Goal: Task Accomplishment & Management: Manage account settings

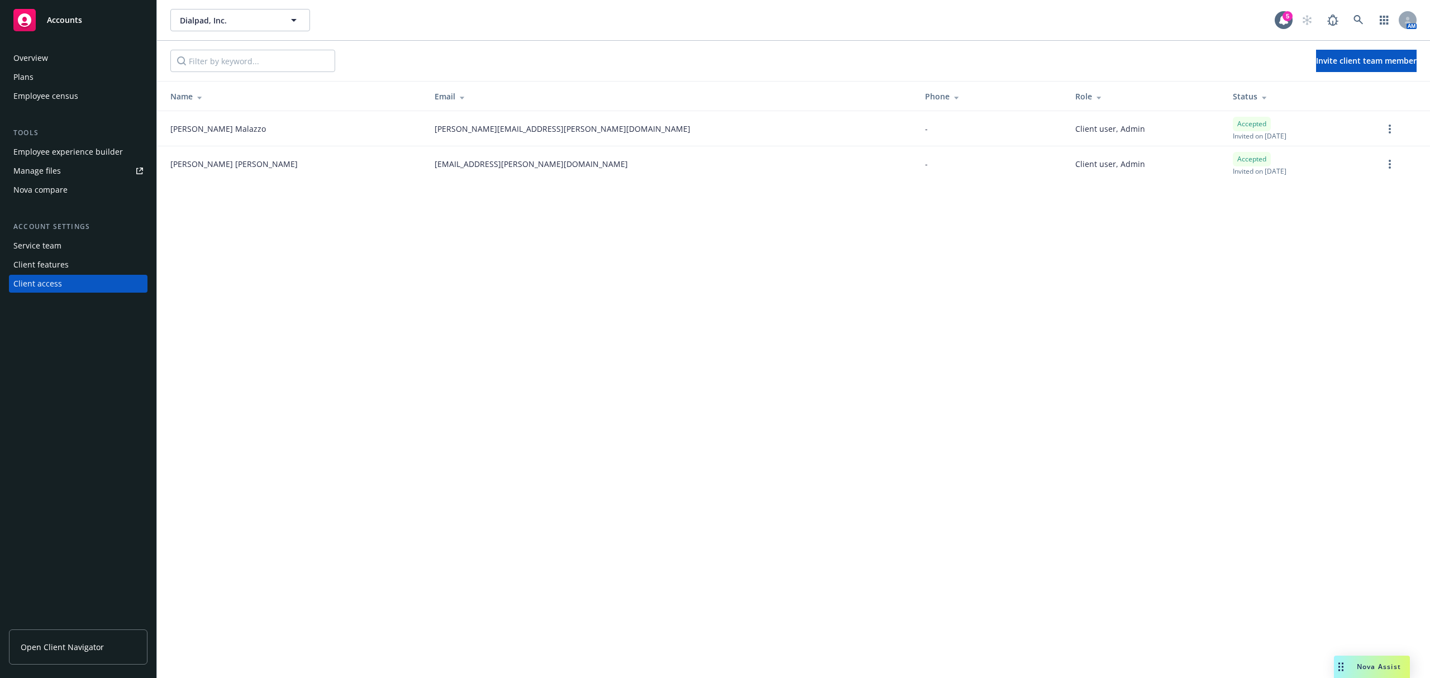
click at [72, 155] on div "Employee experience builder" at bounding box center [68, 152] width 110 height 18
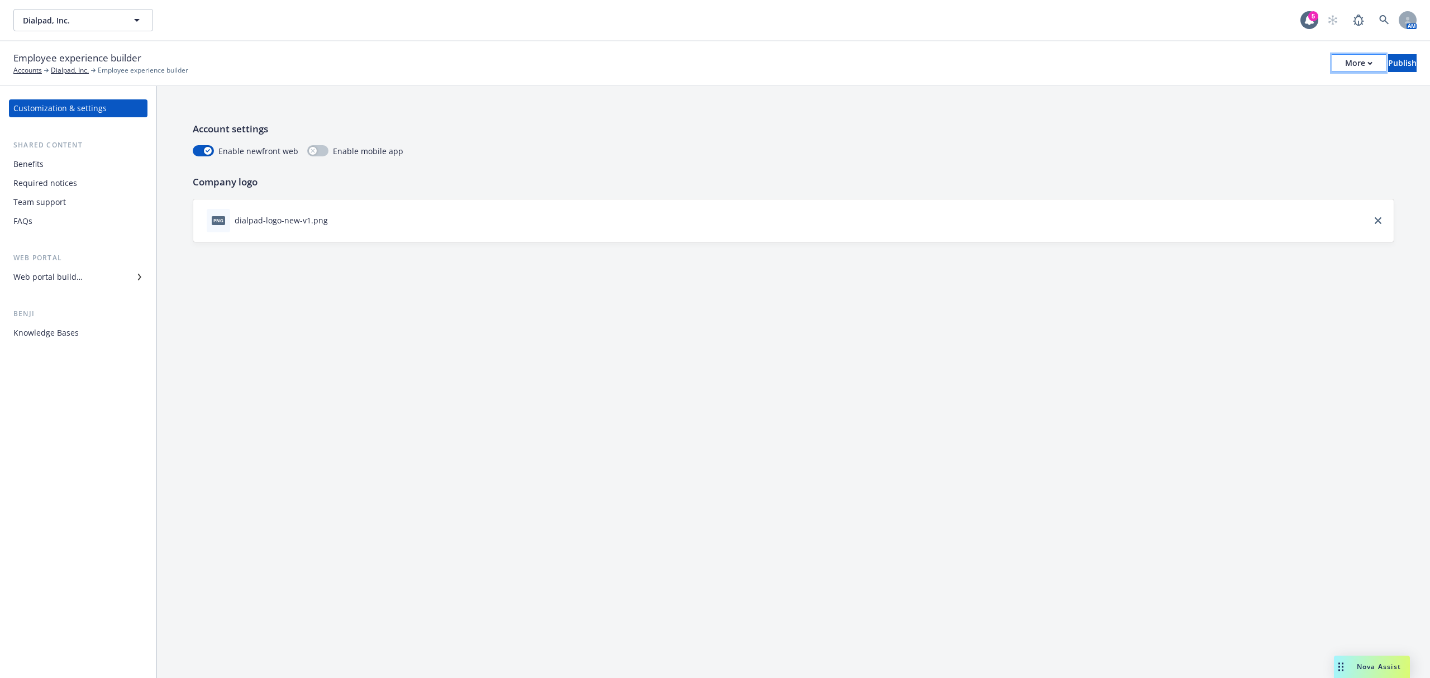
click at [1346, 63] on div "More" at bounding box center [1359, 63] width 27 height 17
click at [1290, 88] on link "Copy preview link" at bounding box center [1266, 88] width 165 height 22
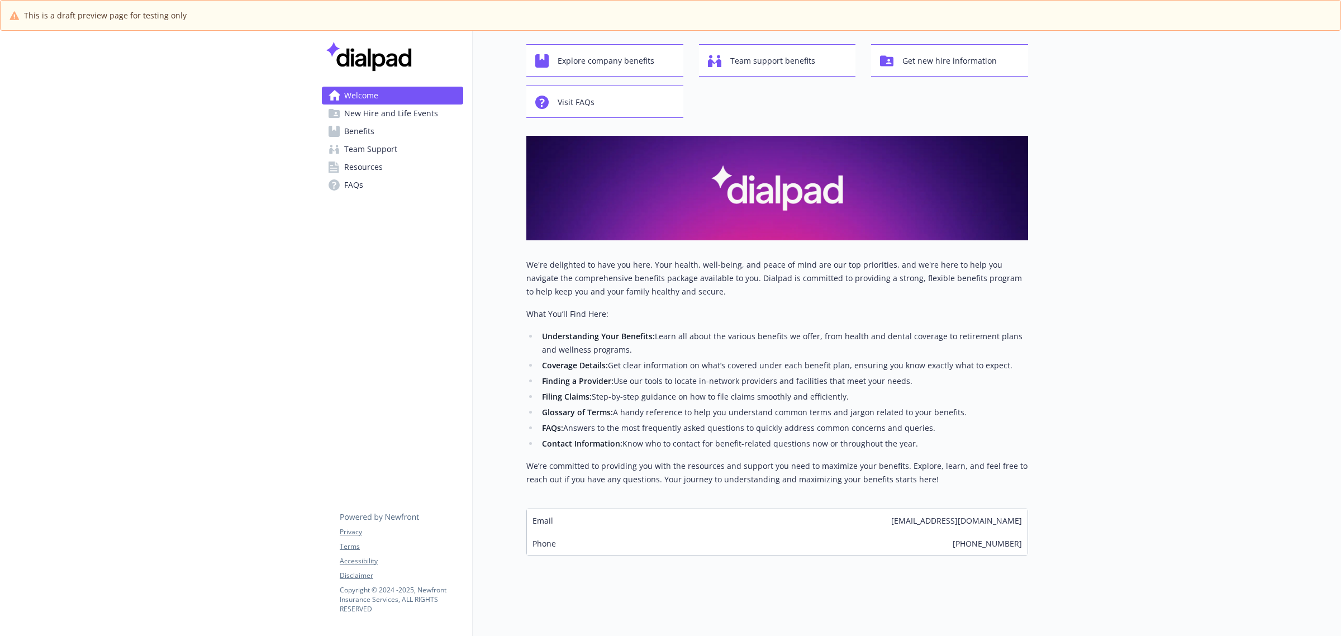
scroll to position [66, 0]
click at [379, 110] on span "New Hire and Life Events" at bounding box center [391, 113] width 94 height 18
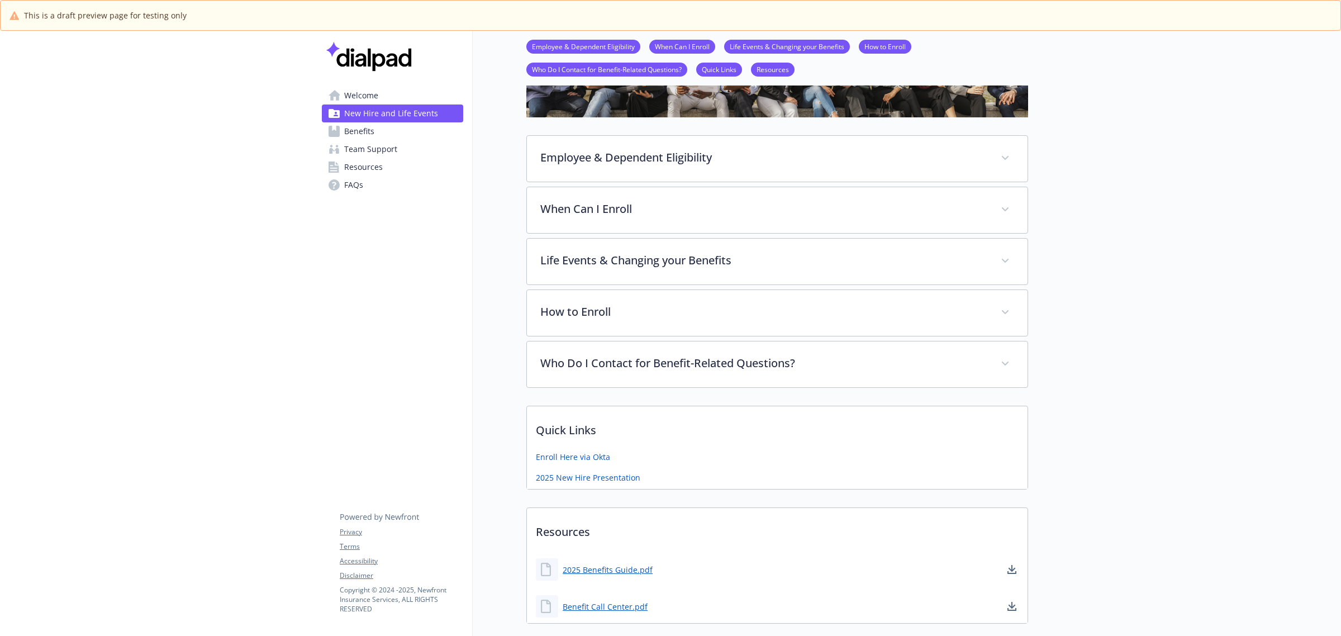
scroll to position [136, 0]
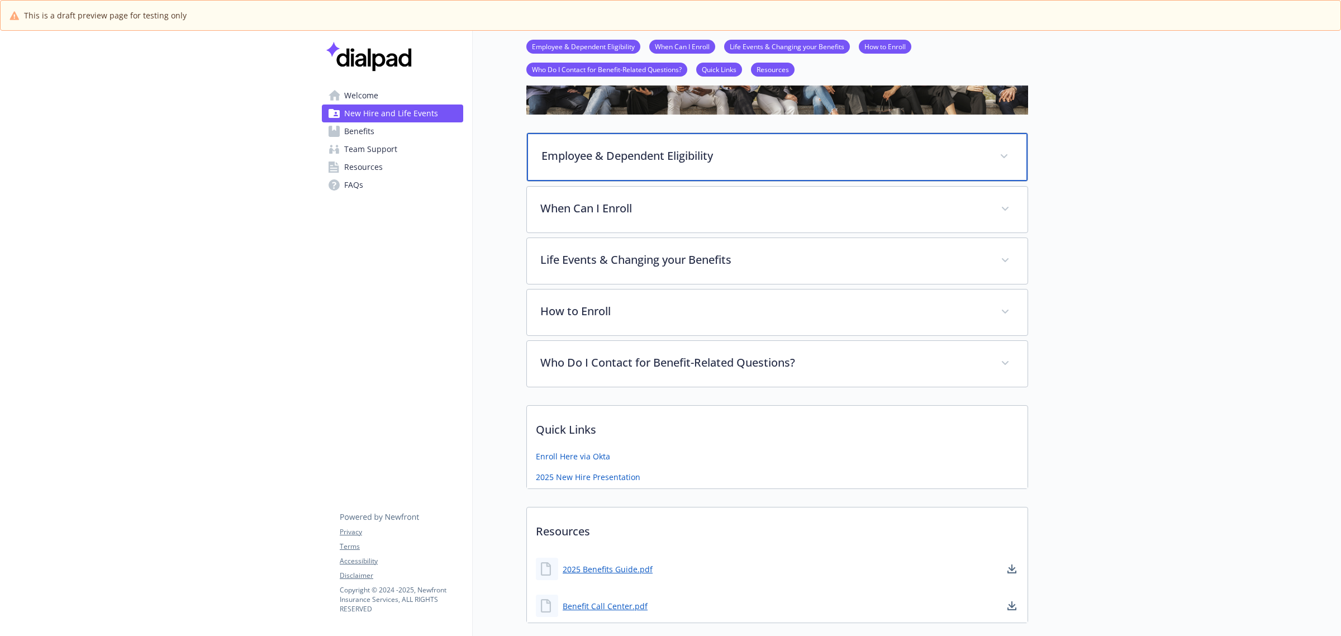
click at [668, 155] on p "Employee & Dependent Eligibility" at bounding box center [763, 156] width 445 height 17
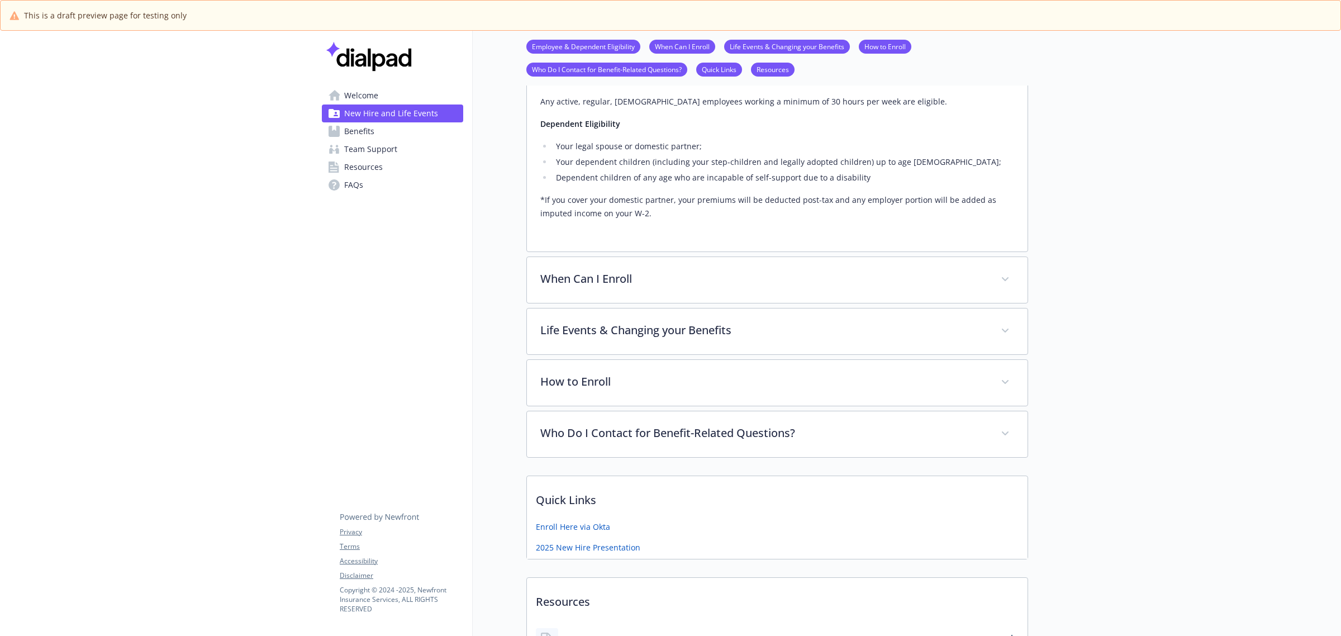
scroll to position [345, 0]
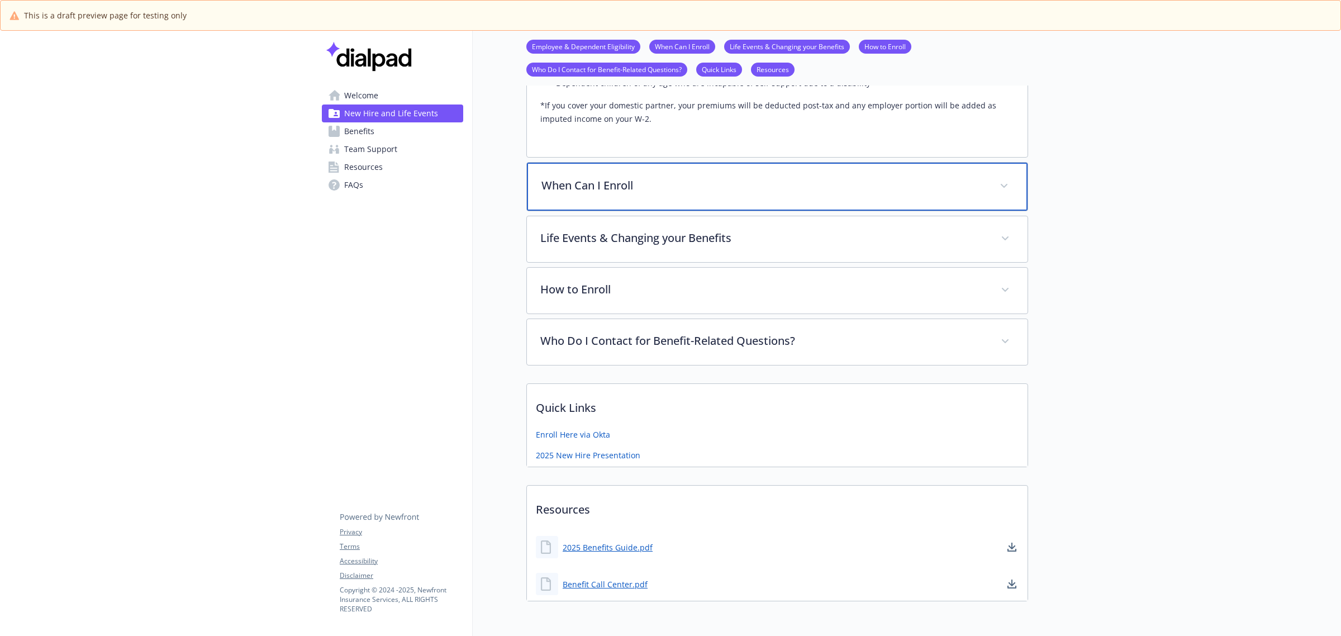
click at [626, 192] on p "When Can I Enroll" at bounding box center [763, 185] width 445 height 17
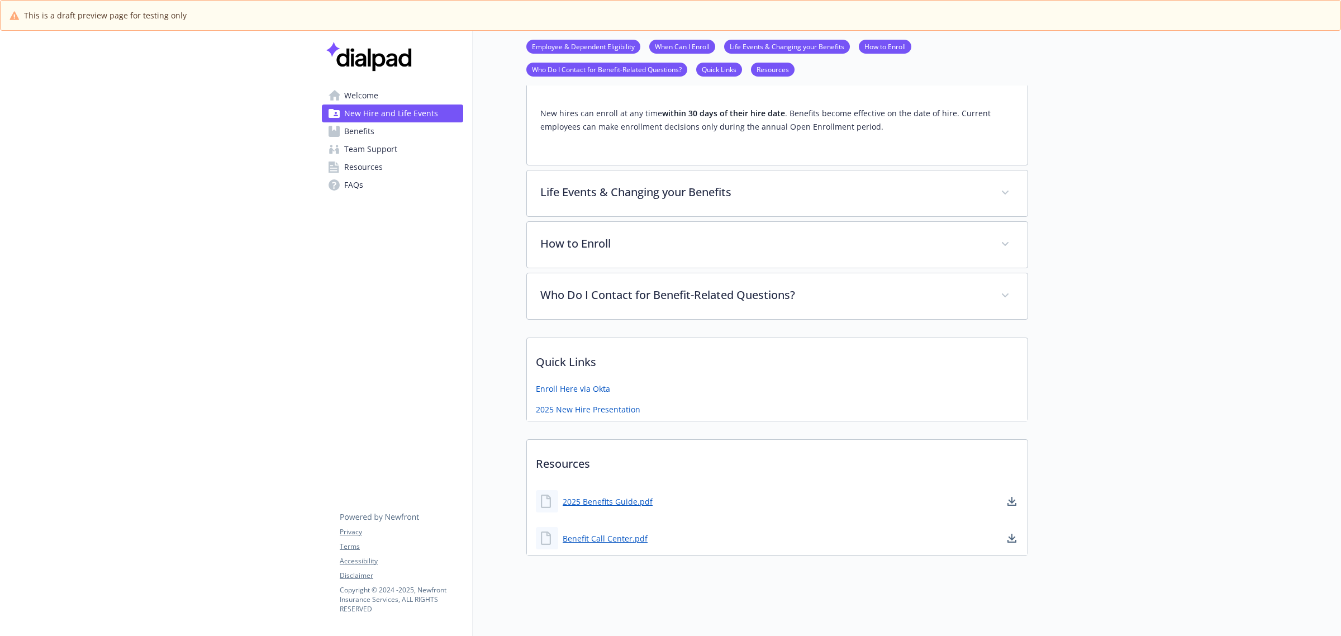
scroll to position [468, 0]
drag, startPoint x: 625, startPoint y: 456, endPoint x: 521, endPoint y: 449, distance: 104.2
click at [521, 449] on div "New Hire and Life Events Employee & Dependent Eligibility When Can I Enroll Lif…" at bounding box center [750, 72] width 555 height 994
click at [611, 456] on p "Resources" at bounding box center [777, 460] width 501 height 41
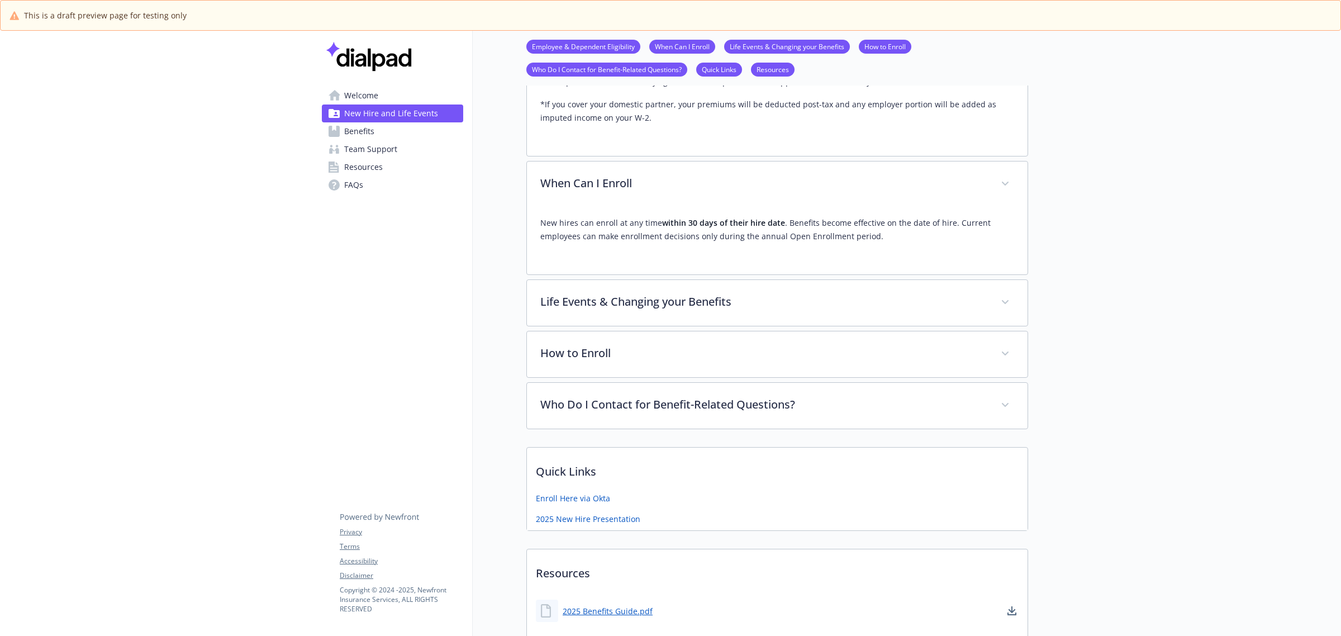
scroll to position [328, 0]
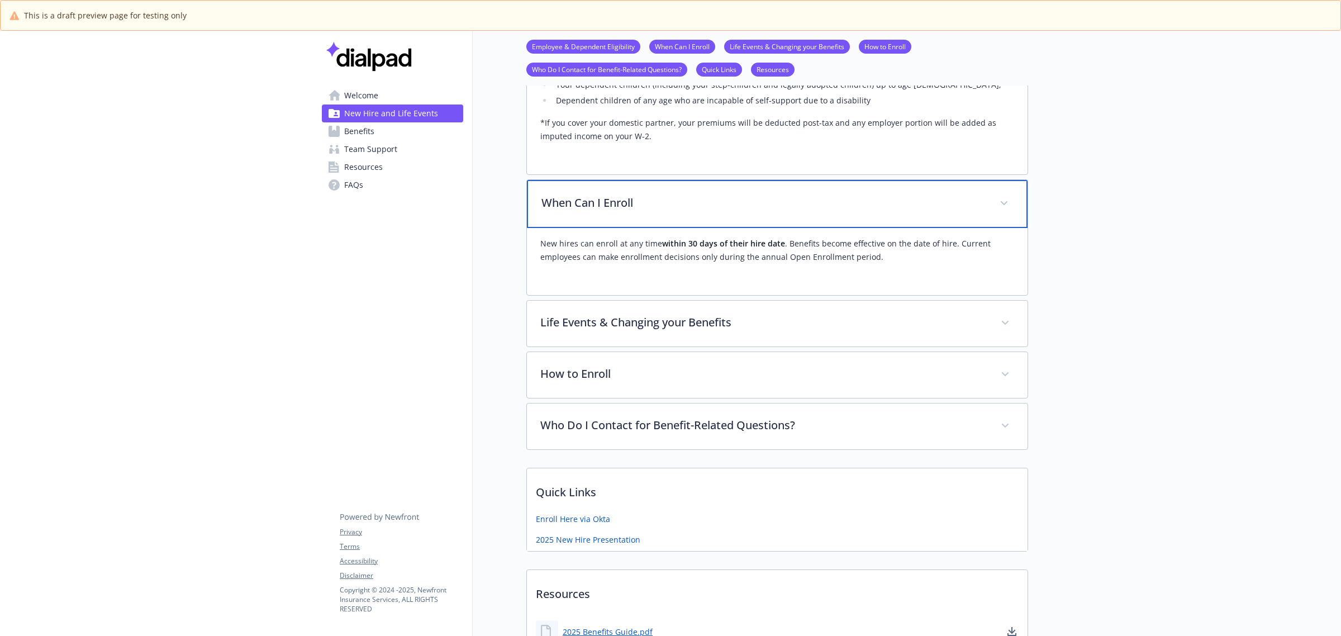
click at [633, 211] on div "When Can I Enroll" at bounding box center [777, 204] width 501 height 48
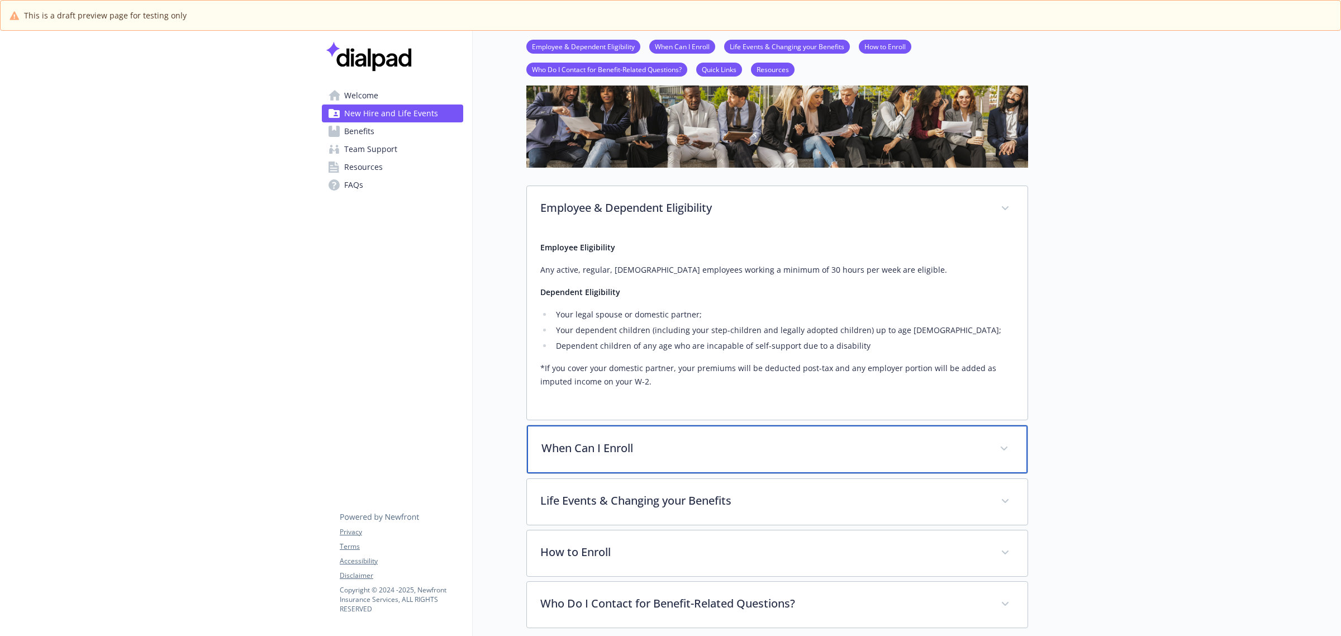
scroll to position [49, 0]
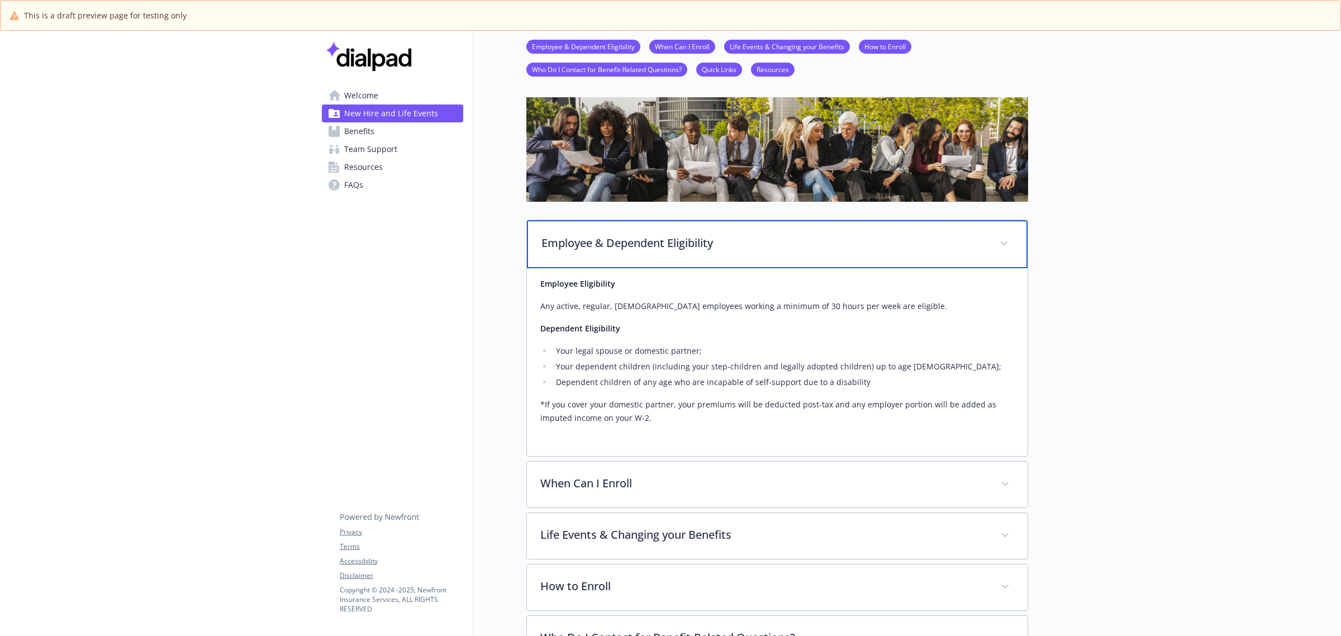
click at [753, 249] on p "Employee & Dependent Eligibility" at bounding box center [763, 243] width 445 height 17
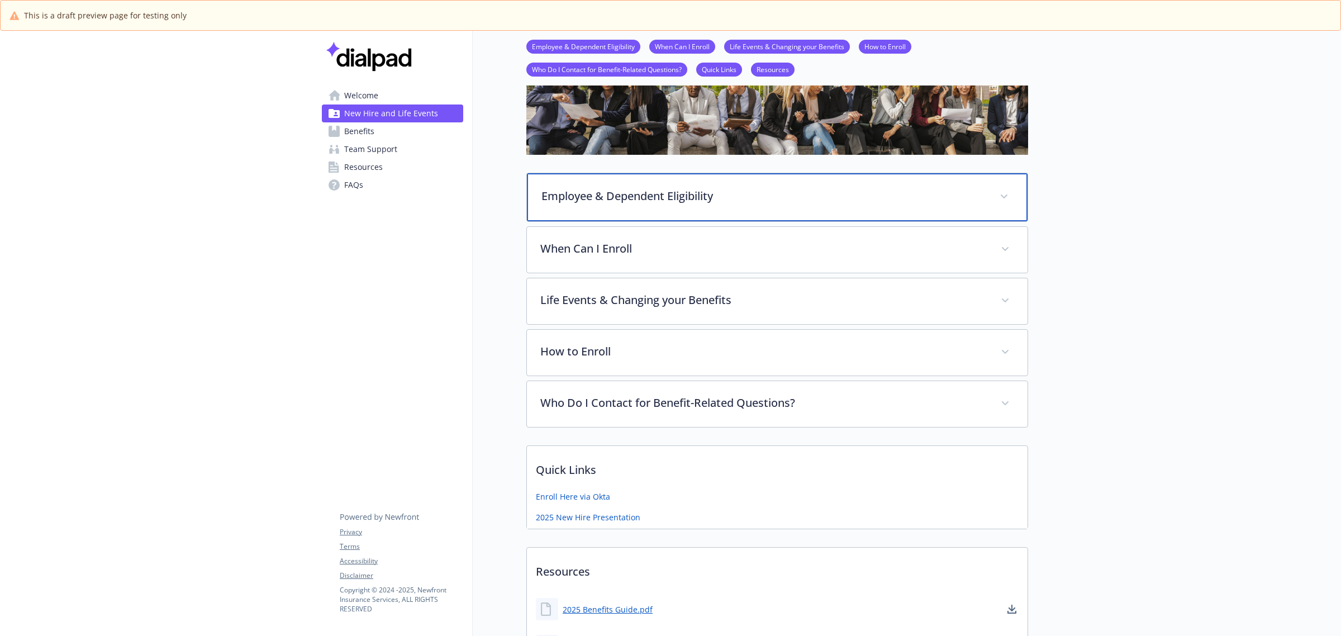
scroll to position [118, 0]
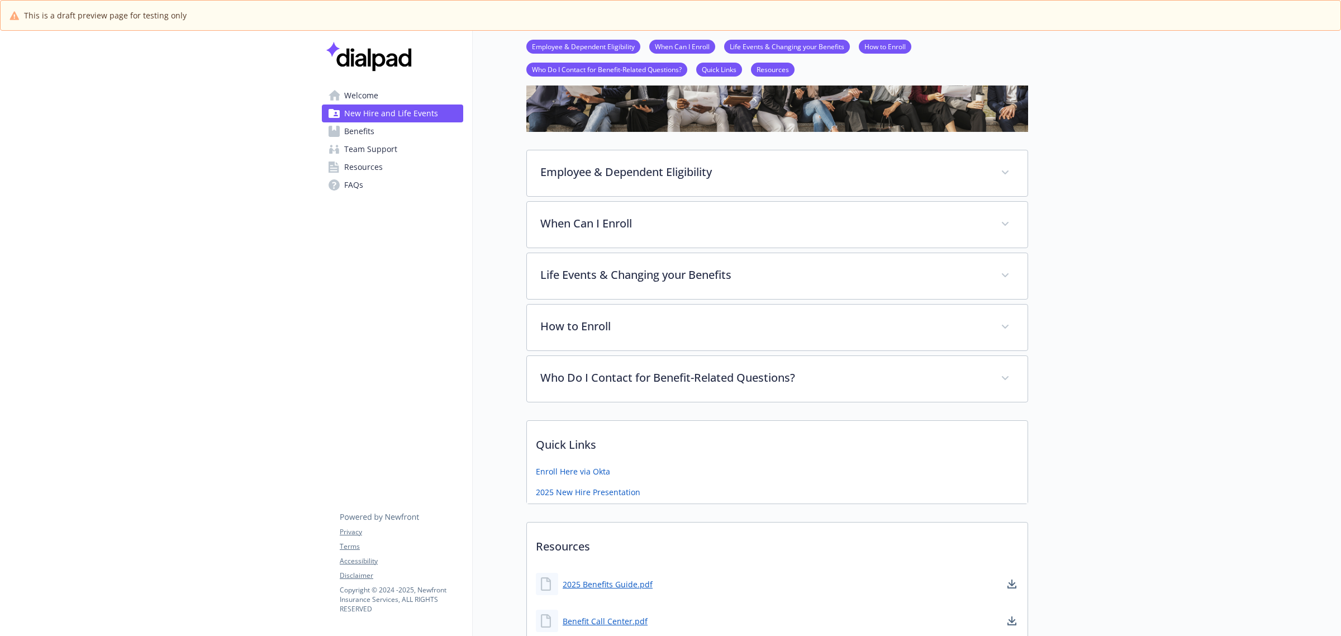
click at [338, 129] on icon at bounding box center [334, 131] width 11 height 11
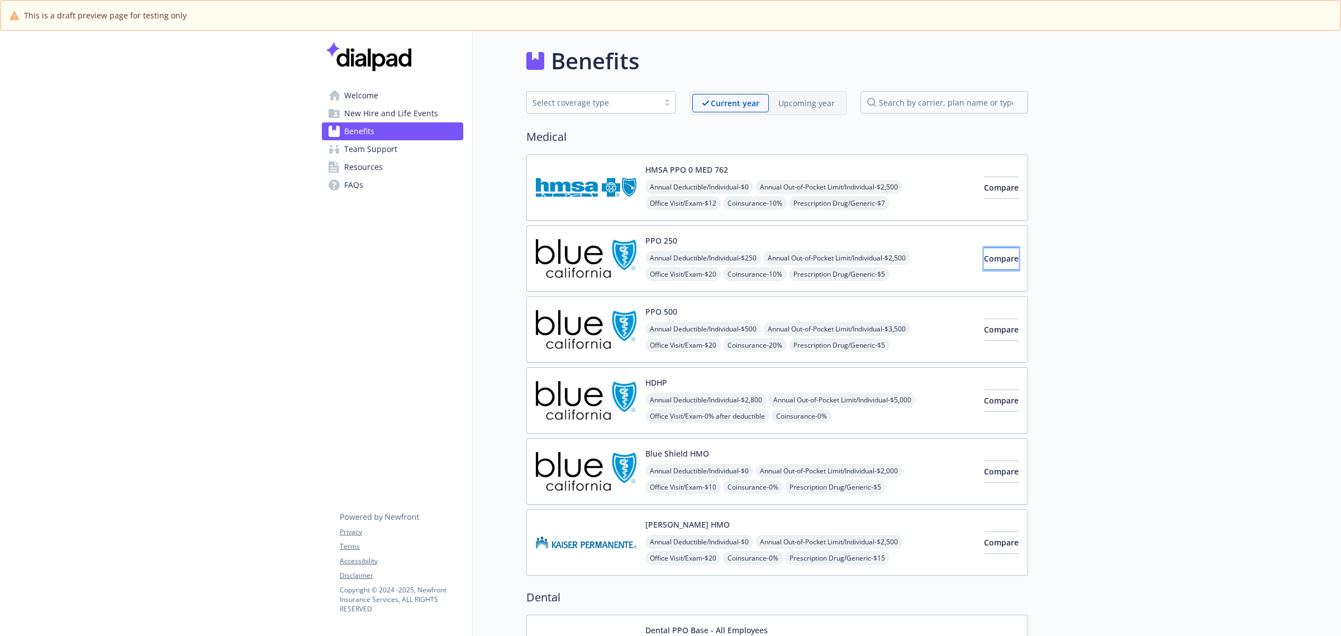
click at [992, 263] on span "Compare" at bounding box center [1001, 258] width 35 height 11
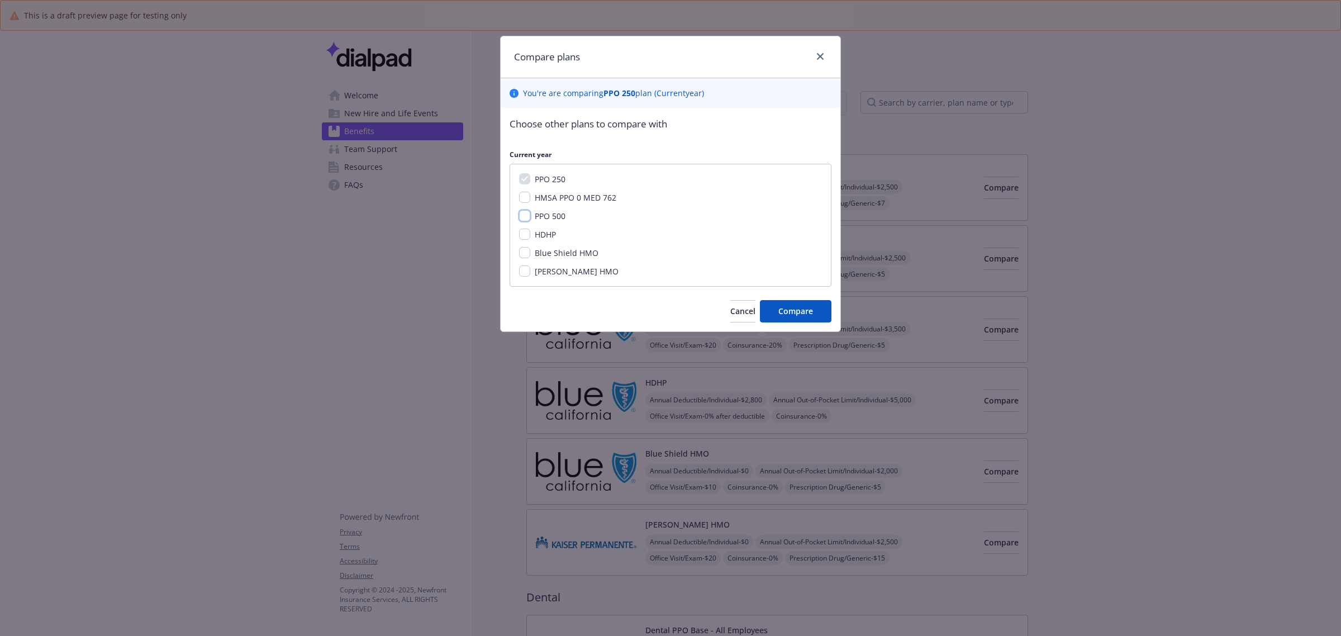
click at [526, 212] on input "PPO 500" at bounding box center [524, 215] width 11 height 11
checkbox input "true"
click at [794, 308] on span "Compare" at bounding box center [795, 311] width 35 height 11
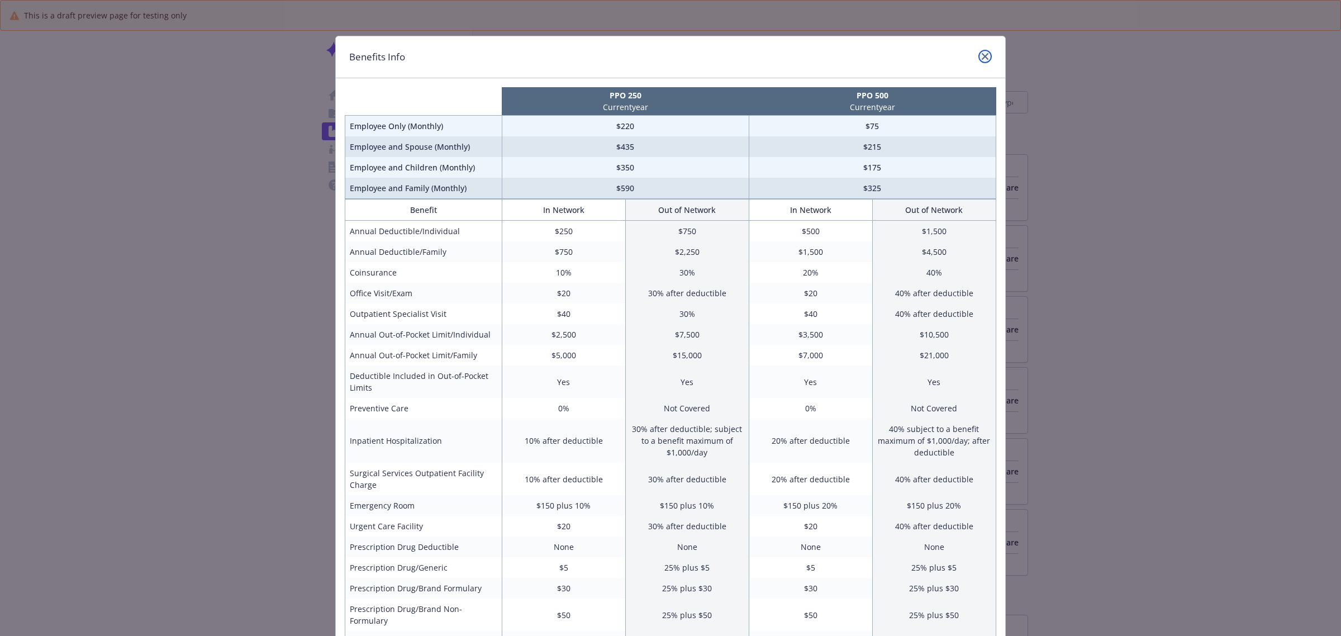
click at [982, 56] on icon "close" at bounding box center [985, 56] width 7 height 7
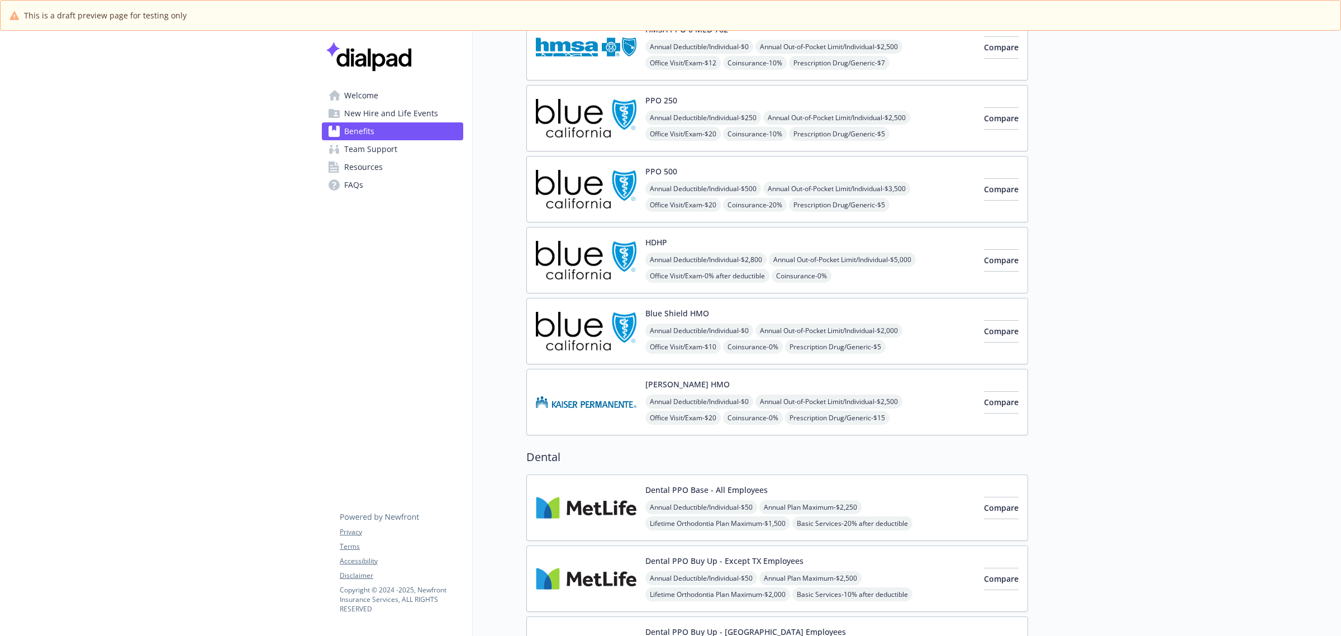
scroll to position [210, 0]
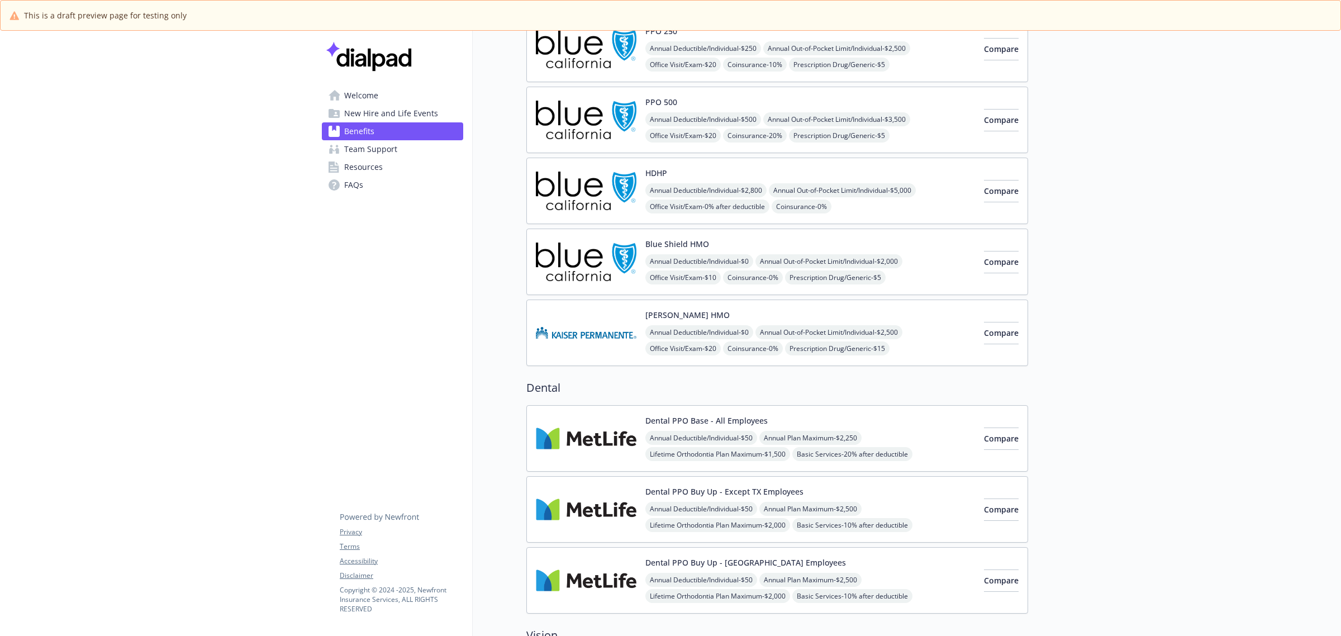
click at [384, 166] on link "Resources" at bounding box center [392, 167] width 141 height 18
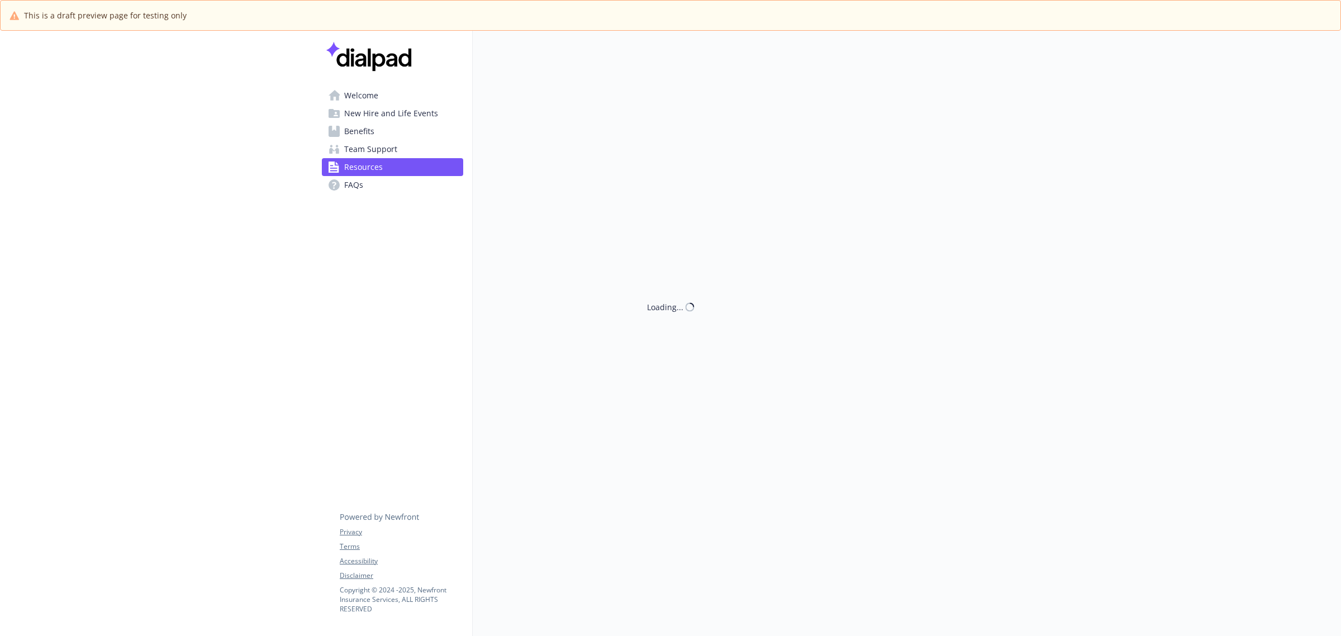
scroll to position [210, 0]
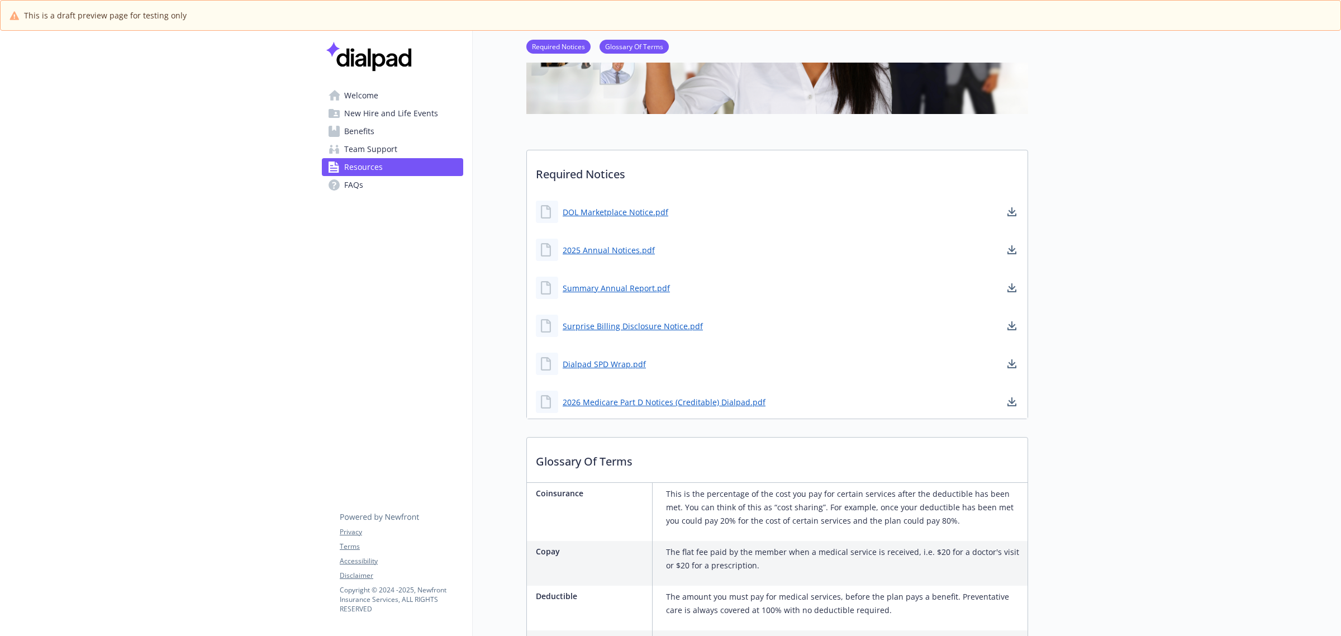
click at [369, 140] on span "Benefits" at bounding box center [359, 131] width 30 height 18
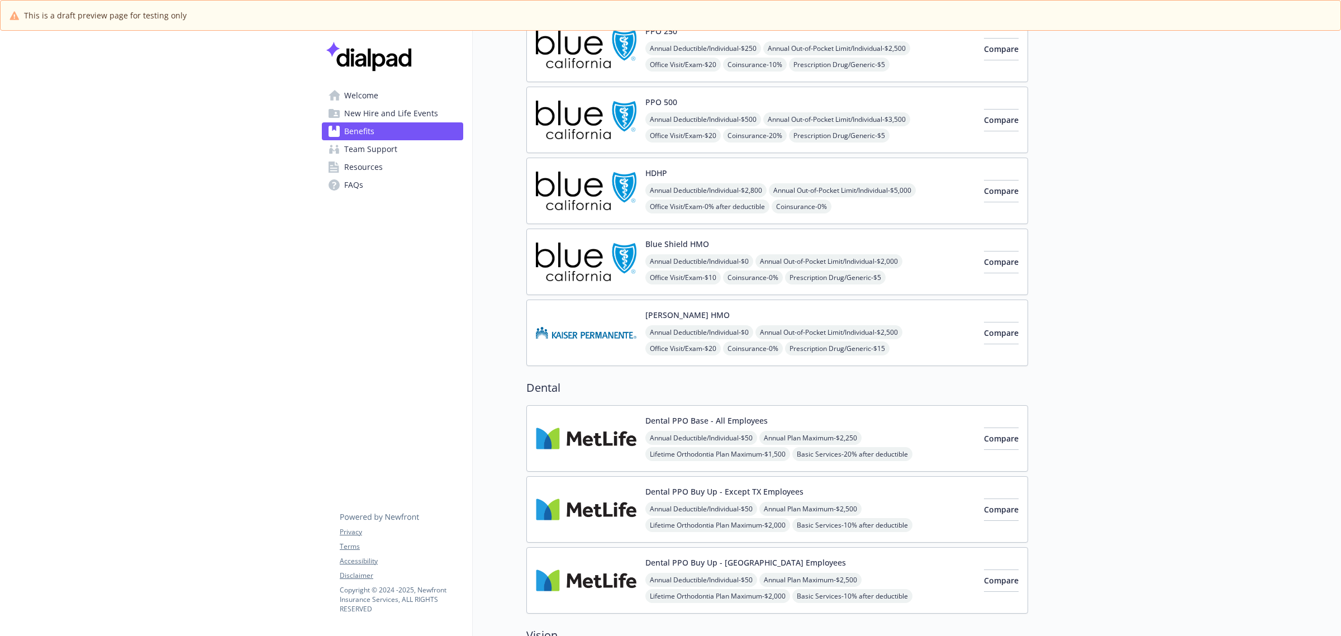
click at [588, 125] on img at bounding box center [586, 119] width 101 height 47
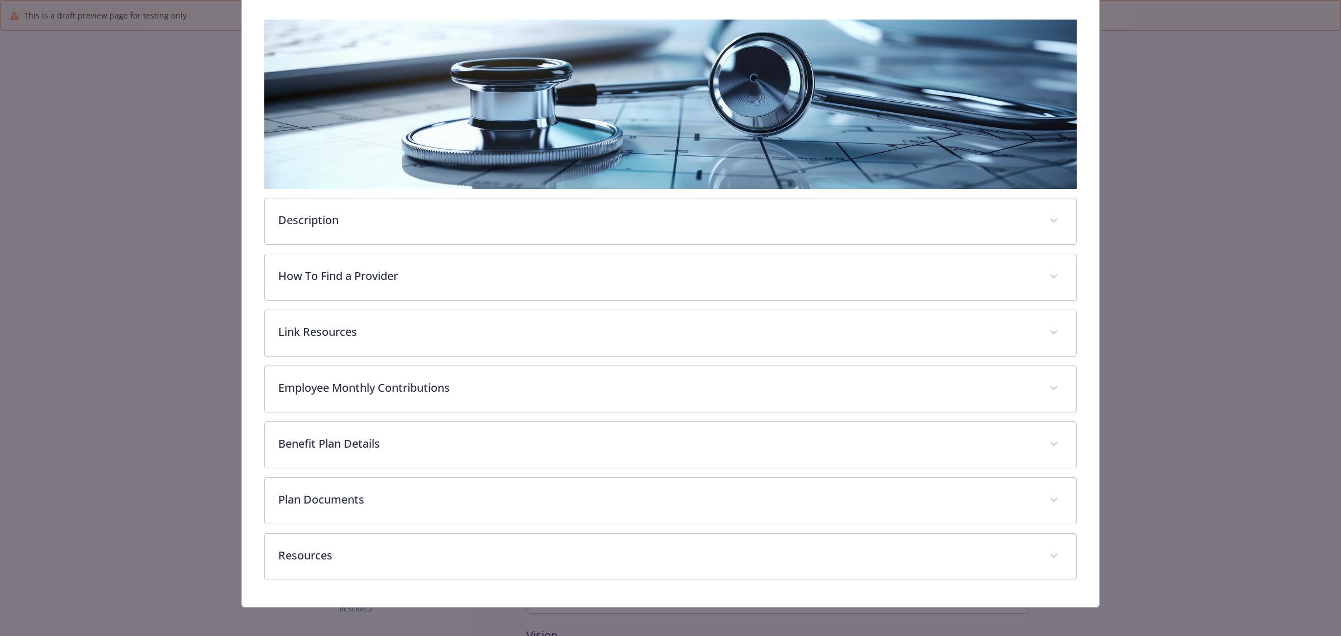
scroll to position [173, 0]
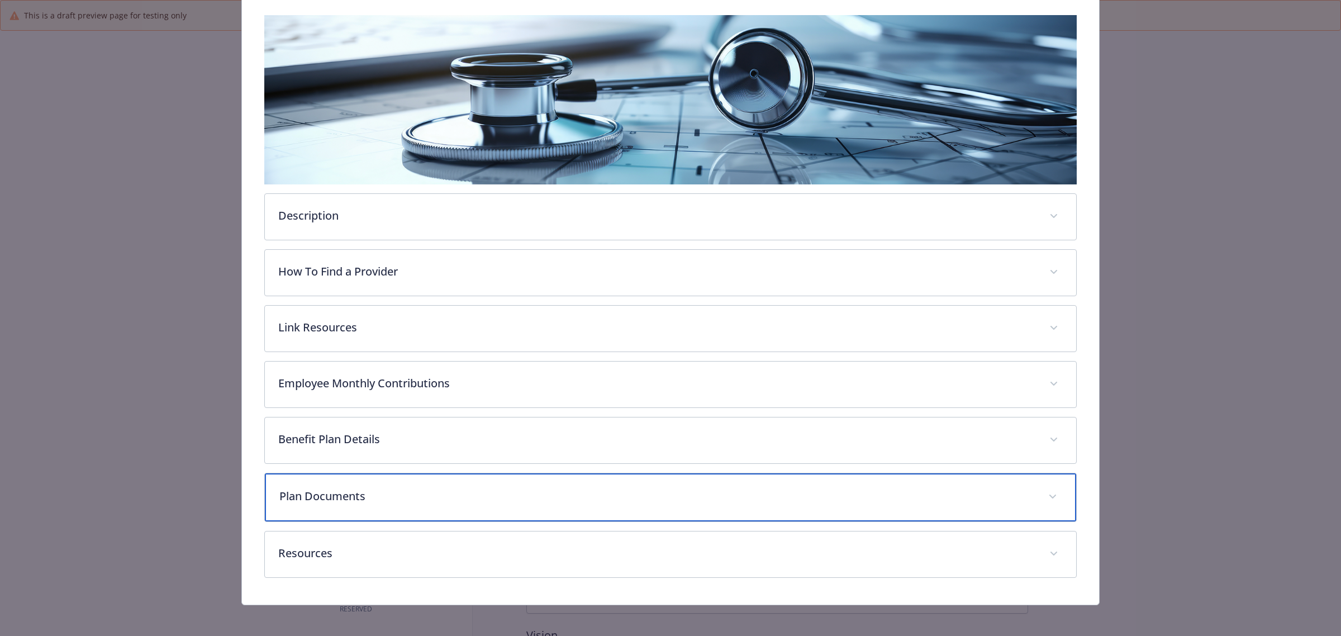
click at [367, 490] on p "Plan Documents" at bounding box center [656, 496] width 755 height 17
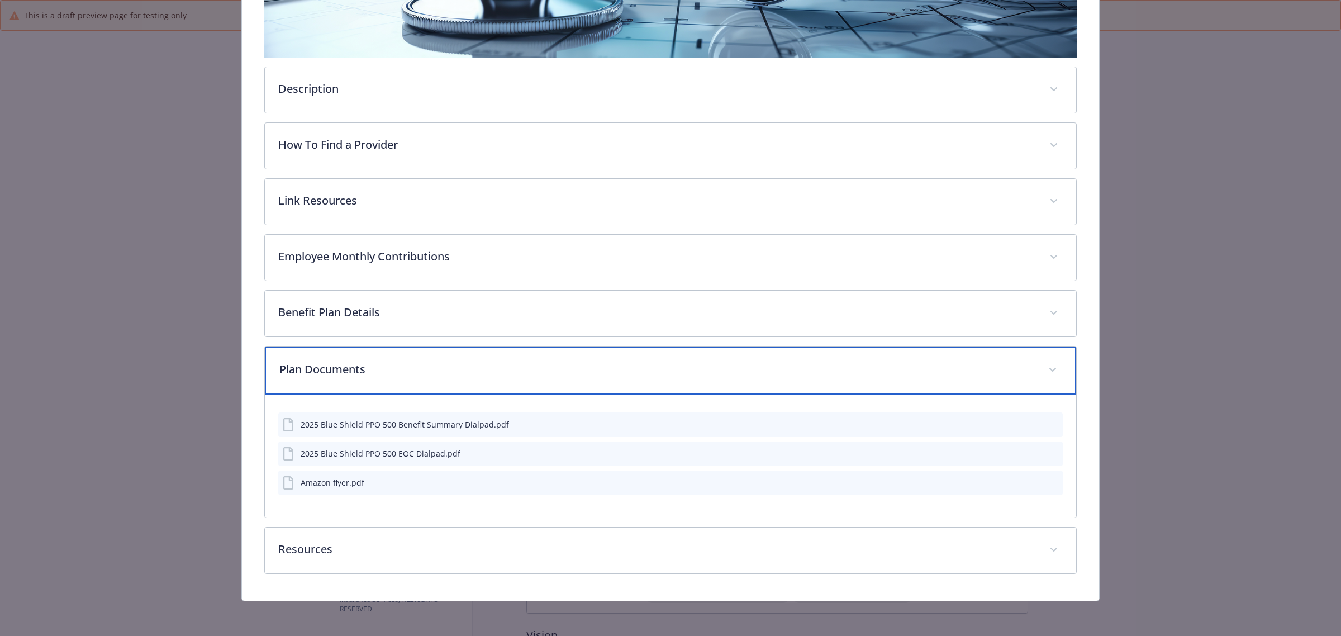
scroll to position [230, 0]
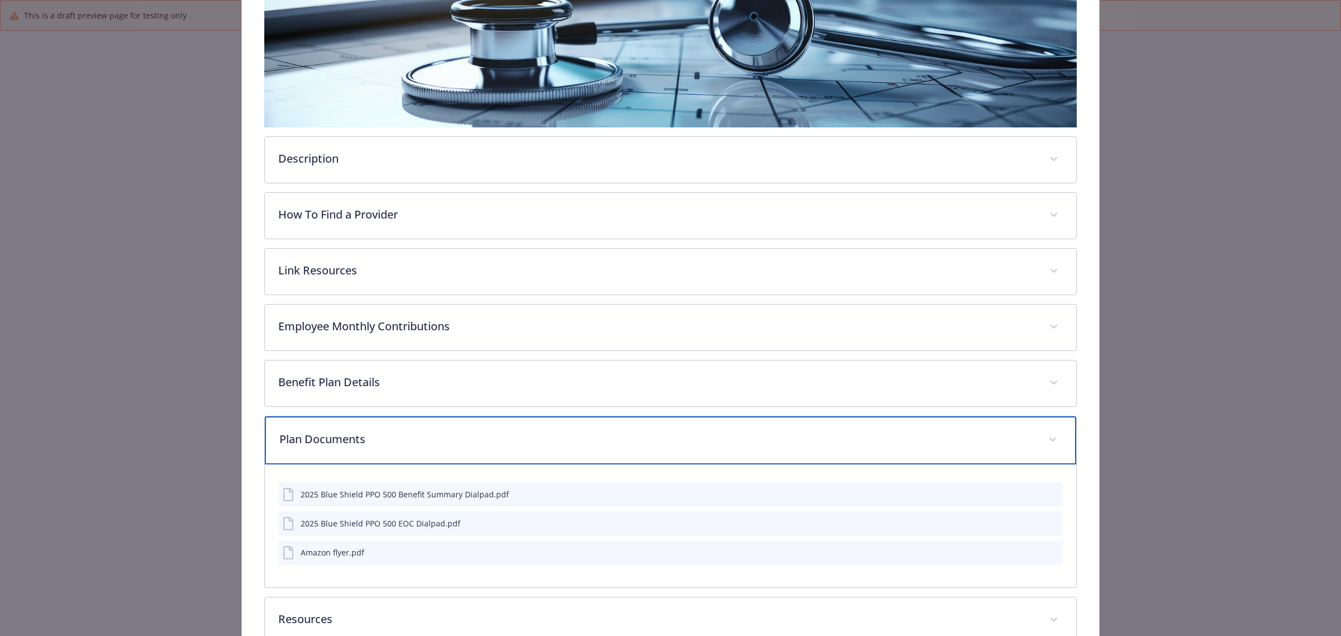
click at [389, 438] on p "Plan Documents" at bounding box center [656, 439] width 755 height 17
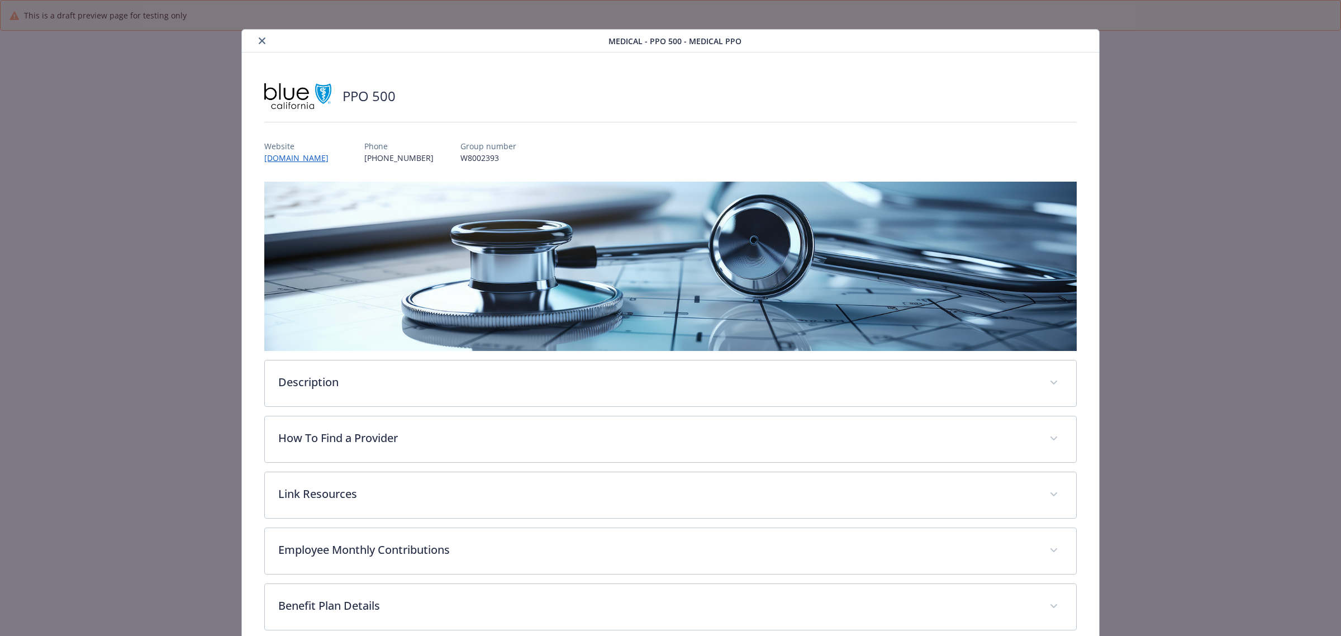
scroll to position [0, 0]
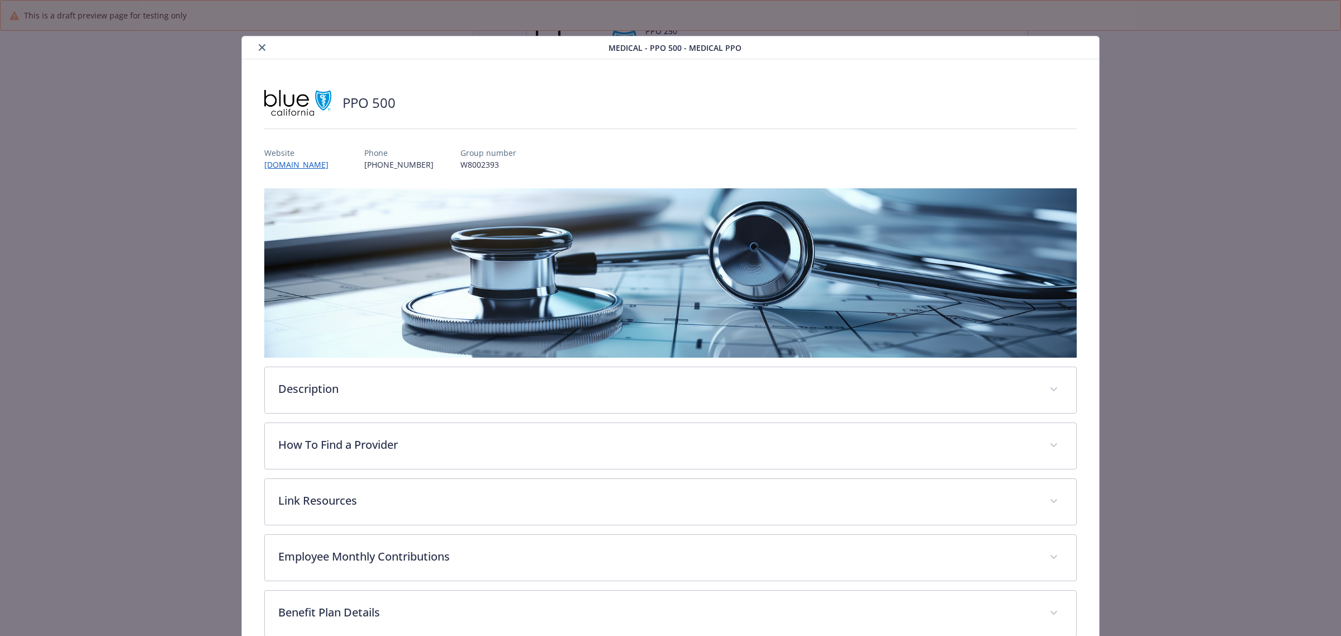
click at [260, 52] on button "close" at bounding box center [261, 47] width 13 height 13
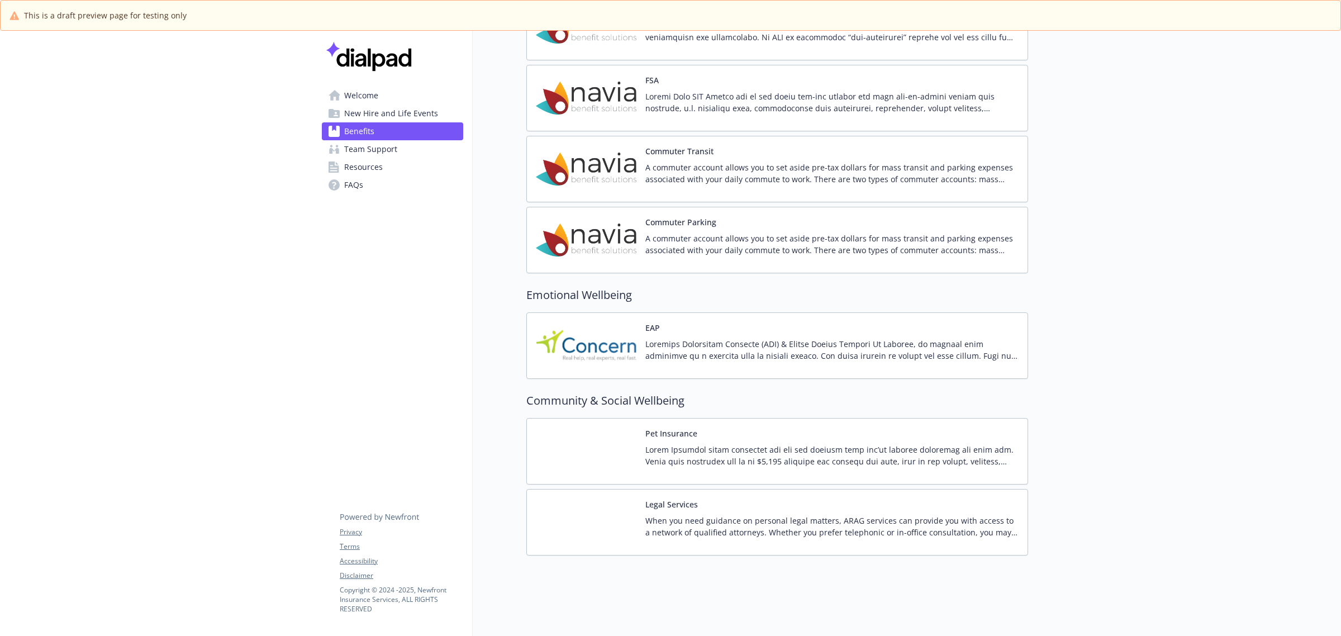
scroll to position [1697, 0]
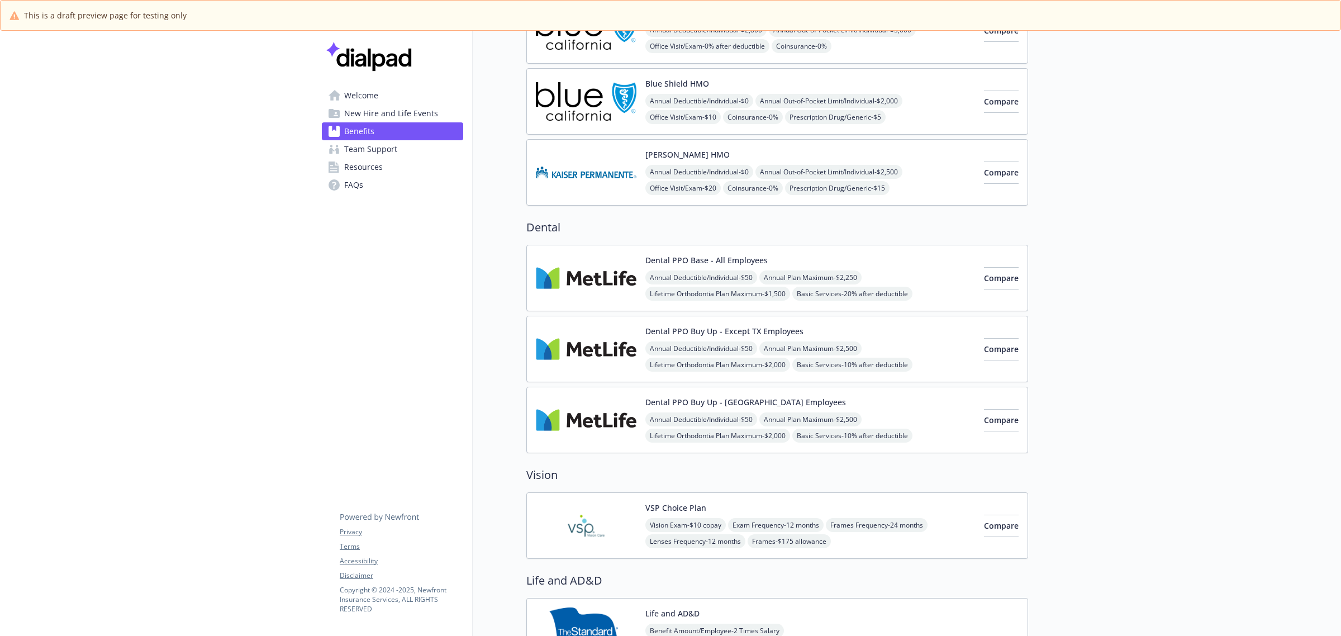
click at [595, 87] on img at bounding box center [586, 101] width 101 height 47
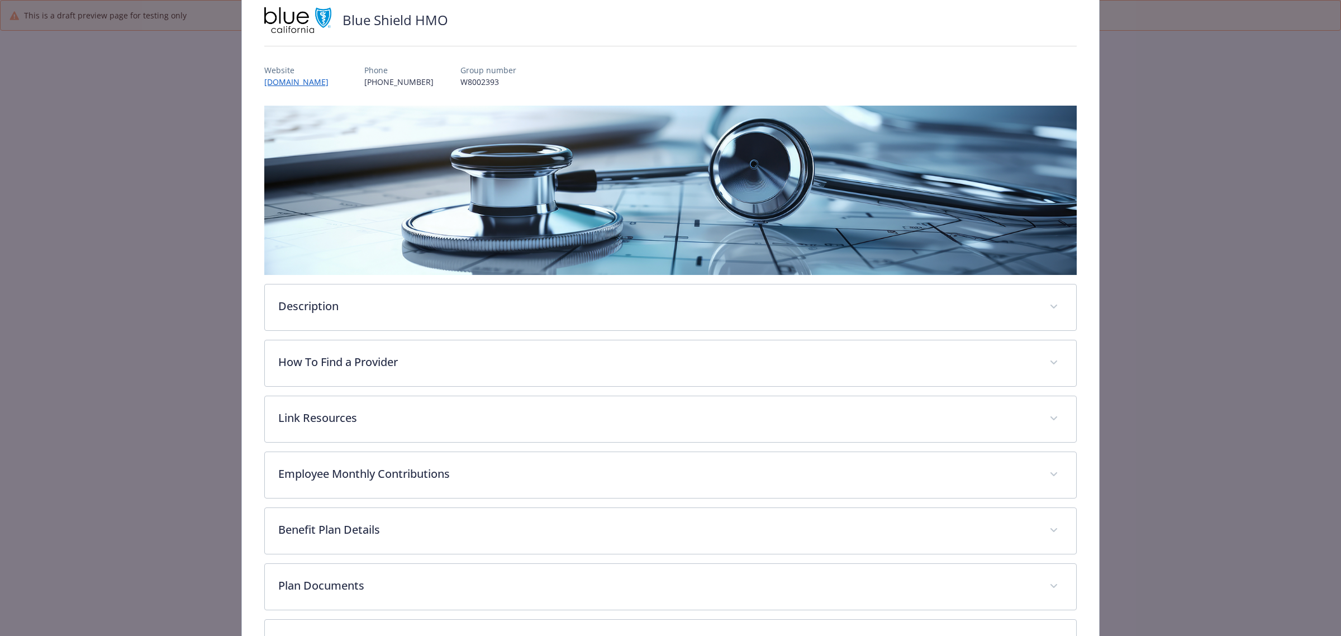
scroll to position [103, 0]
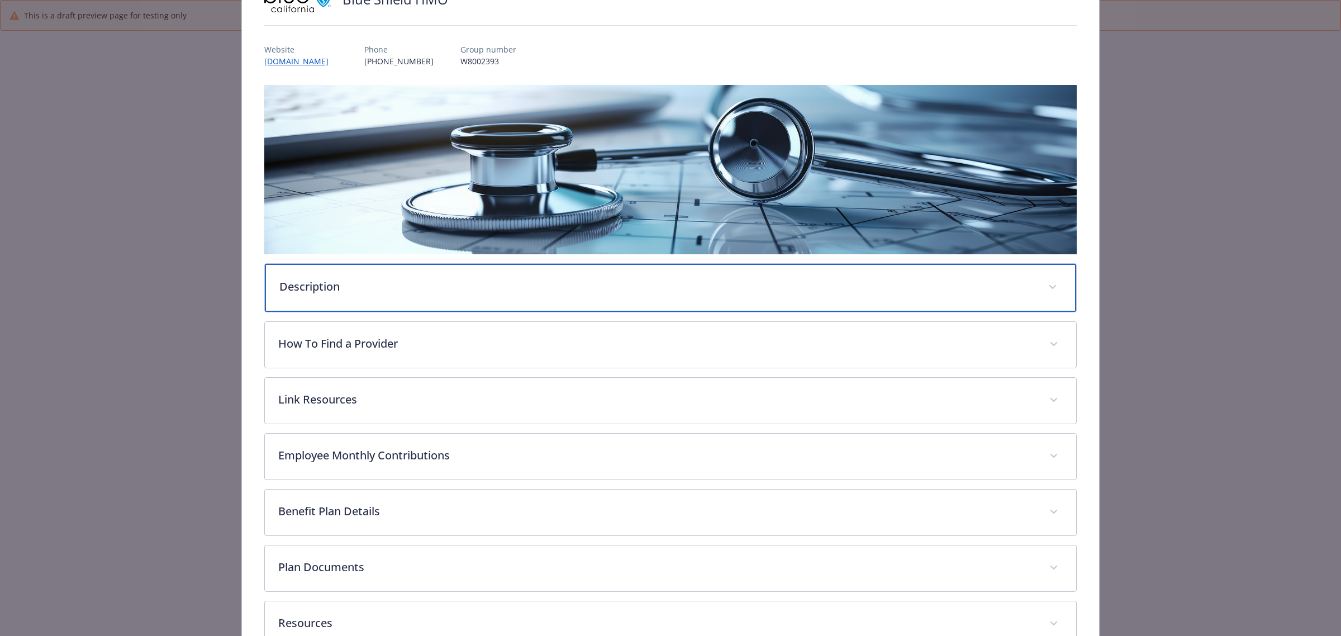
click at [358, 294] on div "Description" at bounding box center [670, 288] width 811 height 48
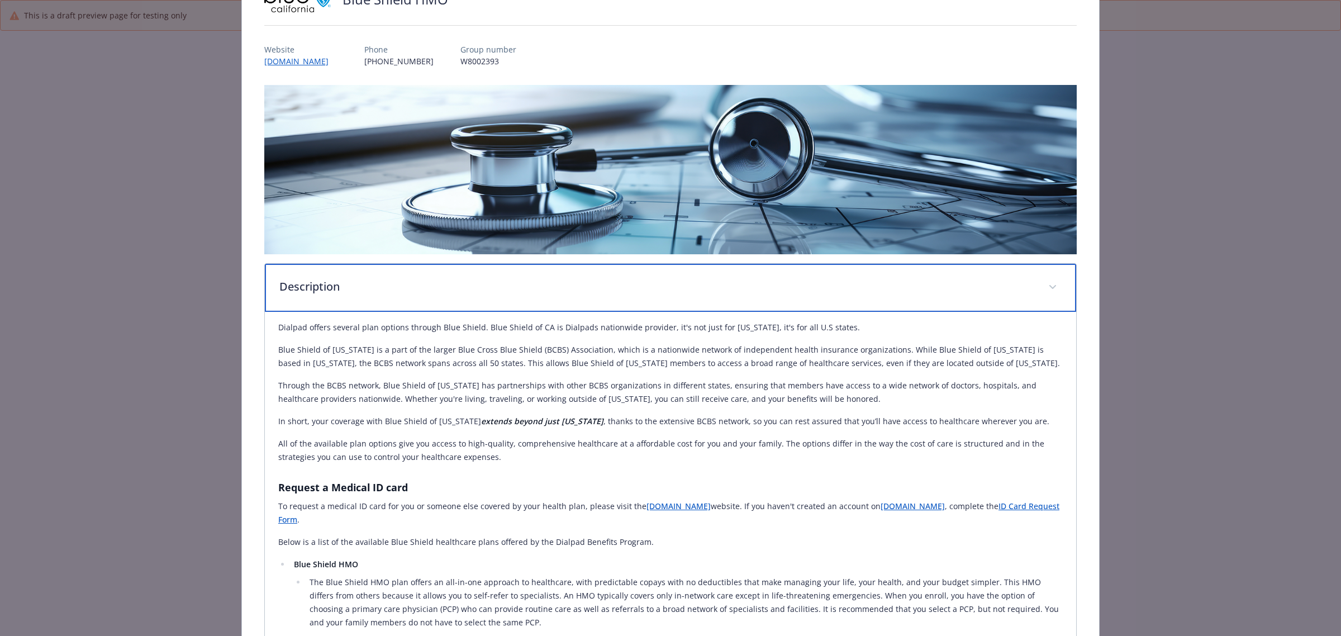
click at [436, 294] on div "Description" at bounding box center [670, 288] width 811 height 48
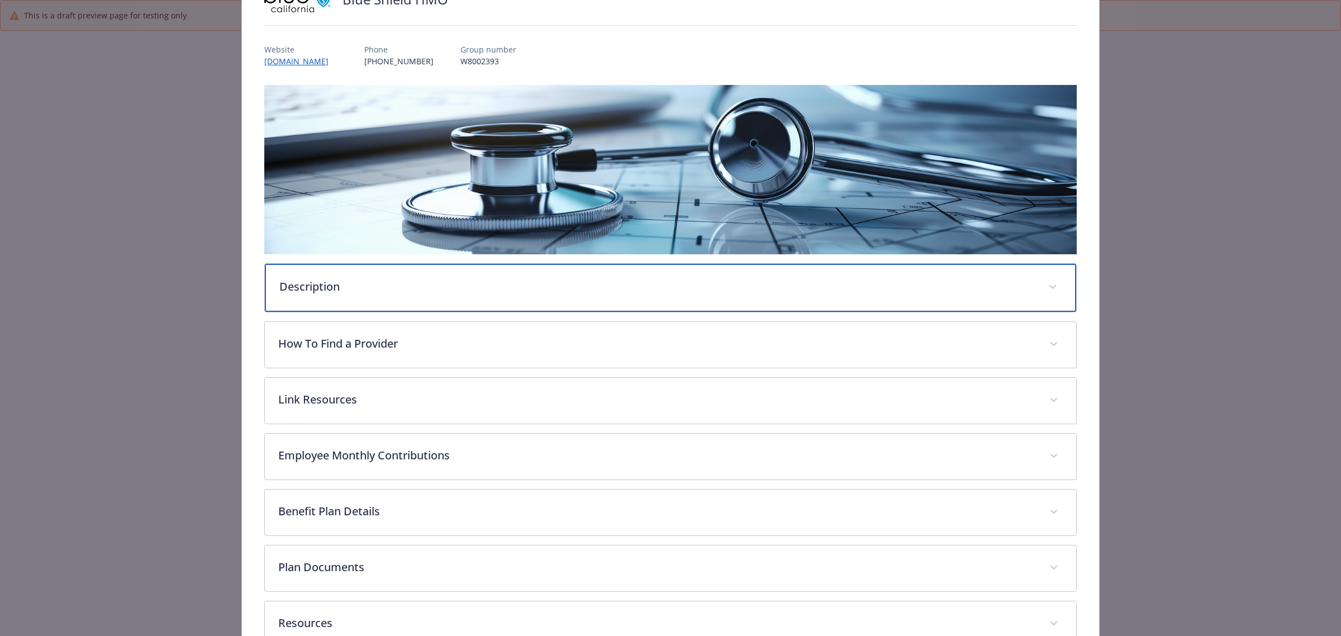
scroll to position [173, 0]
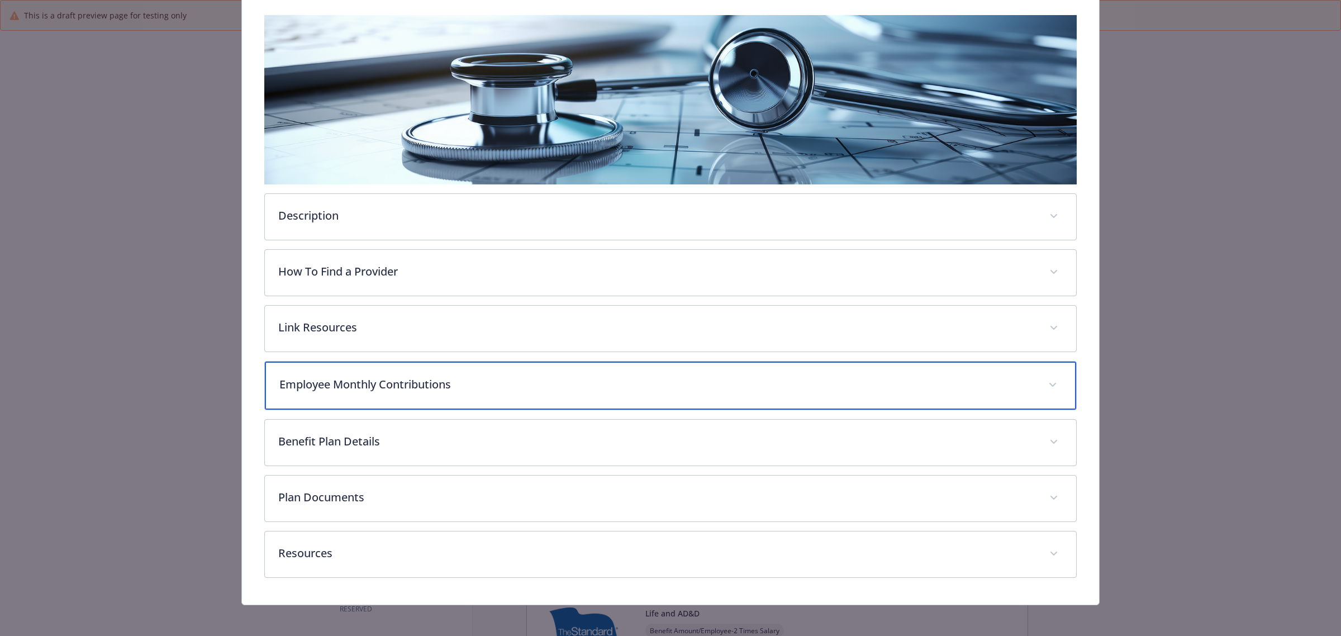
click at [370, 396] on div "Employee Monthly Contributions" at bounding box center [670, 386] width 811 height 48
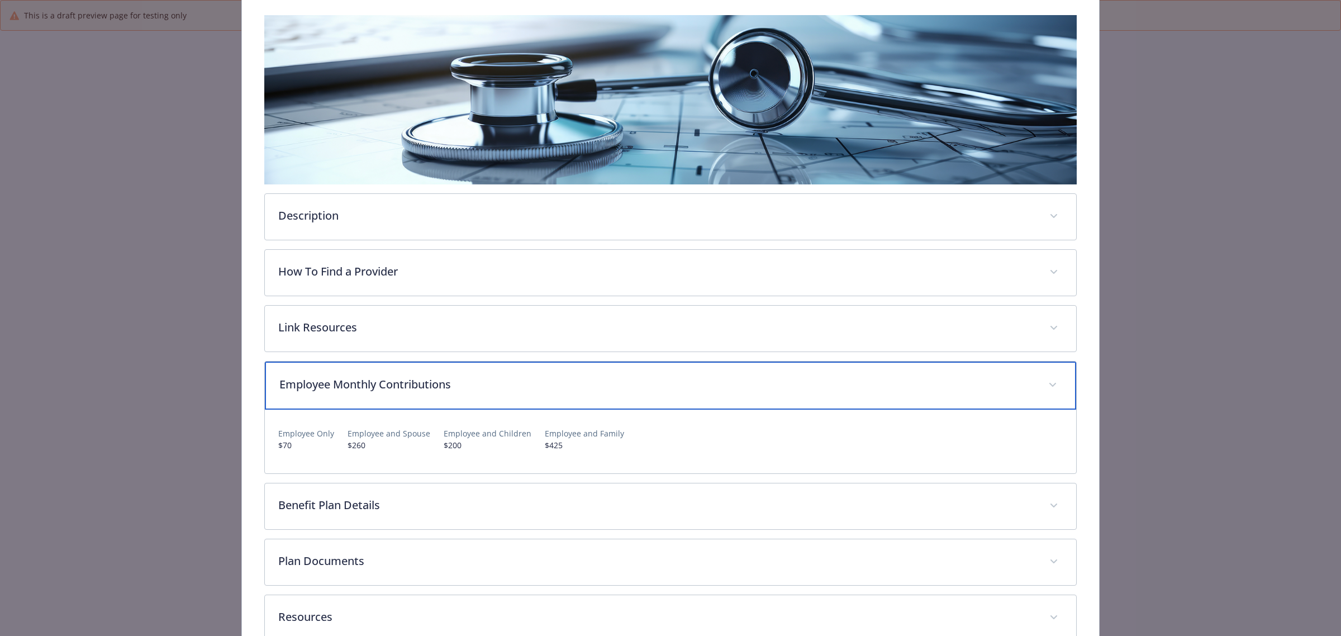
click at [529, 396] on div "Employee Monthly Contributions" at bounding box center [670, 386] width 811 height 48
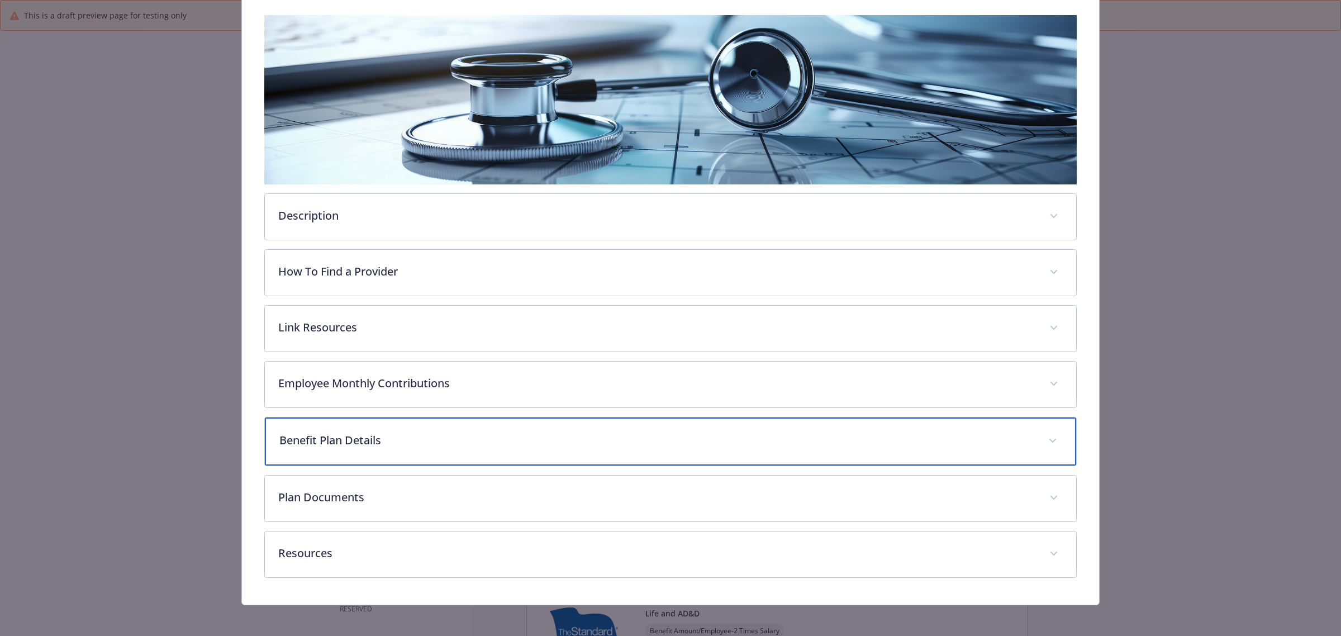
click at [393, 449] on div "Benefit Plan Details" at bounding box center [670, 441] width 811 height 48
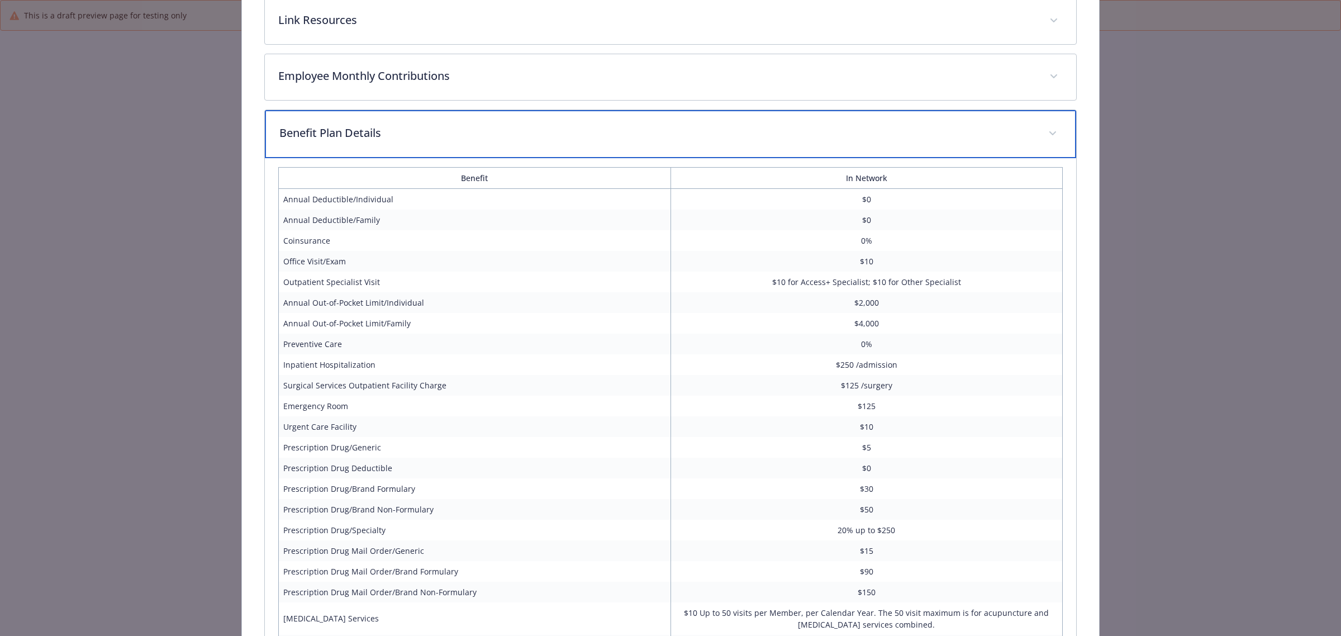
scroll to position [522, 0]
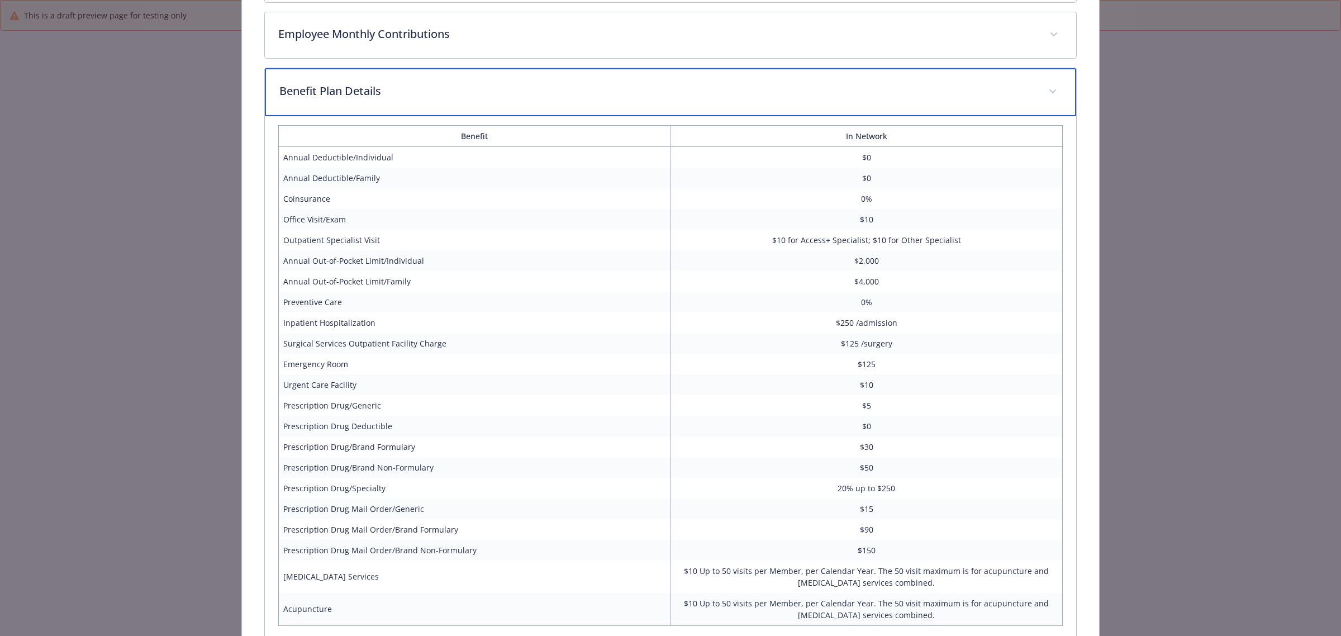
click at [301, 75] on div "Benefit Plan Details" at bounding box center [670, 92] width 811 height 48
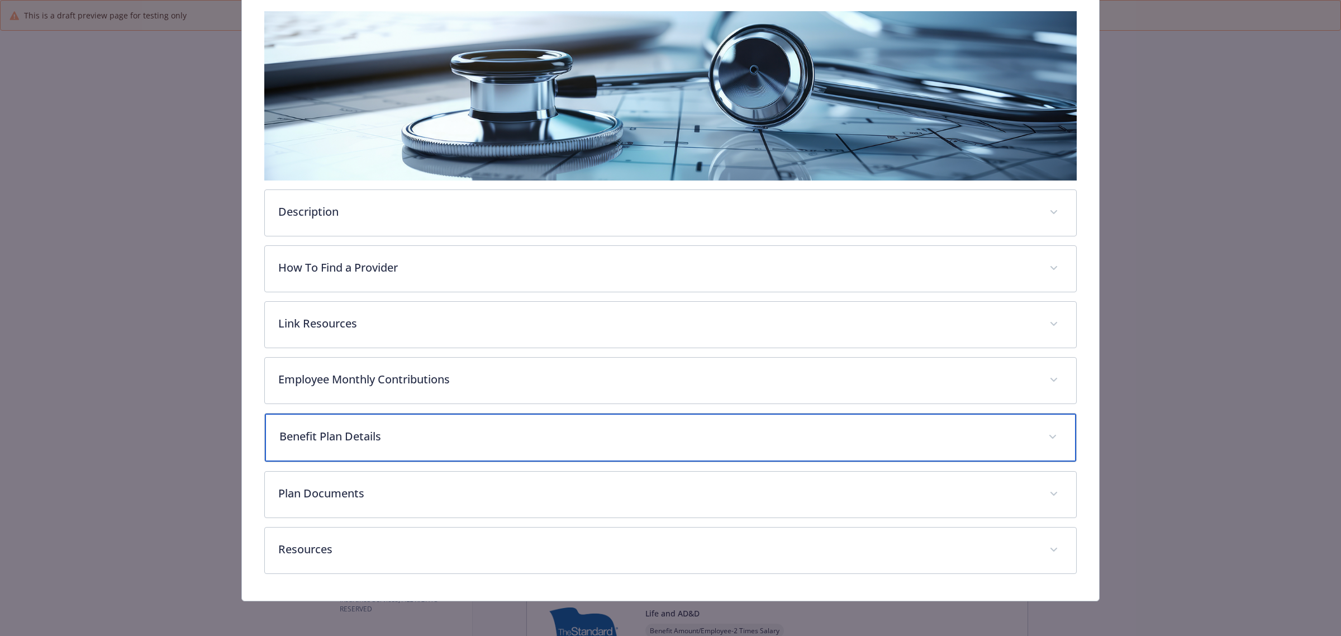
scroll to position [177, 0]
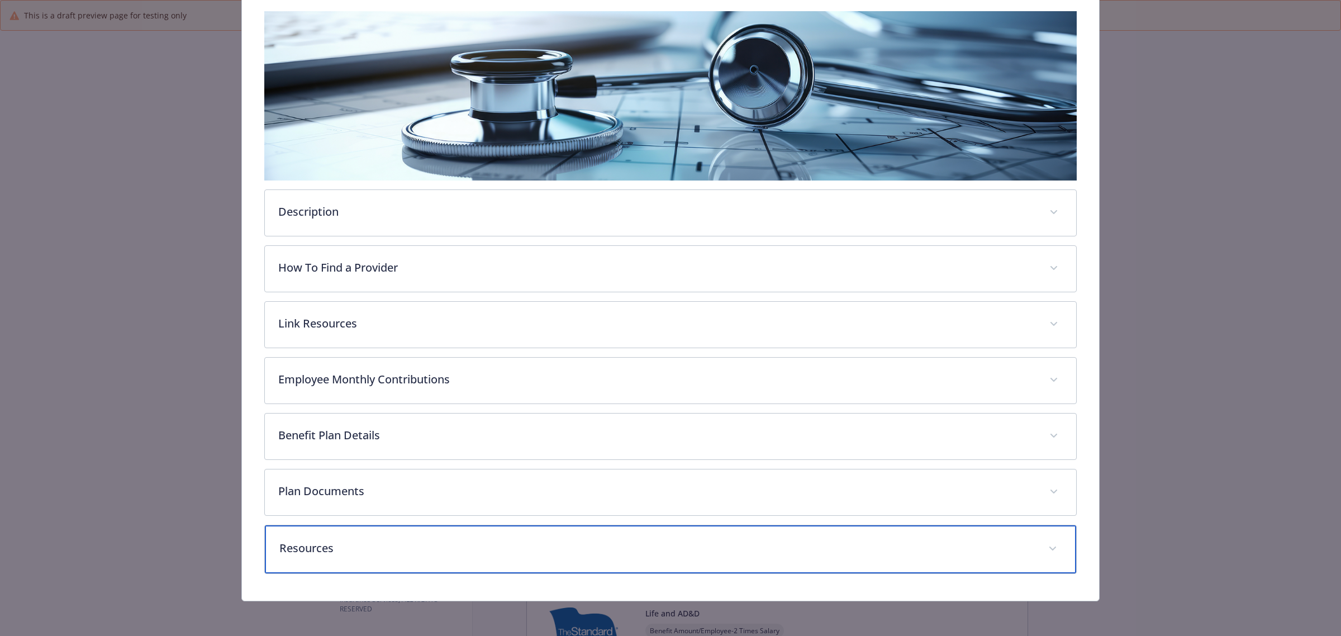
click at [344, 532] on div "Resources" at bounding box center [670, 549] width 811 height 48
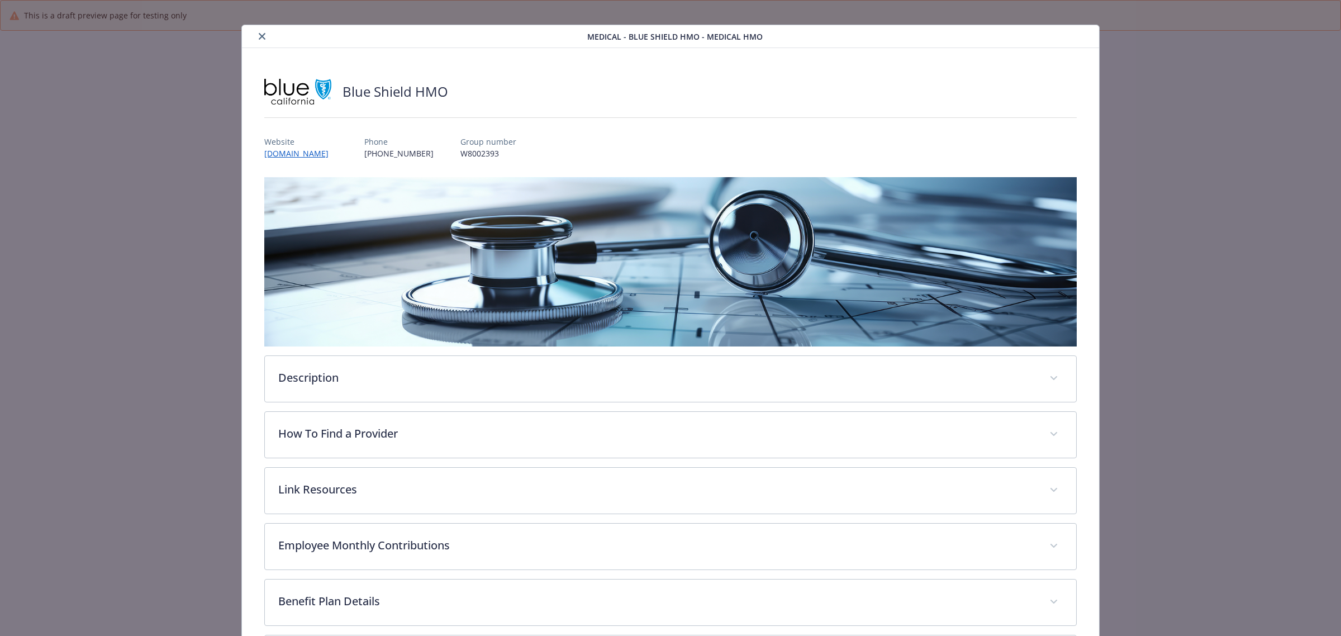
scroll to position [0, 0]
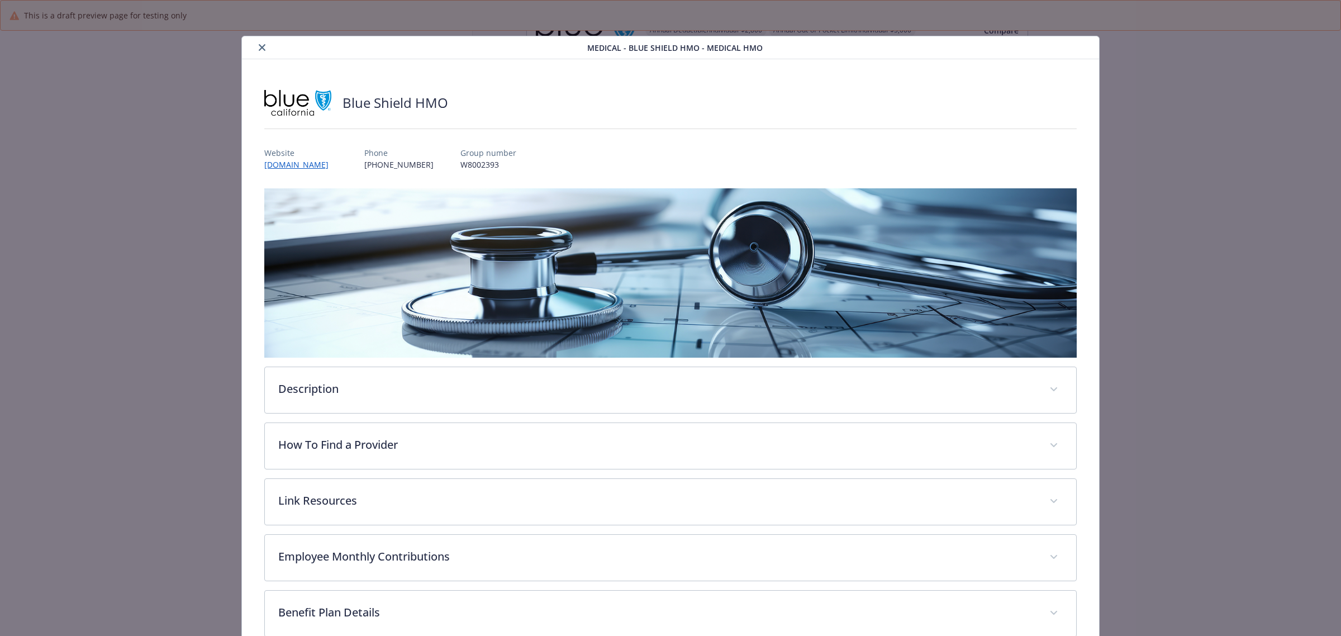
click at [263, 43] on button "close" at bounding box center [261, 47] width 13 height 13
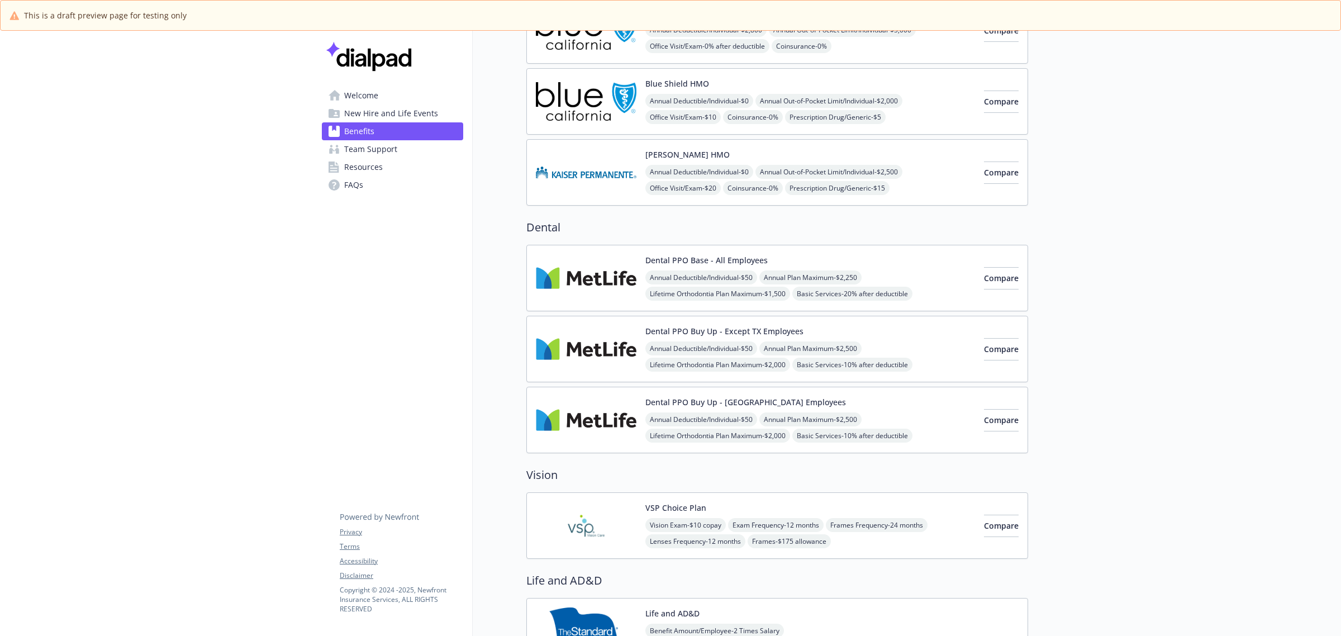
click at [368, 150] on span "Team Support" at bounding box center [370, 149] width 53 height 18
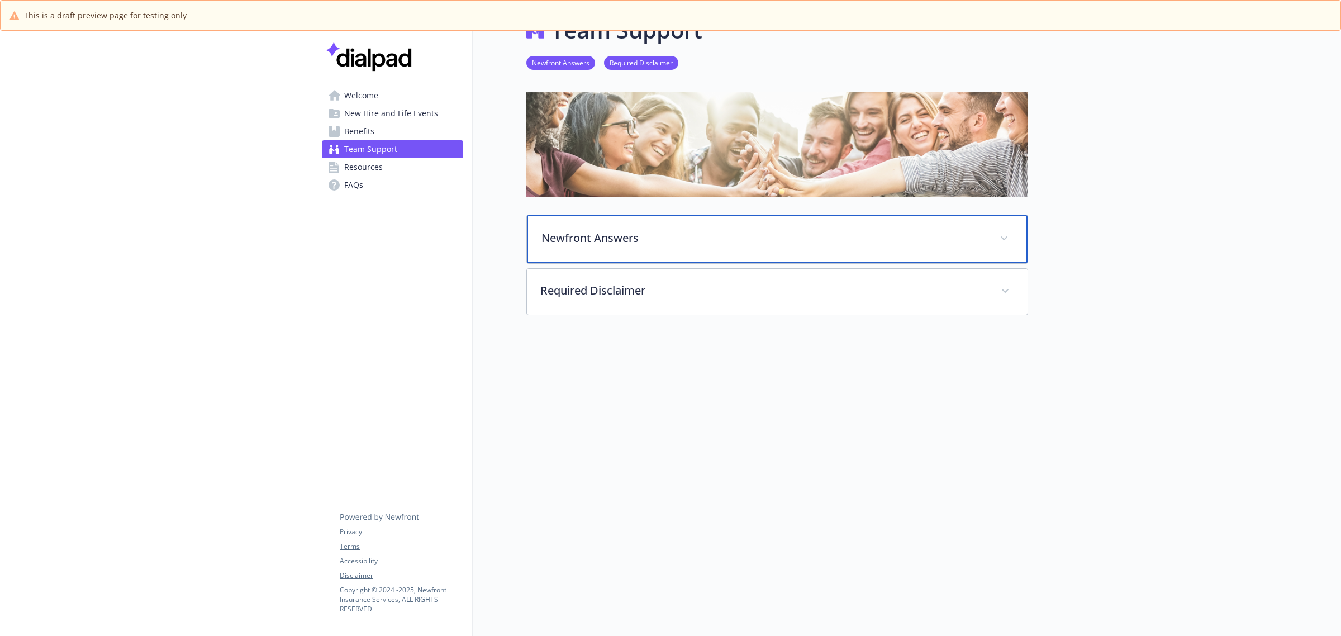
click at [675, 216] on div "Newfront Answers" at bounding box center [777, 239] width 501 height 48
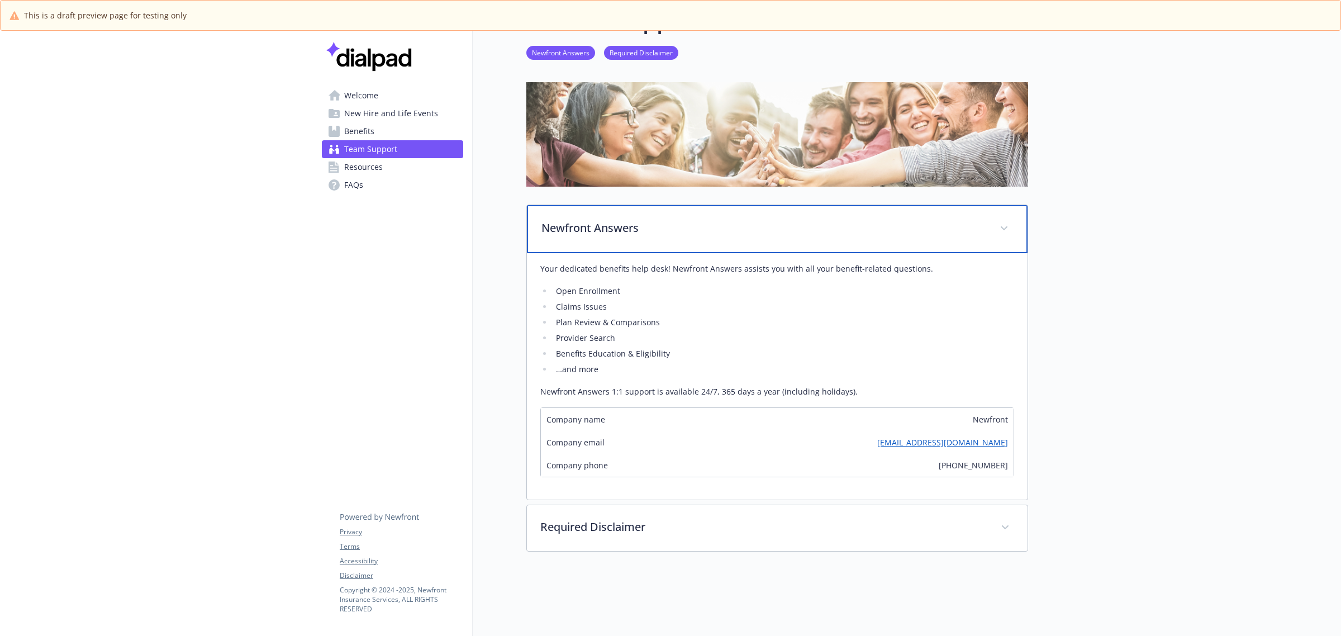
click at [676, 224] on p "Newfront Answers" at bounding box center [763, 228] width 445 height 17
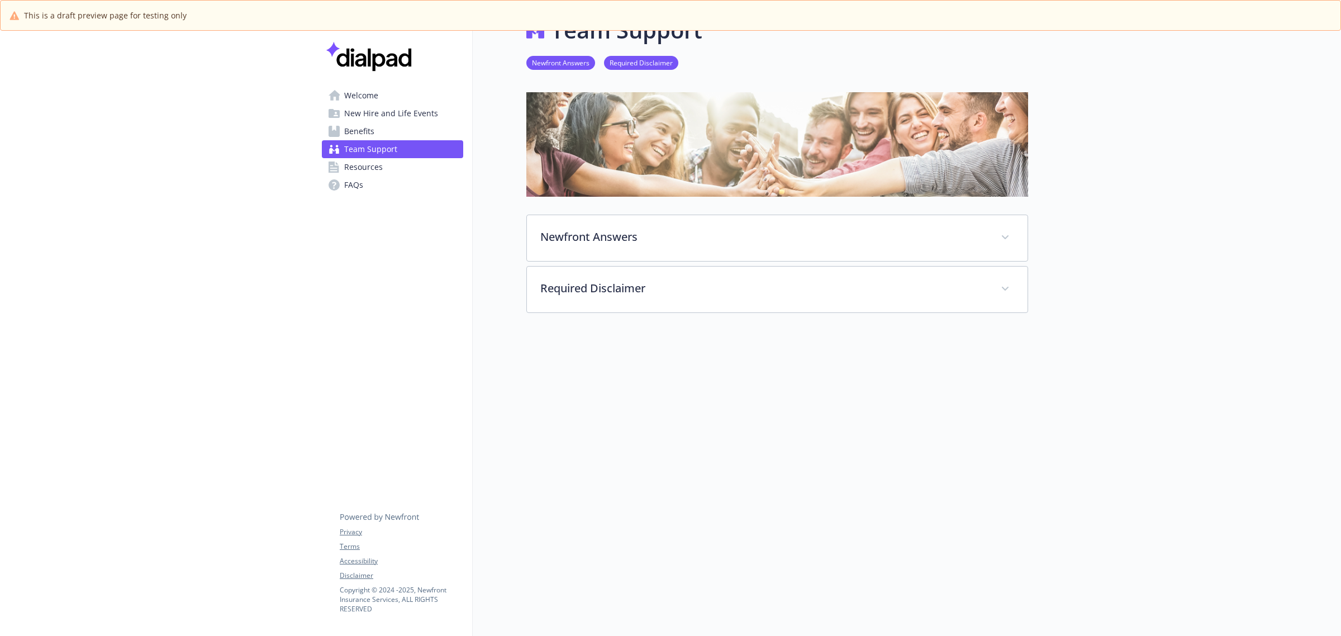
click at [356, 170] on span "Resources" at bounding box center [363, 167] width 39 height 18
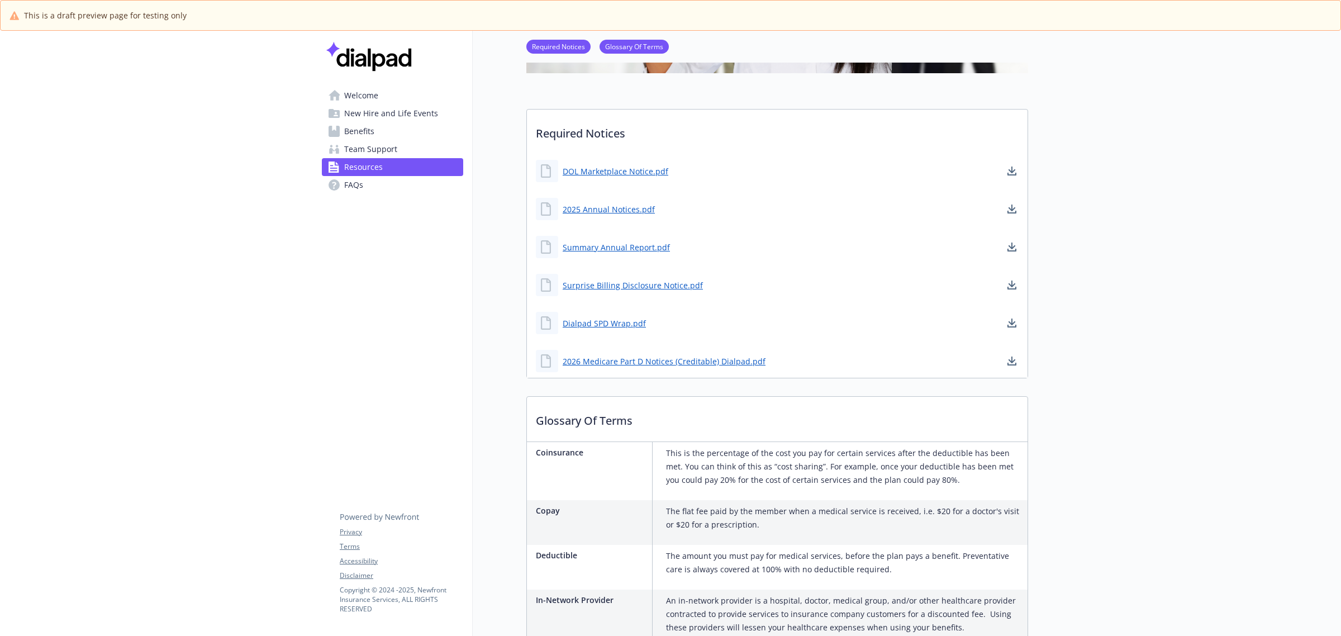
click at [349, 182] on span "FAQs" at bounding box center [353, 185] width 19 height 18
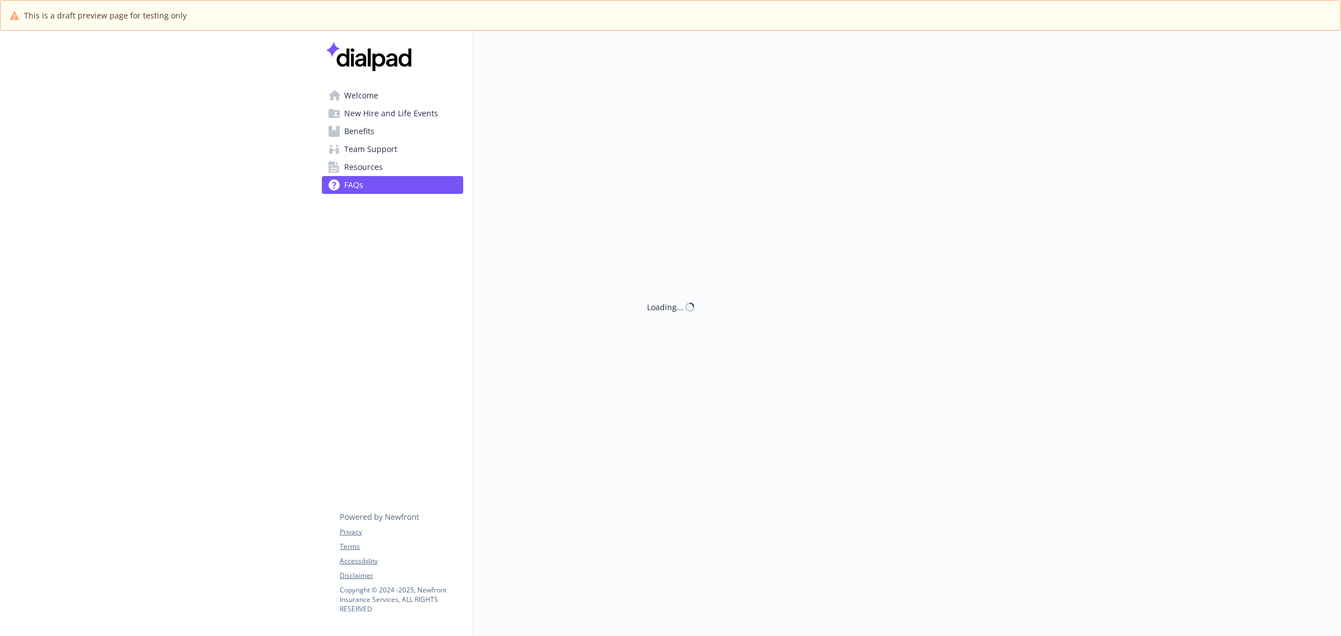
scroll to position [41, 0]
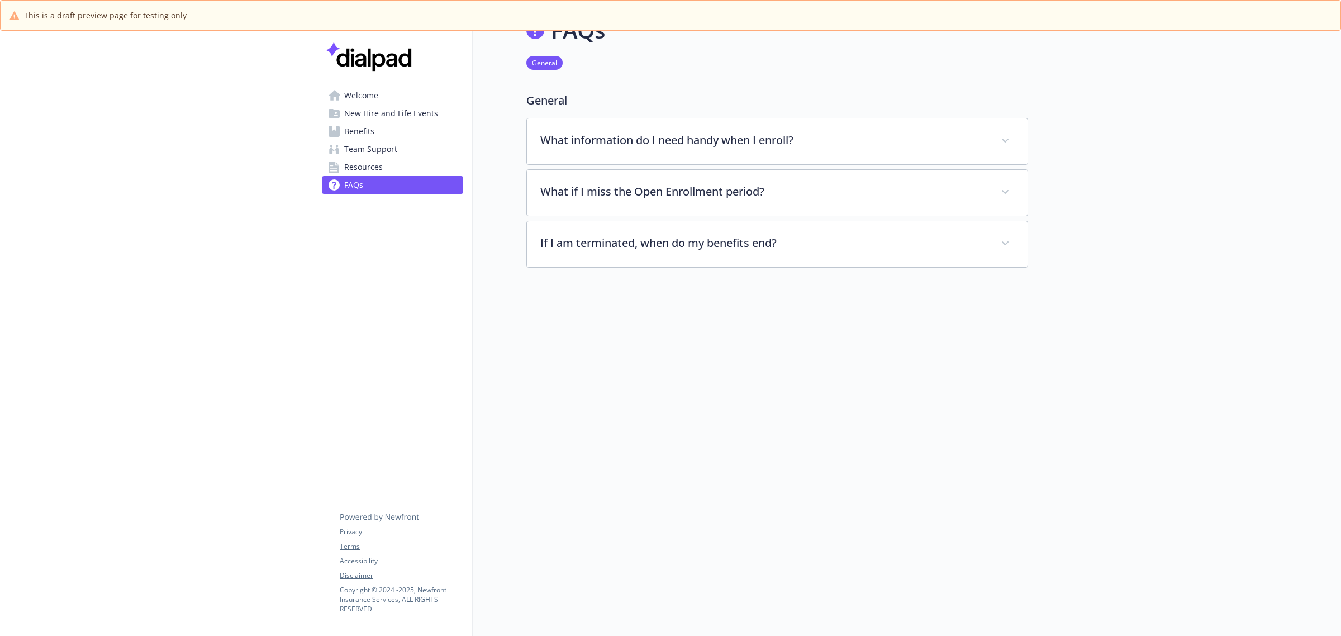
click at [383, 92] on link "Welcome" at bounding box center [392, 96] width 141 height 18
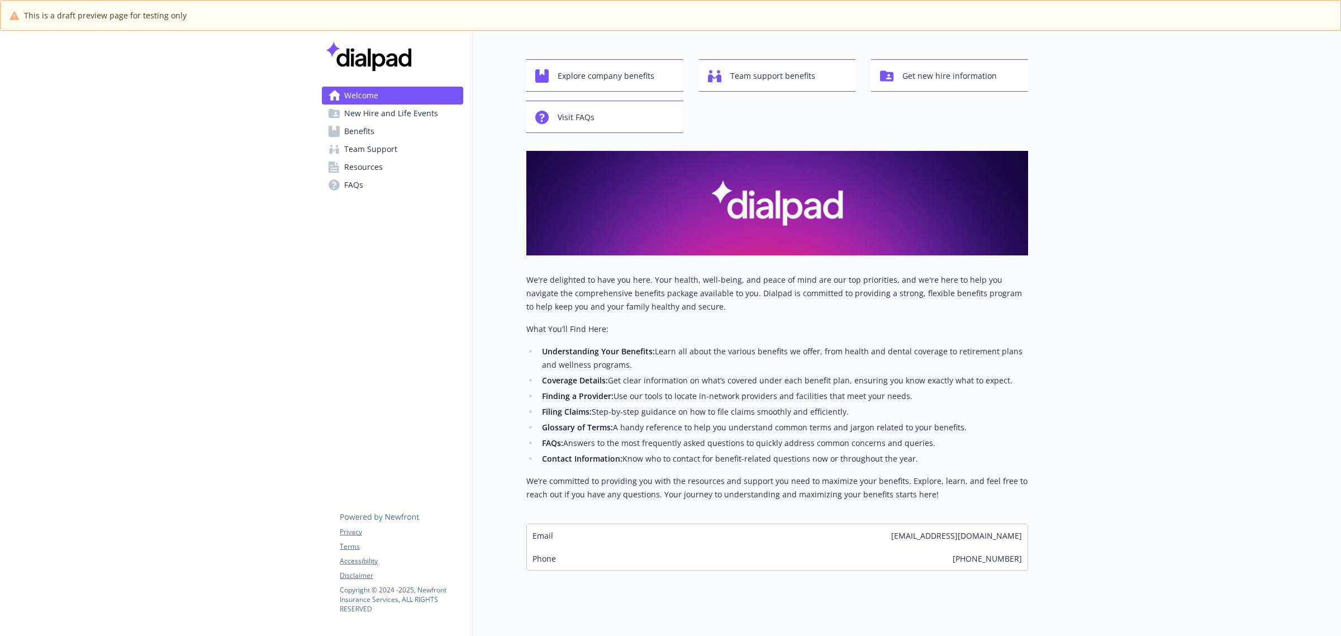
click at [1277, 87] on div at bounding box center [1184, 320] width 313 height 661
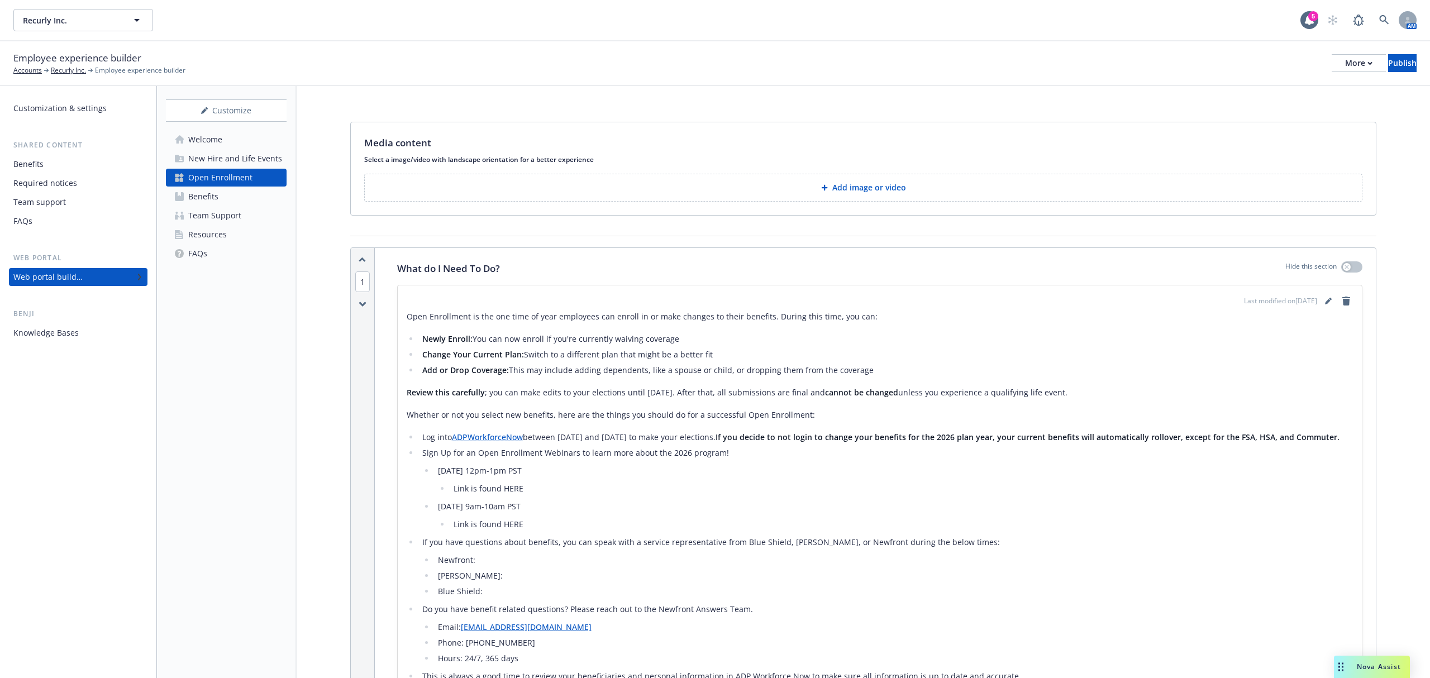
scroll to position [845, 0]
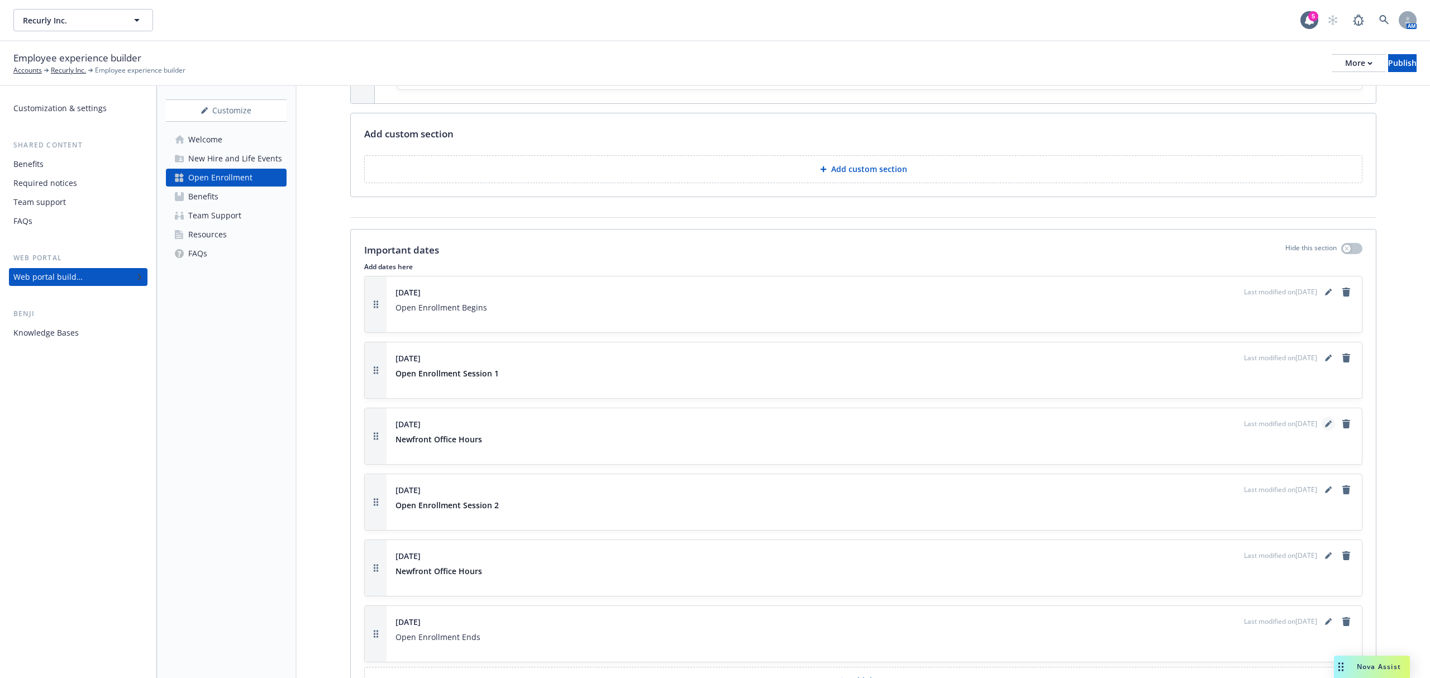
click at [1325, 427] on icon "editPencil" at bounding box center [1328, 424] width 7 height 7
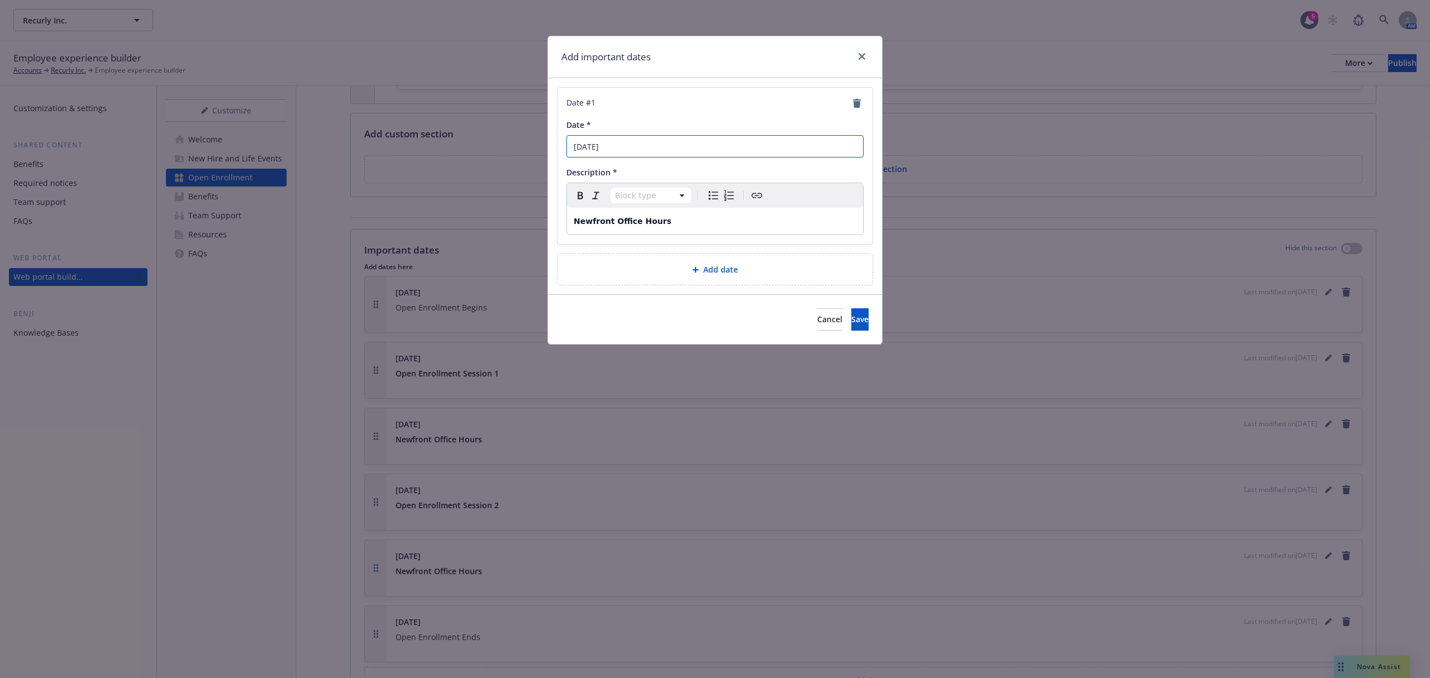
click at [617, 148] on input "November 8, 2025" at bounding box center [715, 146] width 297 height 22
type input "November 7, 2025"
click at [678, 227] on p "Newfront Office Hours" at bounding box center [715, 221] width 283 height 13
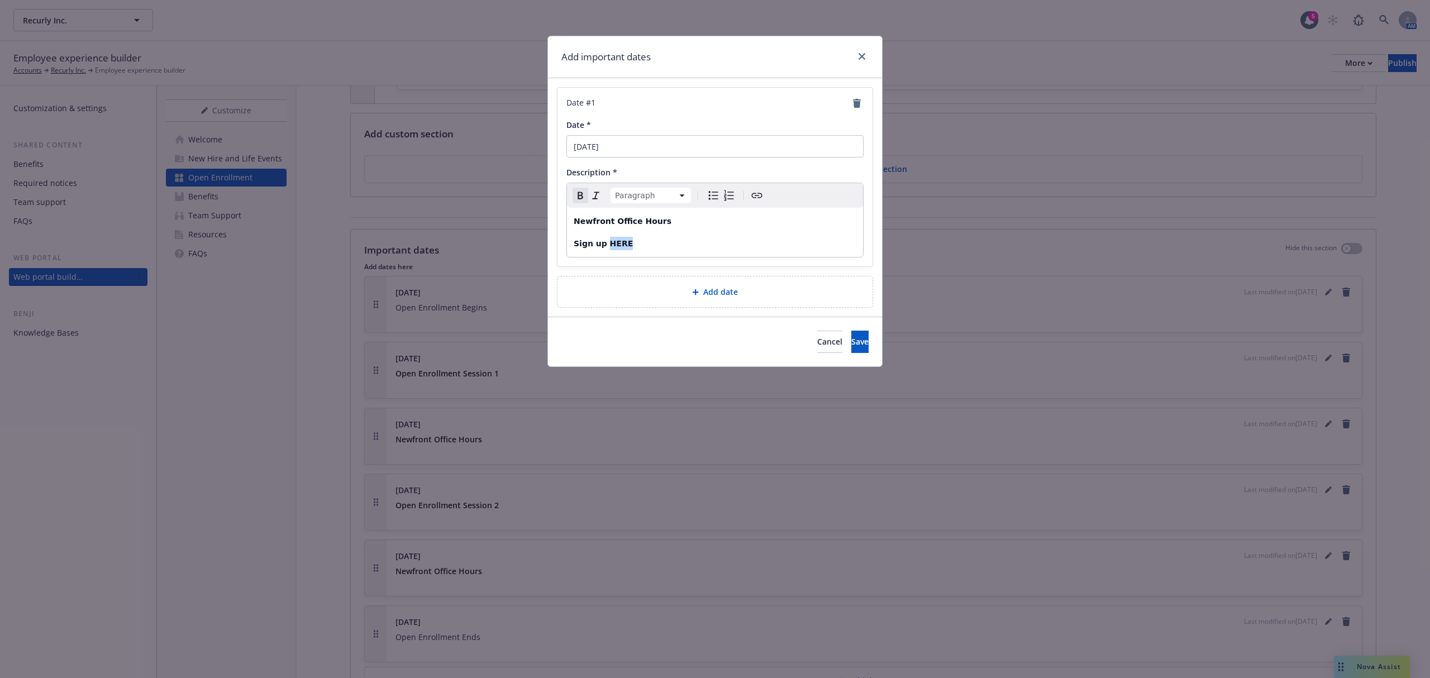
drag, startPoint x: 671, startPoint y: 251, endPoint x: 606, endPoint y: 245, distance: 65.7
click at [606, 245] on div "Newfront Office Hours Sign up HERE" at bounding box center [715, 232] width 296 height 49
click at [763, 192] on icon "Create link" at bounding box center [756, 195] width 13 height 13
click at [591, 289] on input "URL" at bounding box center [615, 289] width 142 height 22
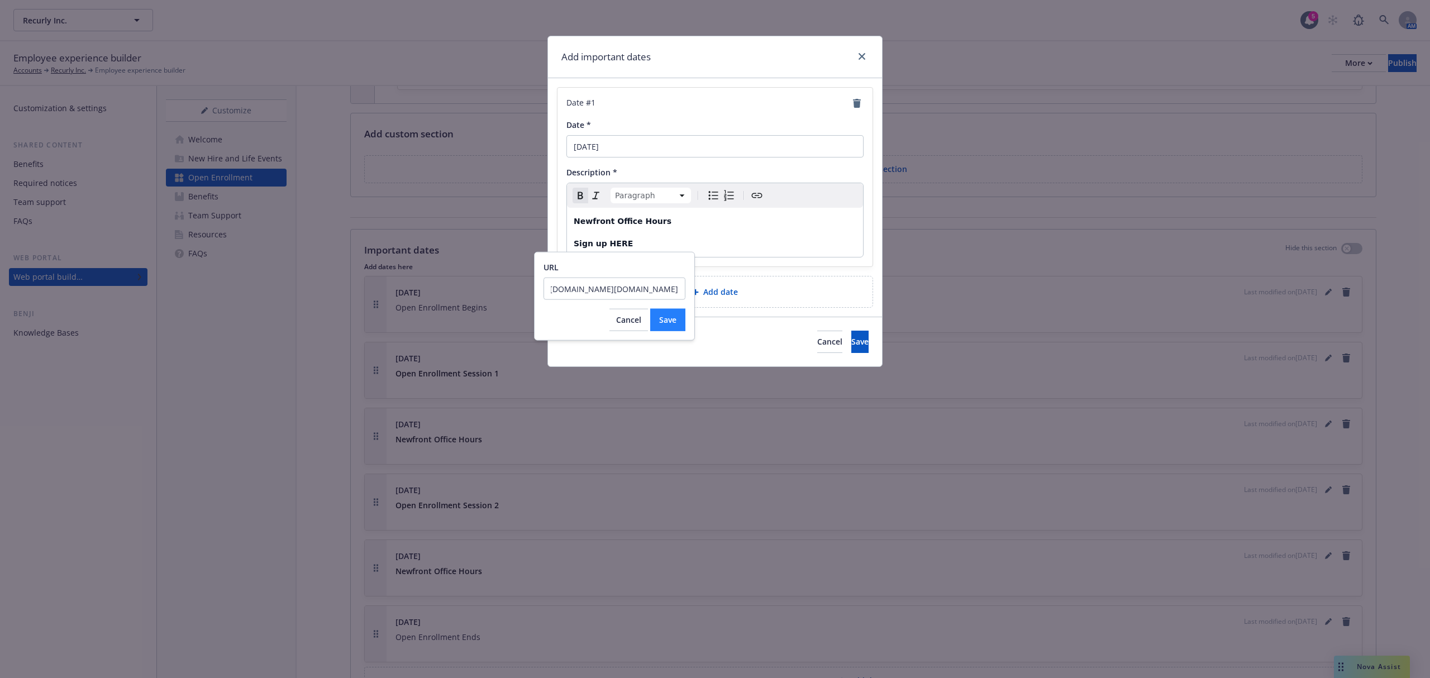
type input "https://outlook.office.com/book/Recurly1@ILN.onmicrosoft.com/s/ug-dp_7bI0GAvc5M…"
click at [674, 316] on span "Save" at bounding box center [667, 320] width 17 height 11
click at [676, 225] on p "Newfront Office Hours" at bounding box center [715, 221] width 283 height 13
click at [680, 220] on p "Newfront Office Hours" at bounding box center [715, 221] width 283 height 13
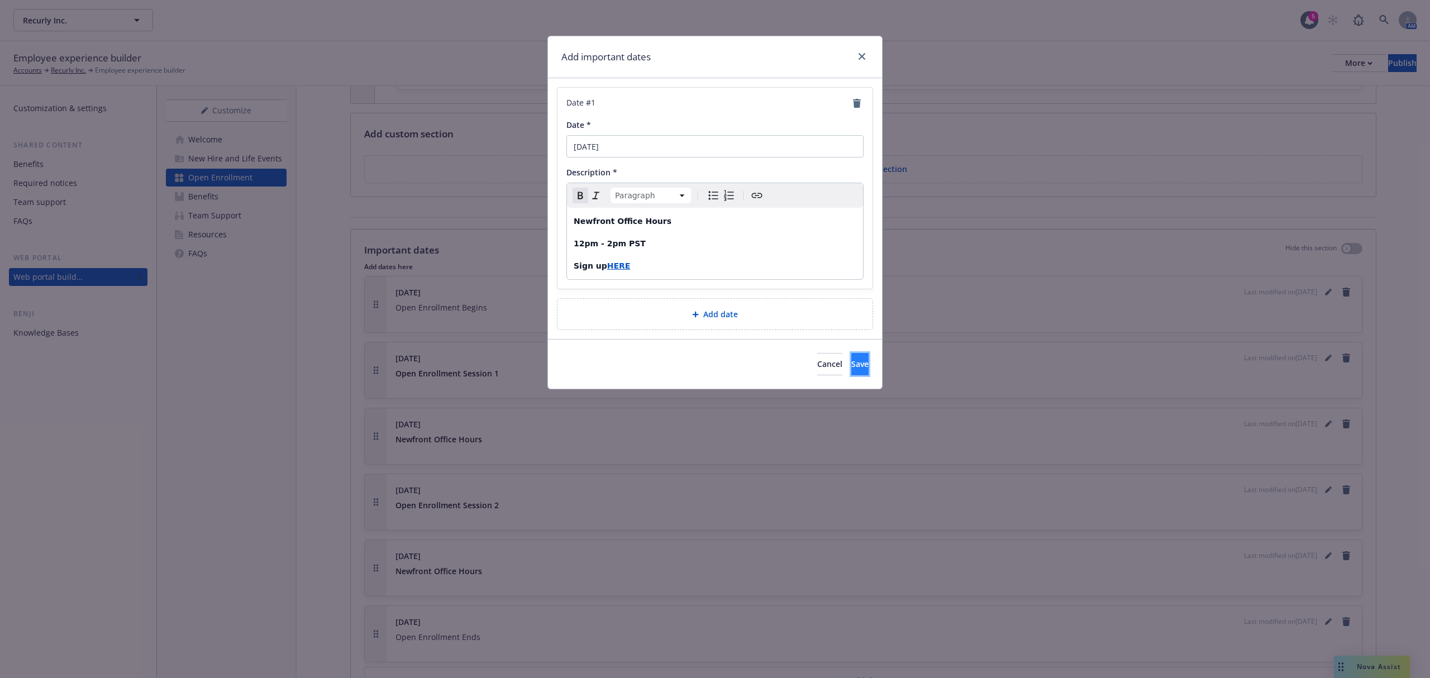
click at [854, 367] on button "Save" at bounding box center [860, 364] width 17 height 22
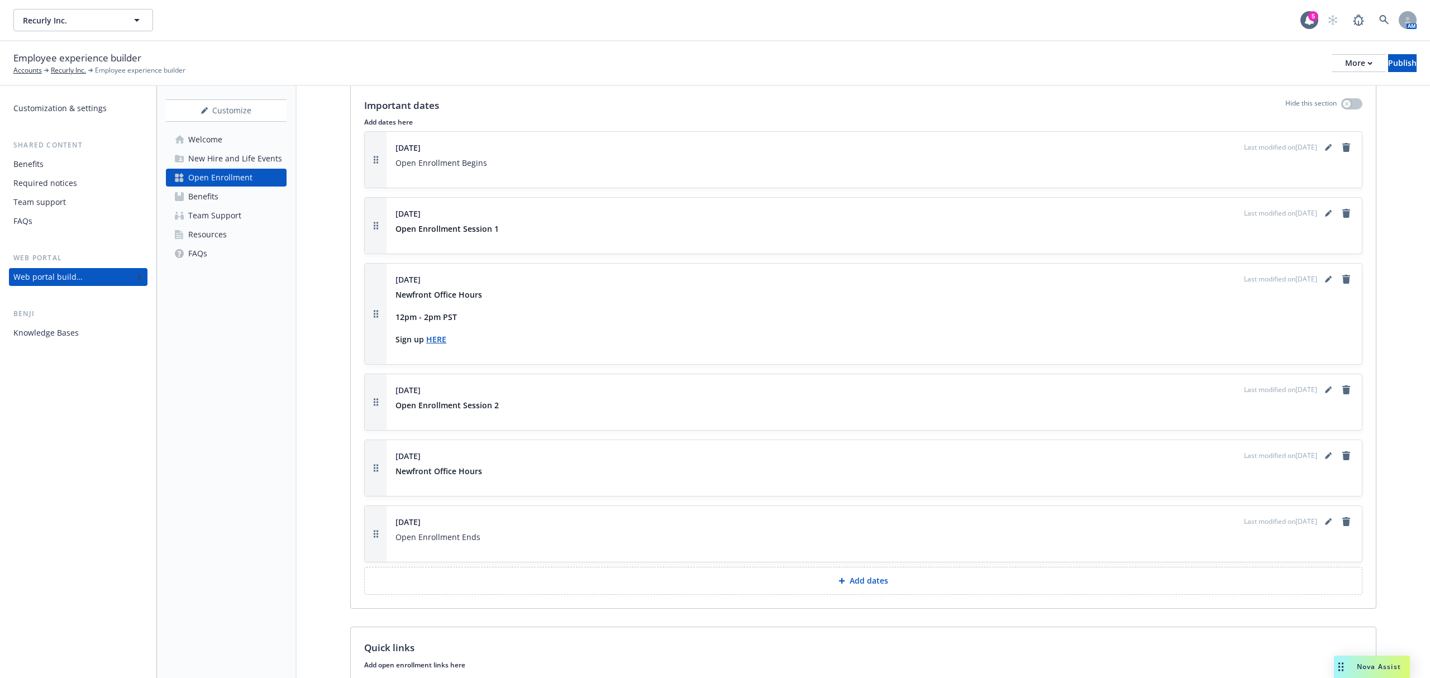
scroll to position [995, 0]
click at [1325, 455] on icon "editPencil" at bounding box center [1328, 453] width 6 height 6
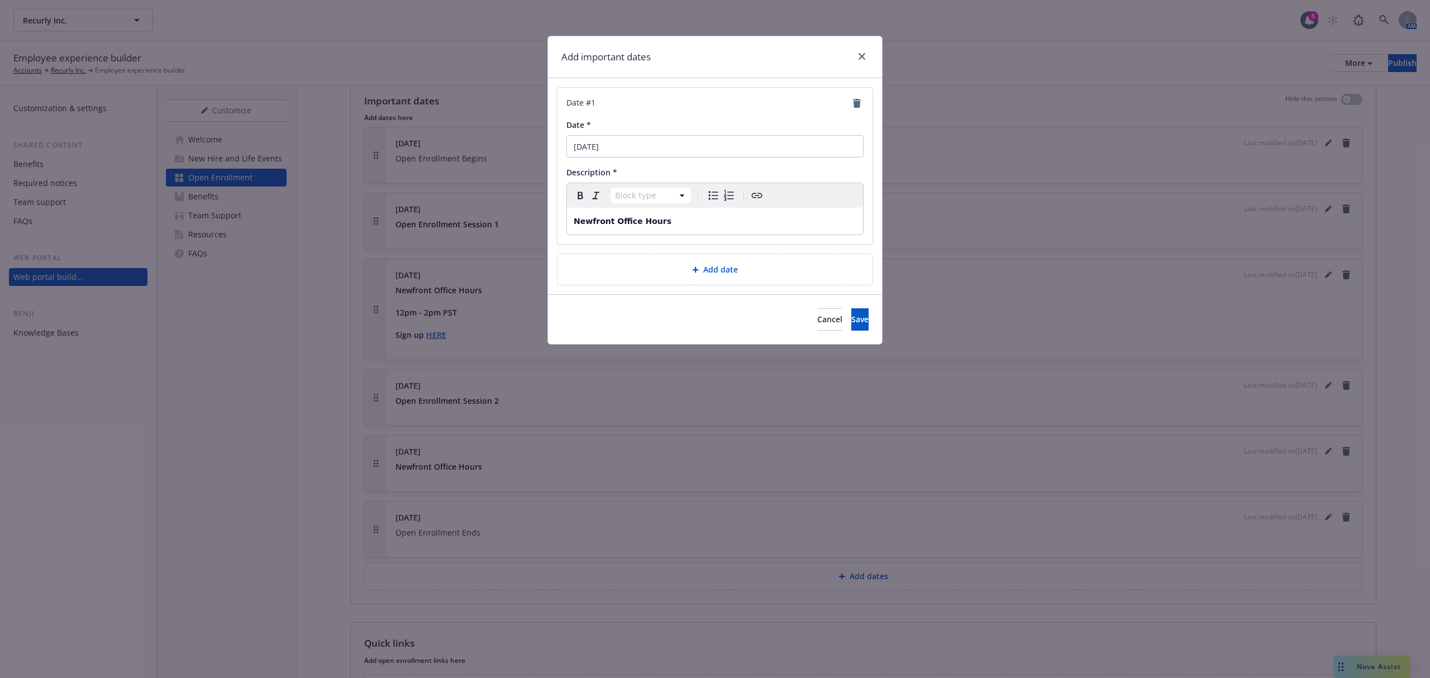
click at [674, 224] on p "Newfront Office Hours" at bounding box center [715, 221] width 283 height 13
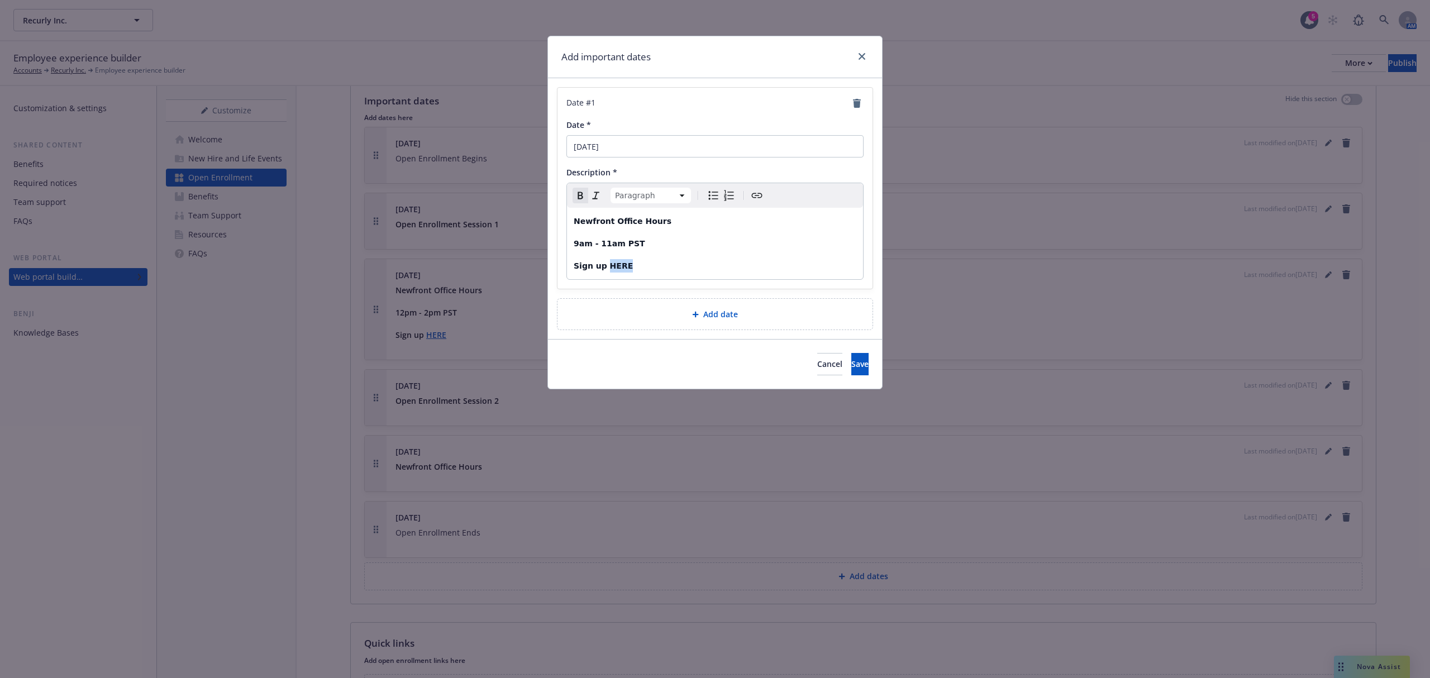
drag, startPoint x: 641, startPoint y: 263, endPoint x: 605, endPoint y: 266, distance: 37.0
click at [605, 266] on p "Sign up HERE" at bounding box center [715, 265] width 283 height 13
click at [757, 195] on icon "Create link" at bounding box center [756, 195] width 13 height 13
click at [588, 316] on input "URL" at bounding box center [615, 311] width 142 height 22
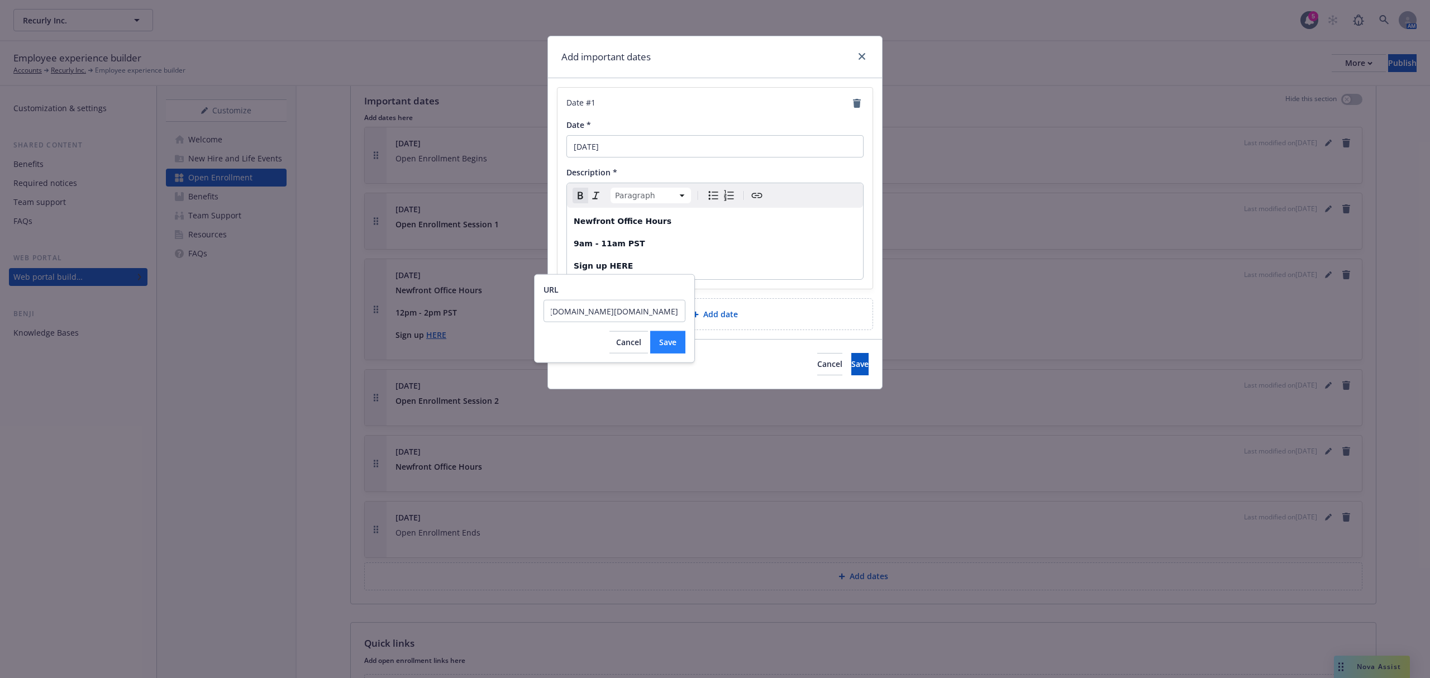
type input "https://outlook.office.com/book/Recurly1@ILN.onmicrosoft.com/s/ug-dp_7bI0GAvc5M…"
click at [669, 342] on span "Save" at bounding box center [667, 342] width 17 height 11
click at [855, 364] on button "Save" at bounding box center [860, 364] width 17 height 22
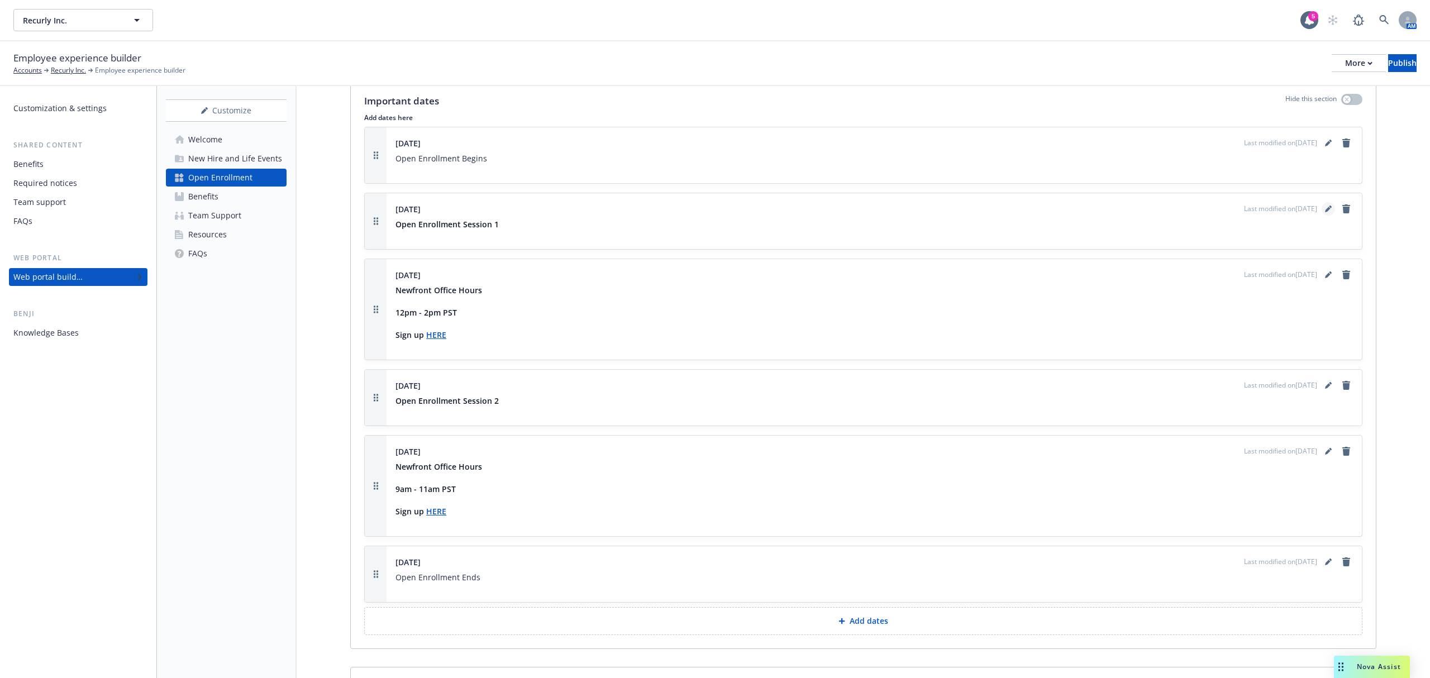
click at [1325, 212] on icon "editPencil" at bounding box center [1328, 209] width 7 height 7
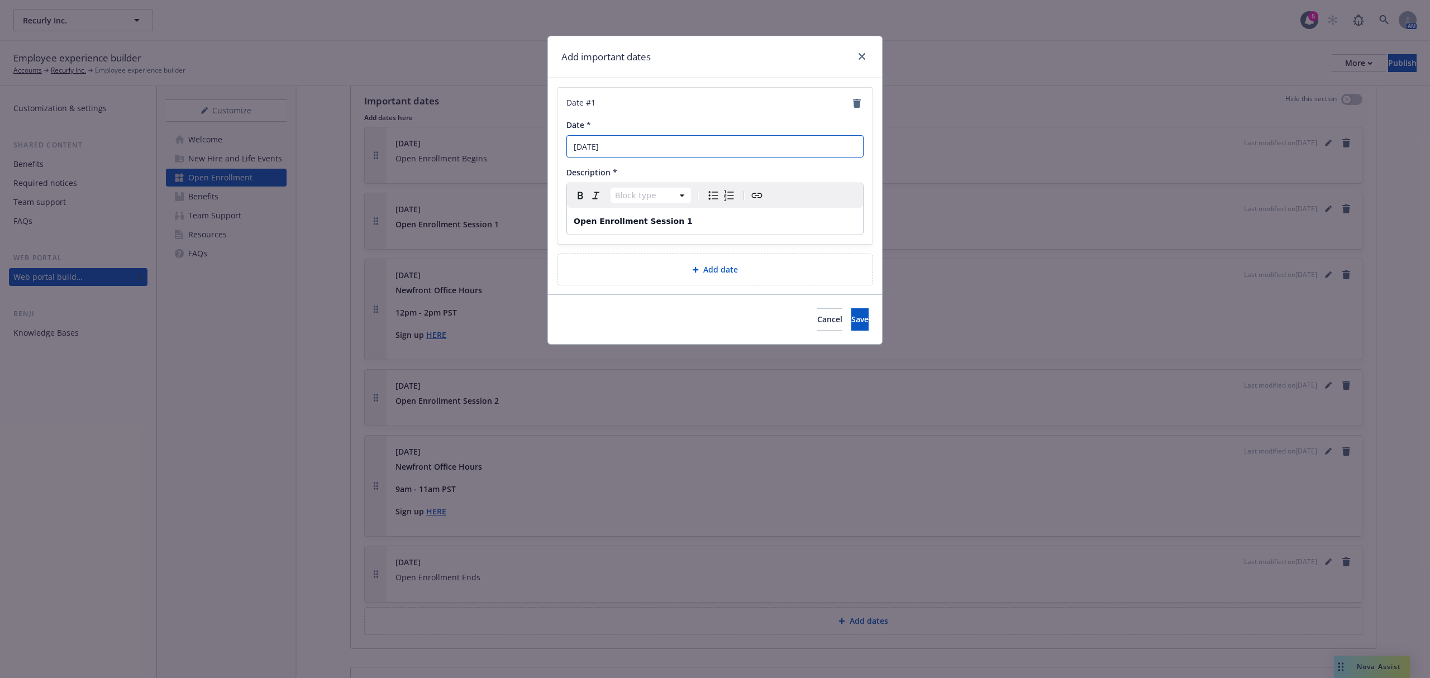
click at [619, 148] on input "November 6, 2025" at bounding box center [715, 146] width 297 height 22
type input "November 5, 2025"
click at [698, 226] on p "Open Enrollment Session 1" at bounding box center [715, 221] width 283 height 13
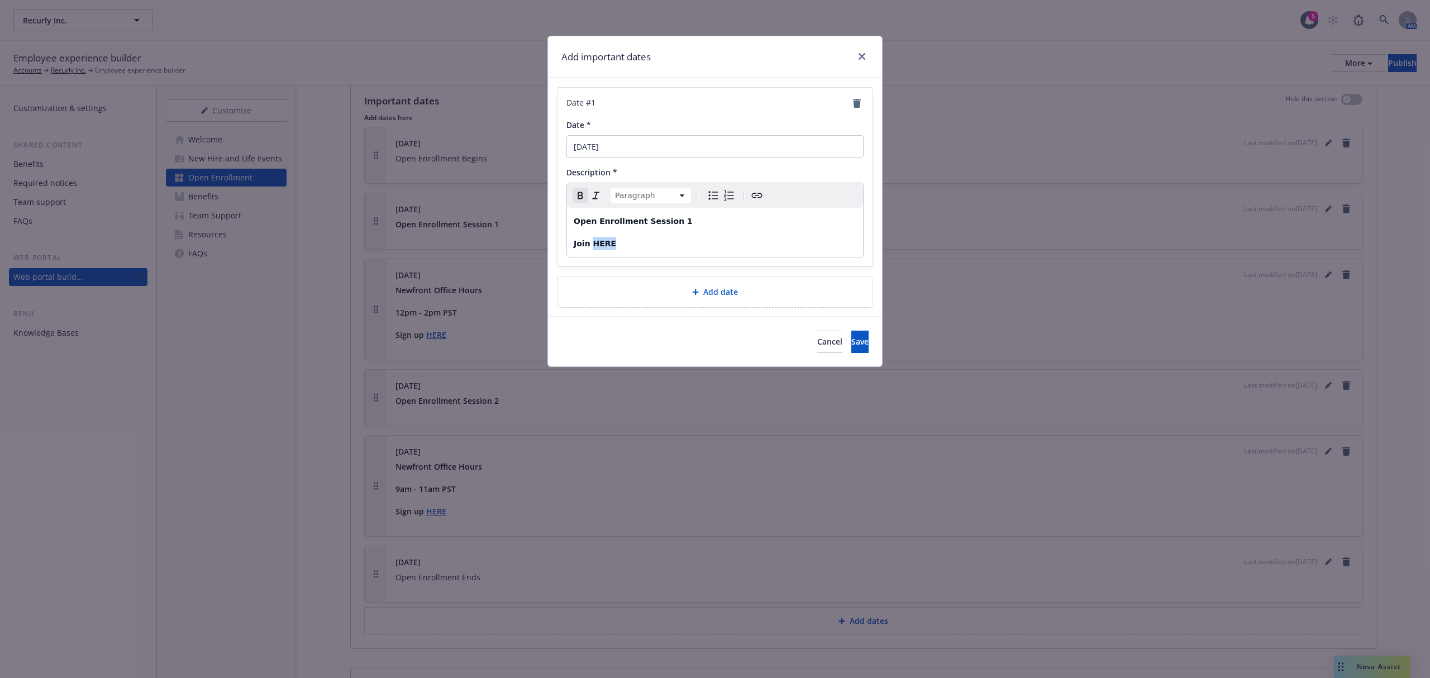
drag, startPoint x: 621, startPoint y: 246, endPoint x: 591, endPoint y: 246, distance: 30.2
click at [591, 246] on p "Join HERE" at bounding box center [715, 243] width 283 height 13
click at [758, 194] on icon "Create link" at bounding box center [756, 195] width 13 height 13
click at [599, 287] on input "URL" at bounding box center [601, 289] width 142 height 22
click at [656, 313] on button "Save" at bounding box center [654, 320] width 35 height 22
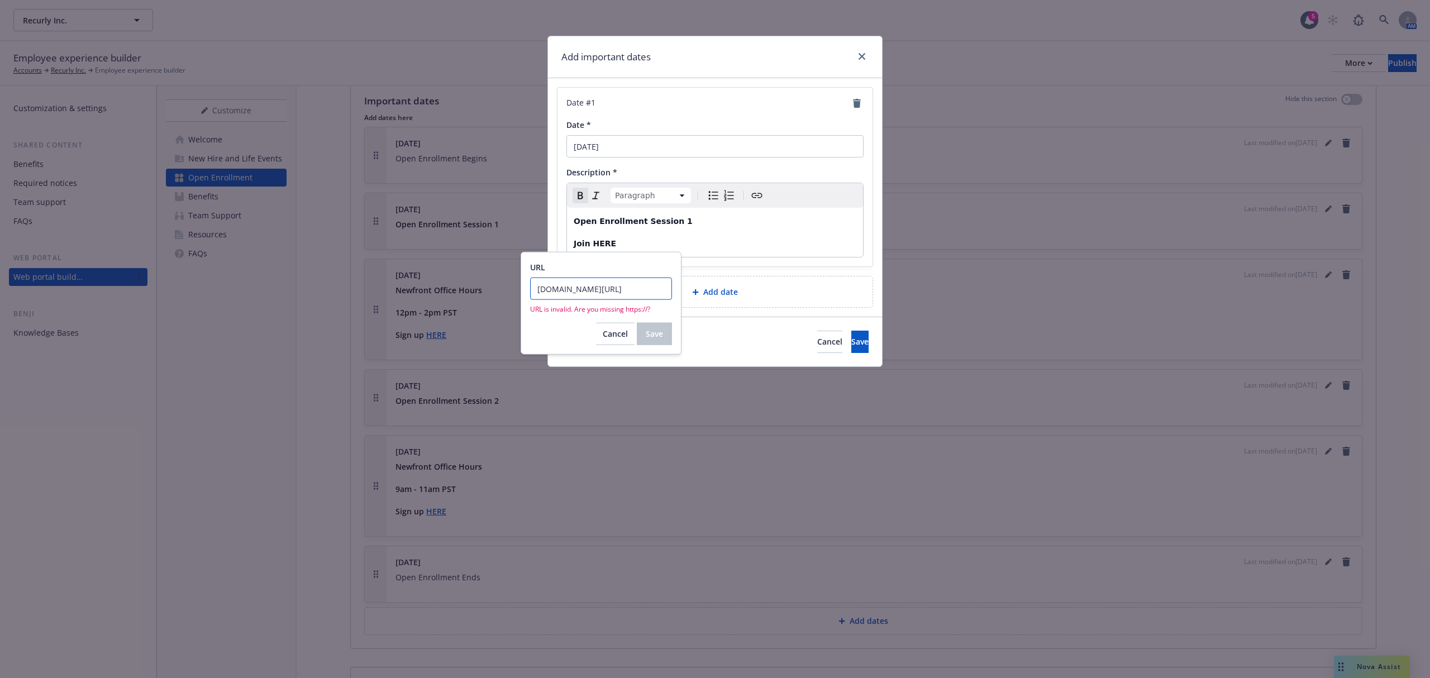
click at [536, 293] on input "meet.google.com/oti-voor-umx" at bounding box center [601, 289] width 142 height 22
type input "https://meet.google.com/oti-voor-umx"
click at [665, 318] on button "Save" at bounding box center [654, 320] width 35 height 22
click at [781, 226] on p "Open Enrollment Session 1" at bounding box center [715, 221] width 283 height 13
click at [852, 342] on span "Save" at bounding box center [860, 341] width 17 height 11
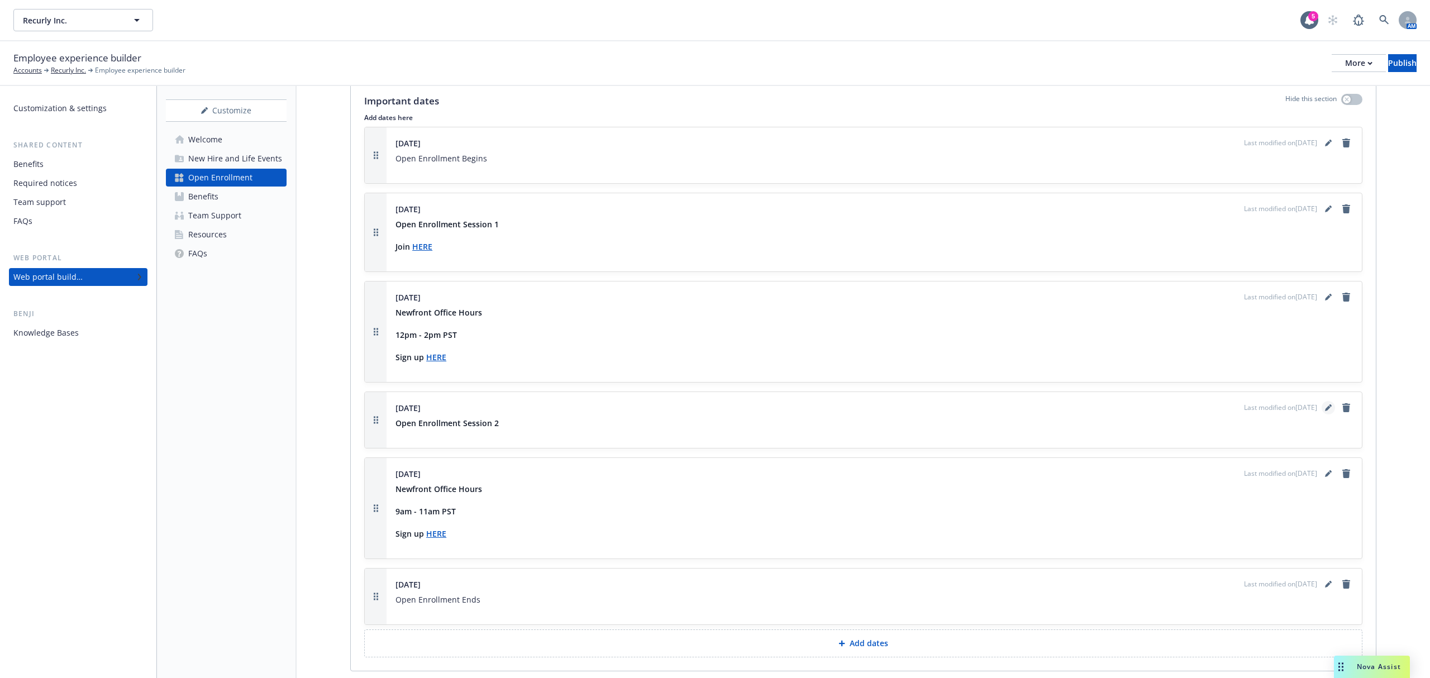
click at [1325, 411] on icon "editPencil" at bounding box center [1328, 408] width 7 height 7
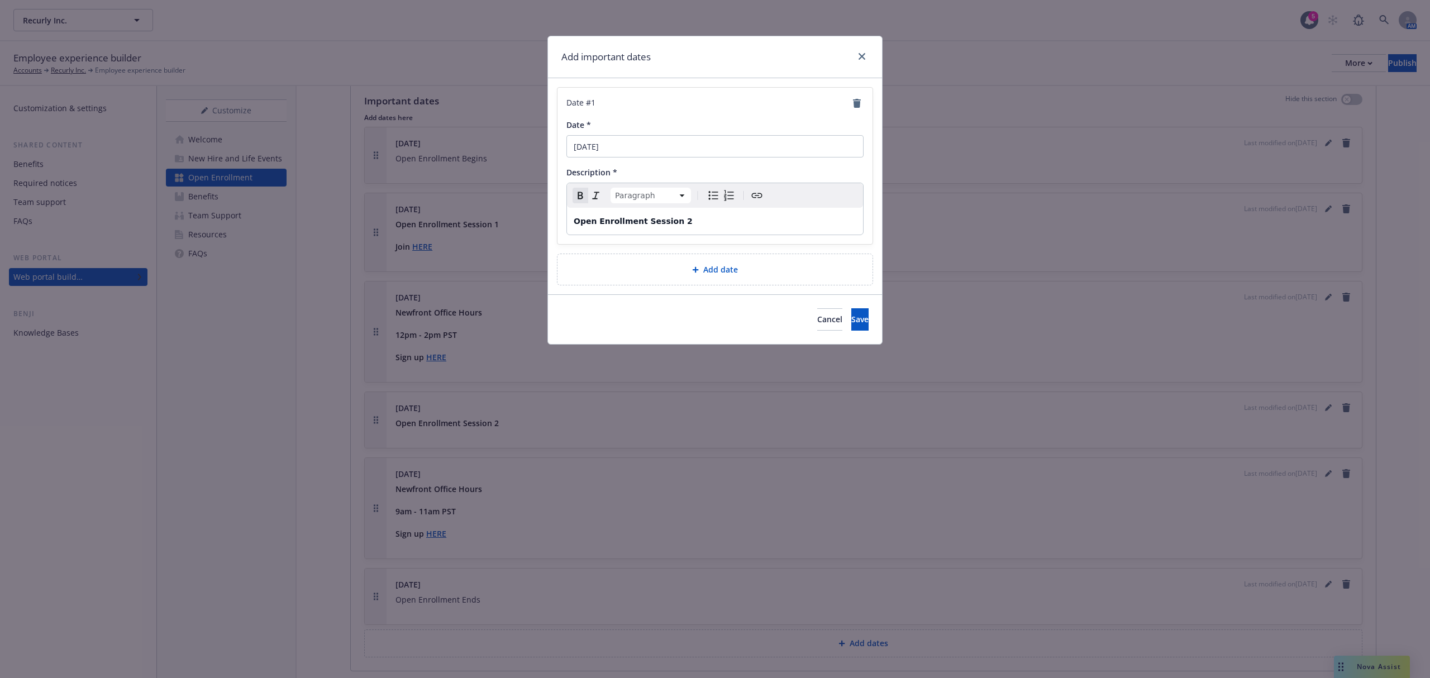
click at [691, 220] on p "Open Enrollment Session 2" at bounding box center [715, 221] width 283 height 13
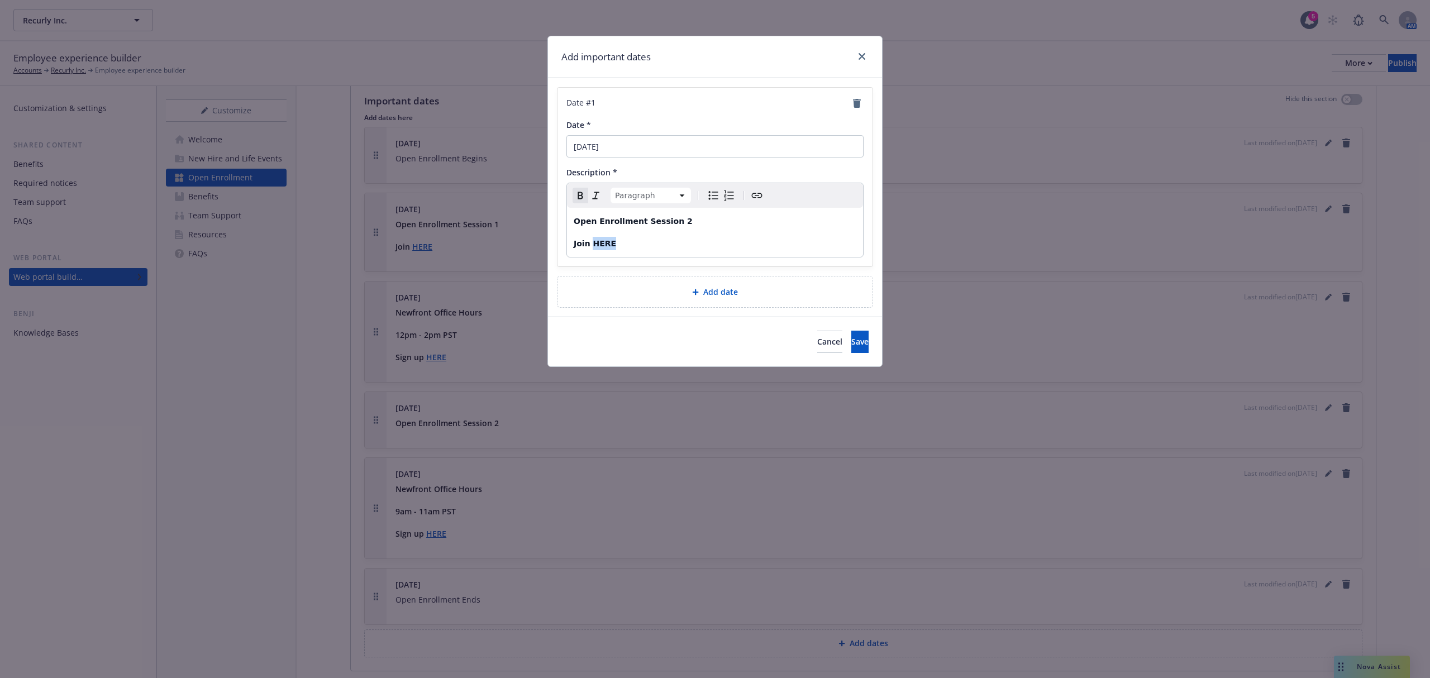
drag, startPoint x: 620, startPoint y: 249, endPoint x: 593, endPoint y: 251, distance: 26.4
click at [593, 251] on div "Open Enrollment Session 2 Join HERE" at bounding box center [715, 232] width 296 height 49
click at [759, 193] on icon "Create link" at bounding box center [756, 195] width 13 height 13
click at [558, 288] on input "URL" at bounding box center [601, 289] width 142 height 22
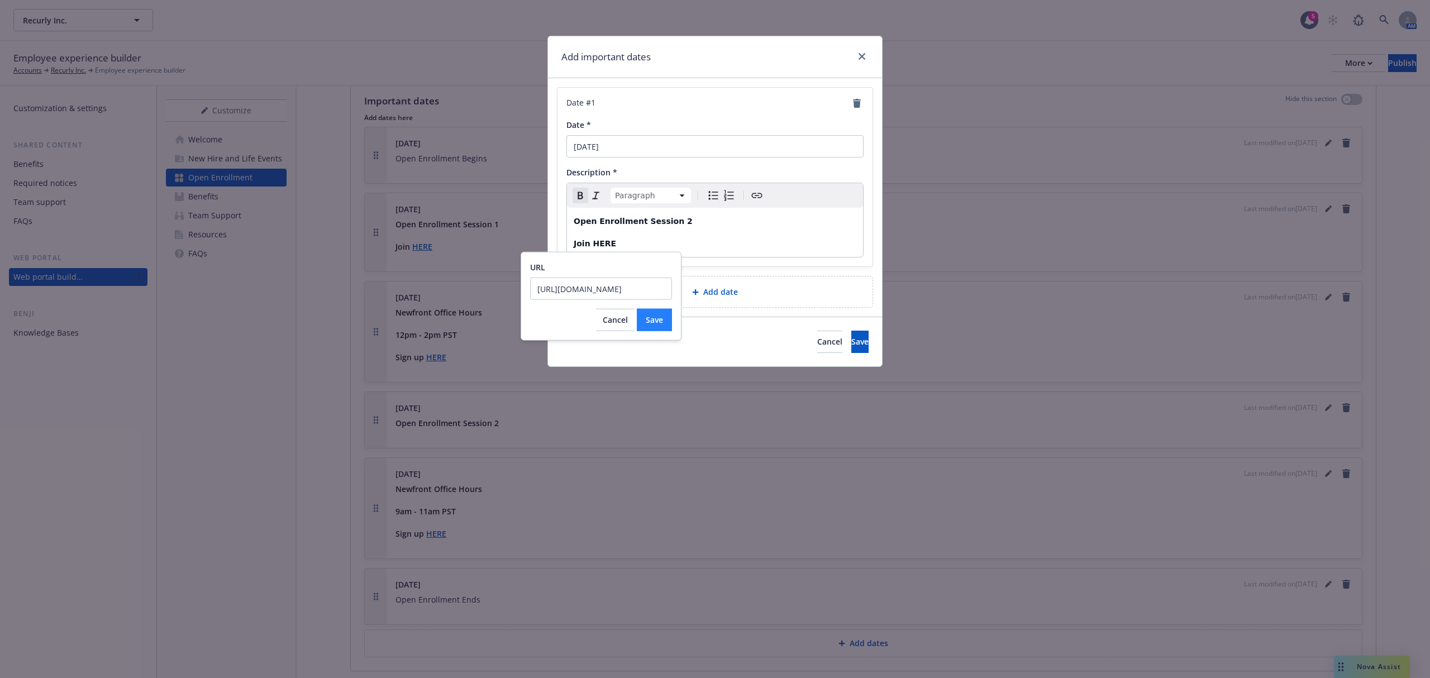
type input "https://meet.google.com/kke-xvoi-vma?hs=224"
click at [650, 322] on span "Save" at bounding box center [654, 320] width 17 height 11
click at [724, 235] on div "Open Enrollment Session 2 Join HERE" at bounding box center [715, 232] width 296 height 49
click at [728, 224] on p "Open Enrollment Session 2" at bounding box center [715, 221] width 283 height 13
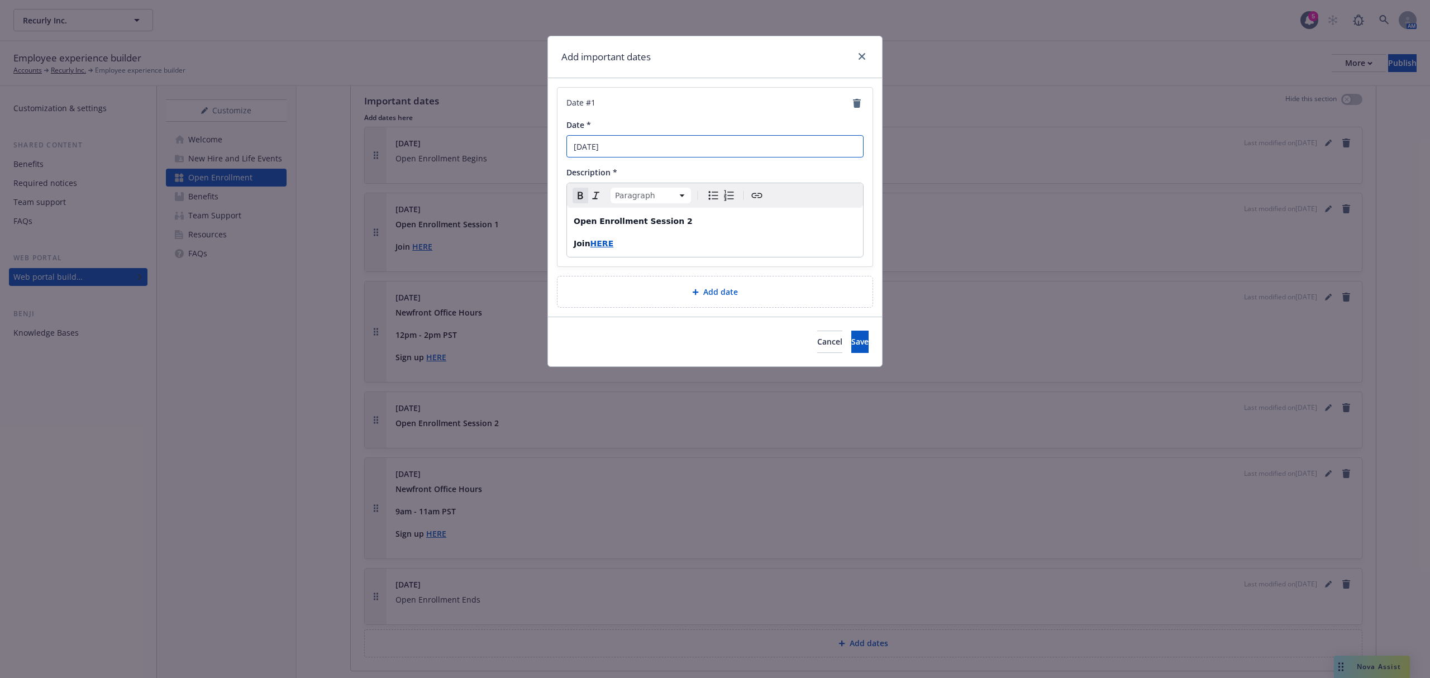
click at [624, 148] on input "November 13, 2025" at bounding box center [715, 146] width 297 height 22
type input "November 18, 2025"
click at [720, 221] on p "Open Enrollment Session 2" at bounding box center [715, 221] width 283 height 13
click at [853, 340] on button "Save" at bounding box center [860, 342] width 17 height 22
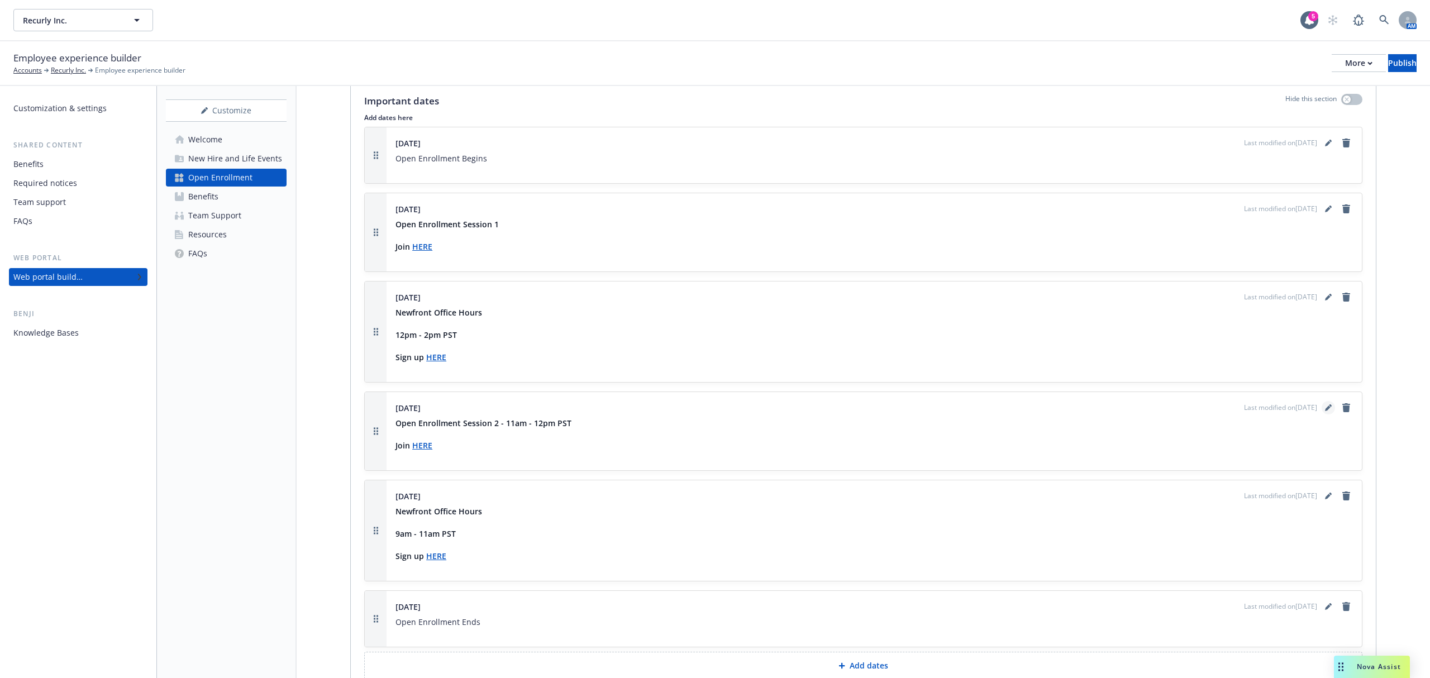
click at [1325, 411] on icon "editPencil" at bounding box center [1328, 408] width 7 height 7
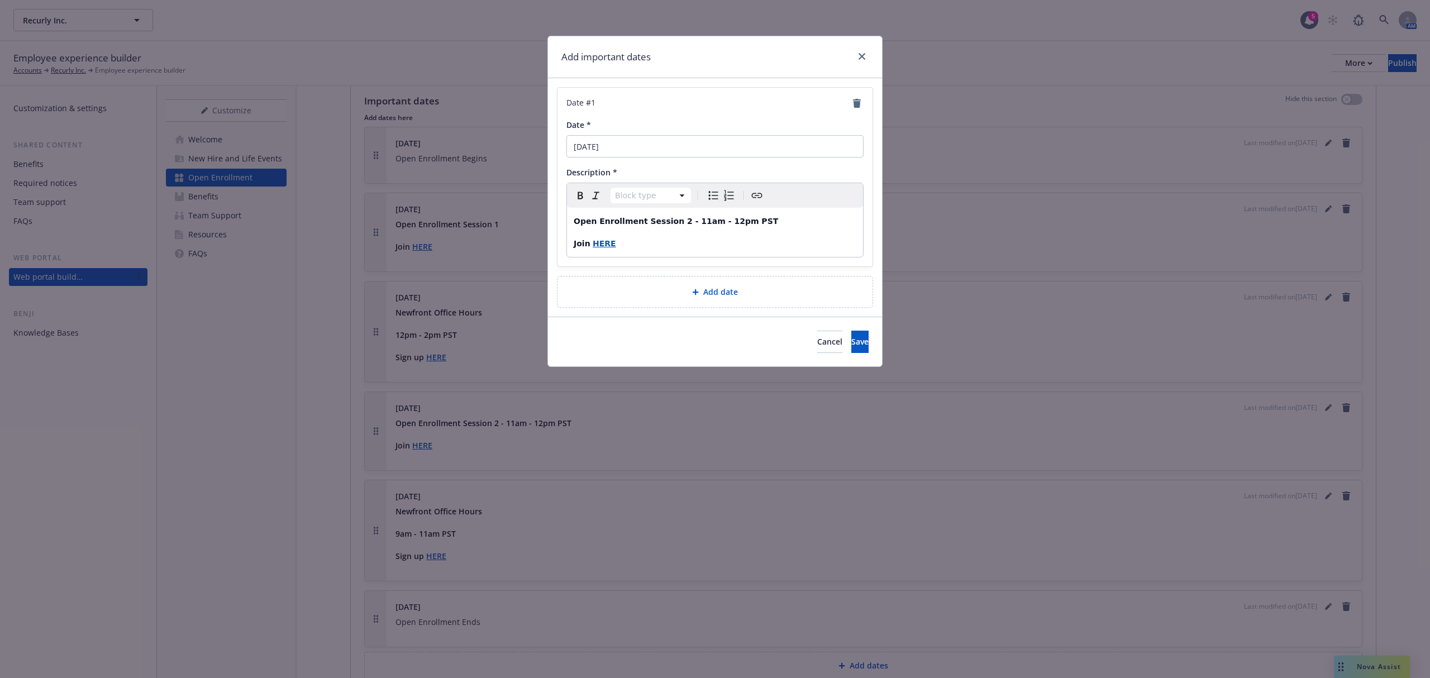
click at [679, 222] on strong "Open Enrollment Session 2 - 11am - 12pm PST" at bounding box center [676, 221] width 205 height 9
click at [673, 219] on strong "Open Enrollment Session 2 : 11am - 12pm PST" at bounding box center [676, 221] width 205 height 9
click at [855, 345] on button "Save" at bounding box center [860, 342] width 17 height 22
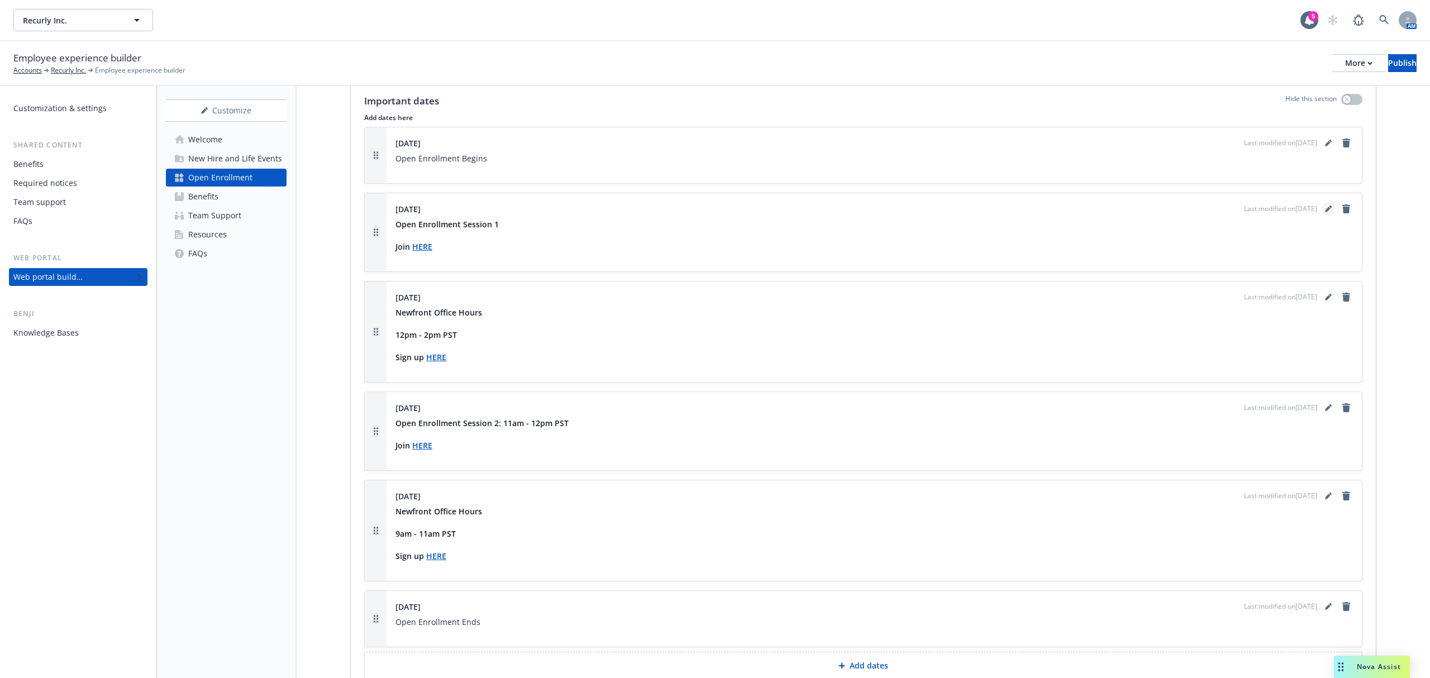
click at [1322, 216] on link "editPencil" at bounding box center [1328, 208] width 13 height 13
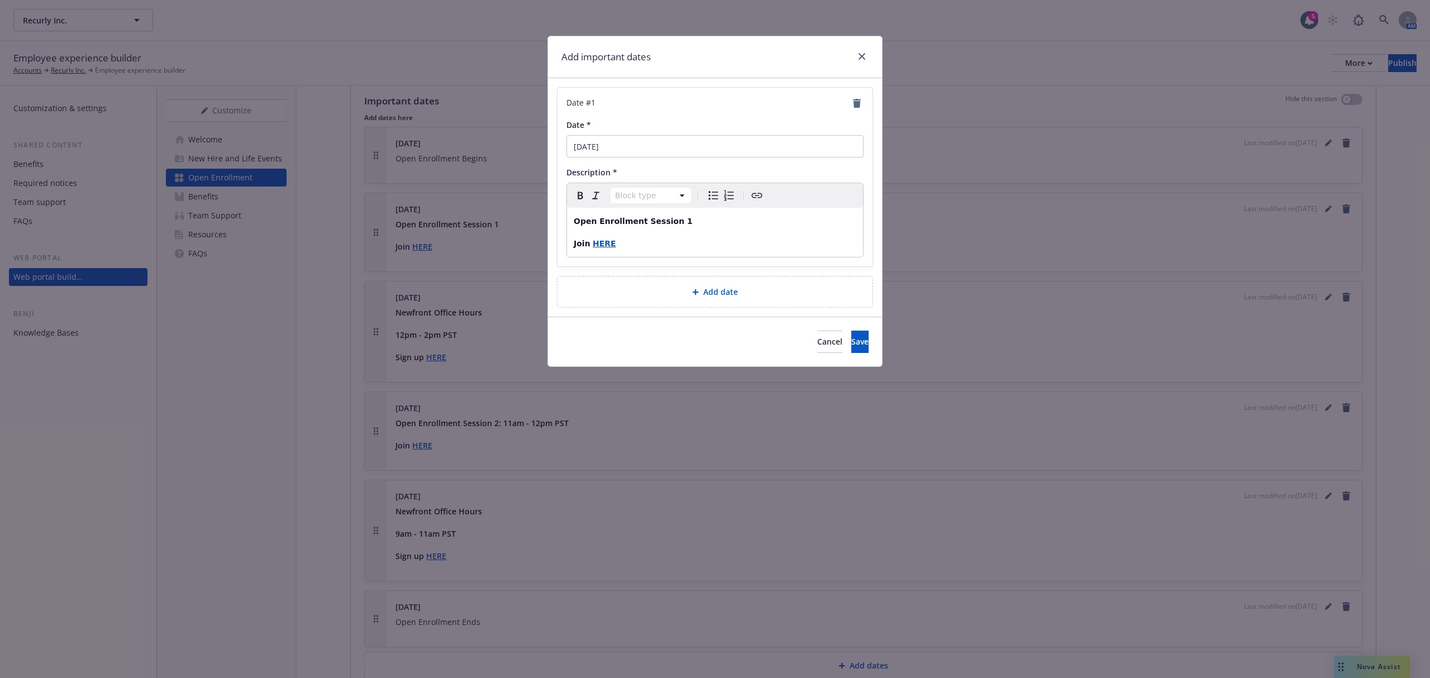
click at [692, 219] on p "Open Enrollment Session 1" at bounding box center [715, 221] width 283 height 13
click at [857, 336] on button "Save" at bounding box center [860, 342] width 17 height 22
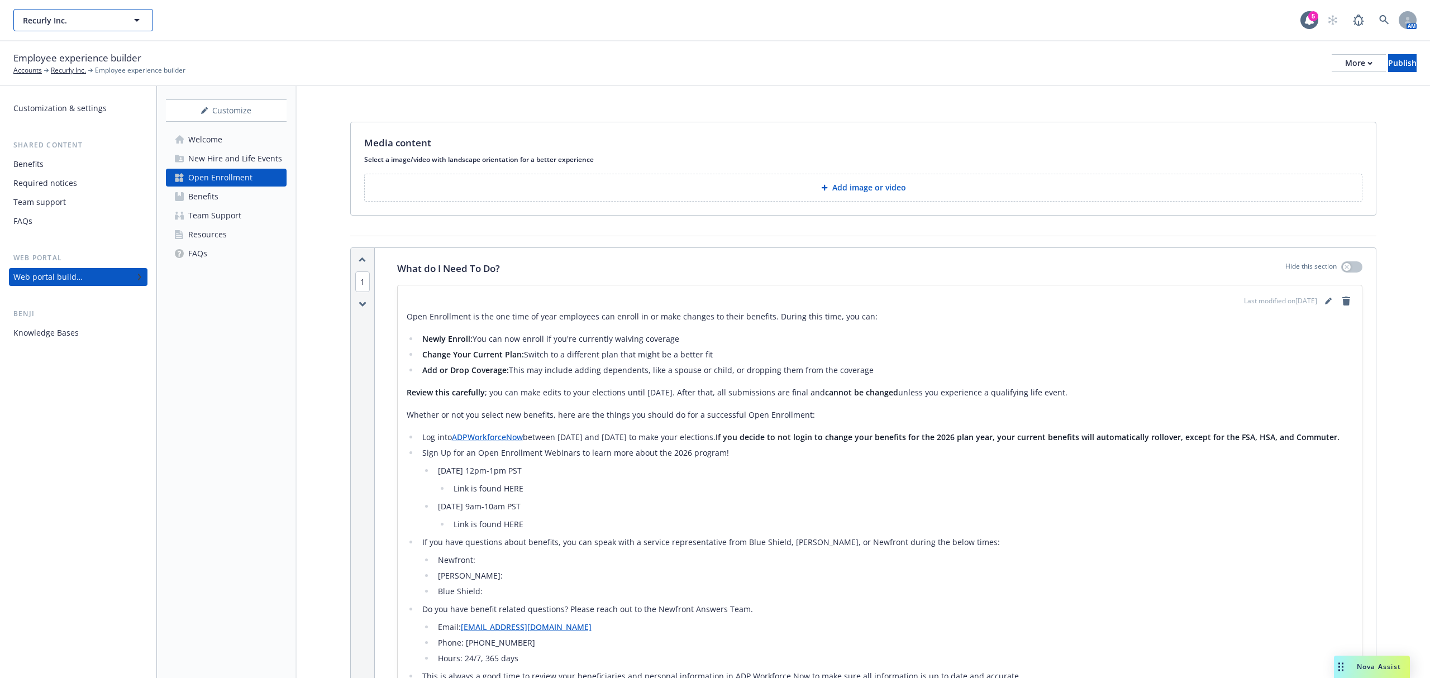
click at [127, 23] on button "Recurly Inc." at bounding box center [83, 20] width 140 height 22
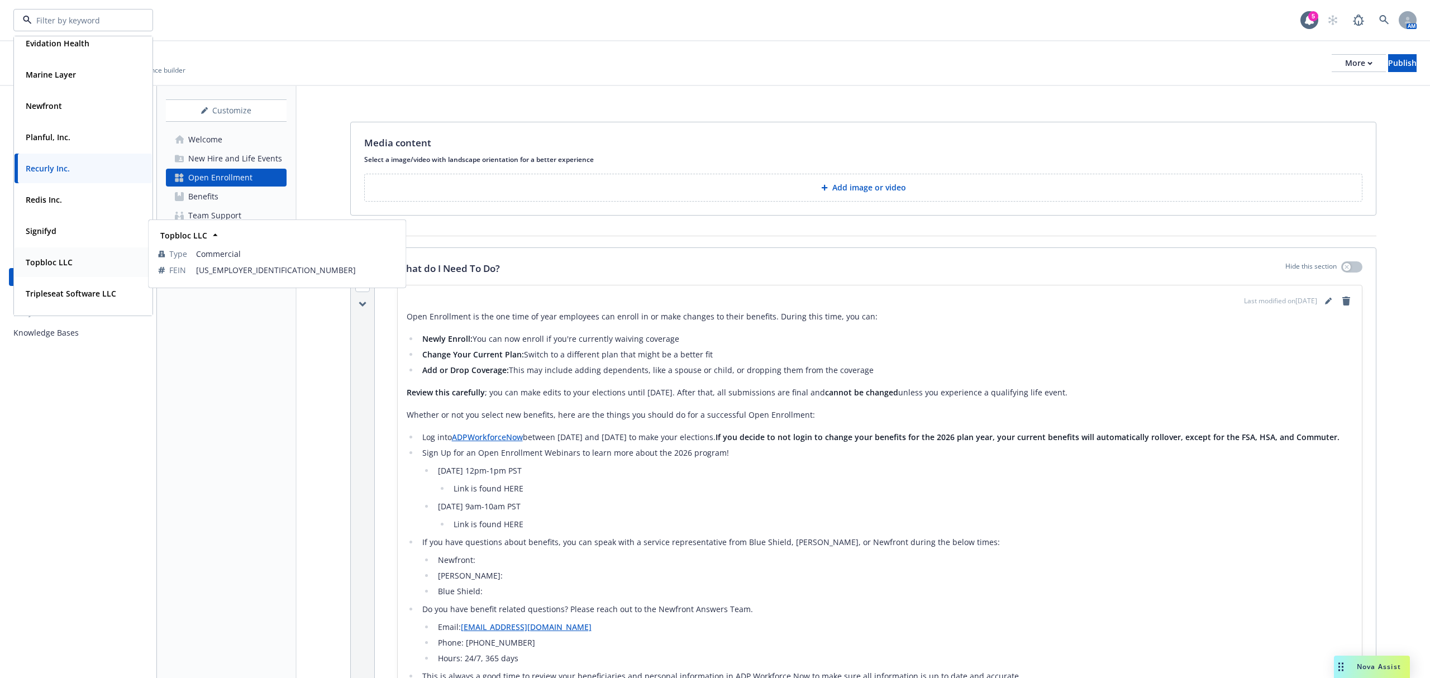
scroll to position [149, 0]
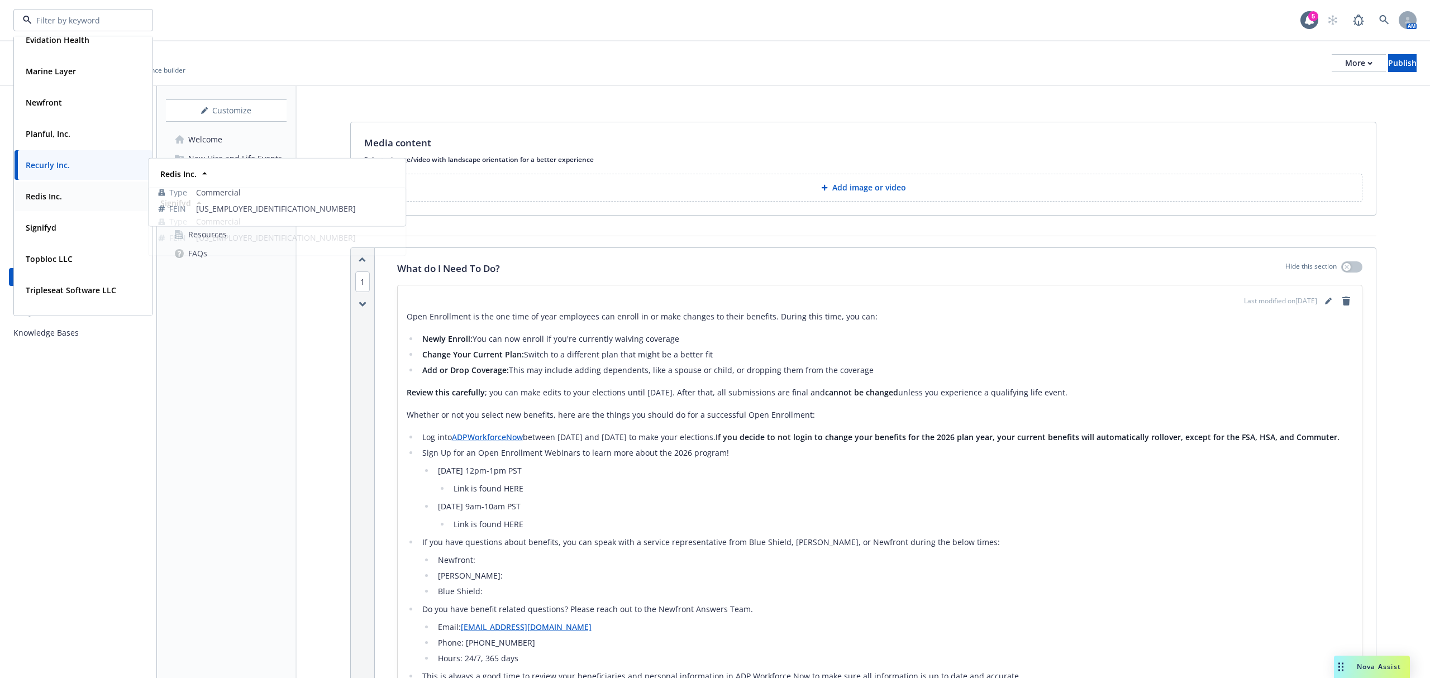
click at [74, 197] on div "Redis Inc." at bounding box center [83, 196] width 124 height 16
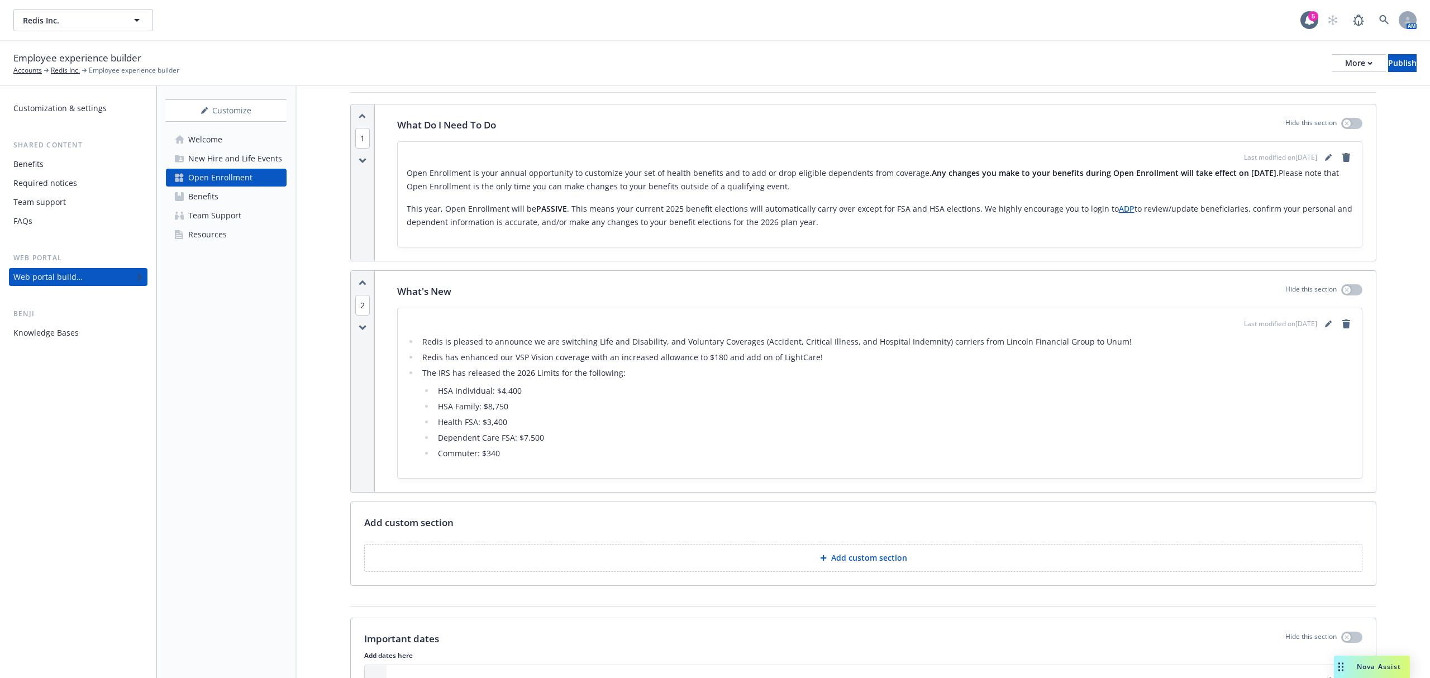
scroll to position [149, 0]
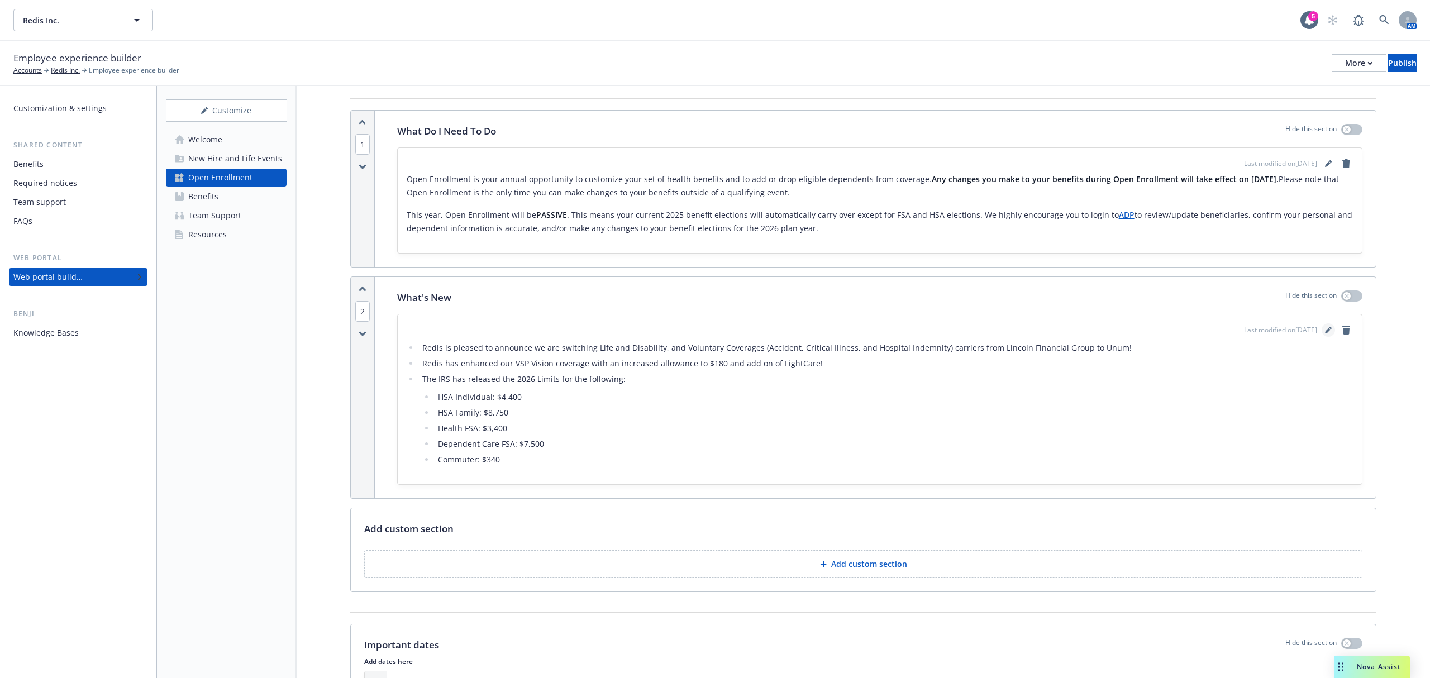
click at [1325, 329] on icon "editPencil" at bounding box center [1328, 330] width 7 height 7
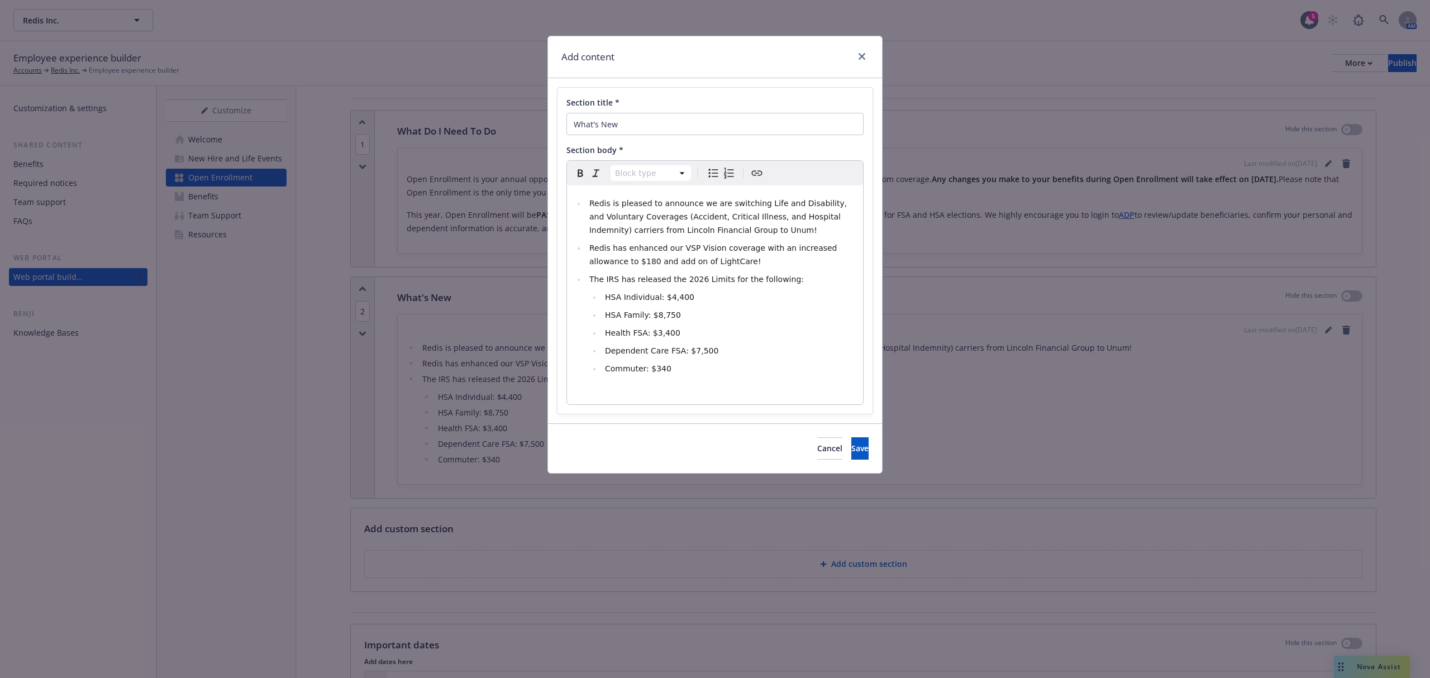
click at [651, 244] on span "Redis has enhanced our VSP Vision coverage with an increased allowance to $180 …" at bounding box center [714, 255] width 250 height 22
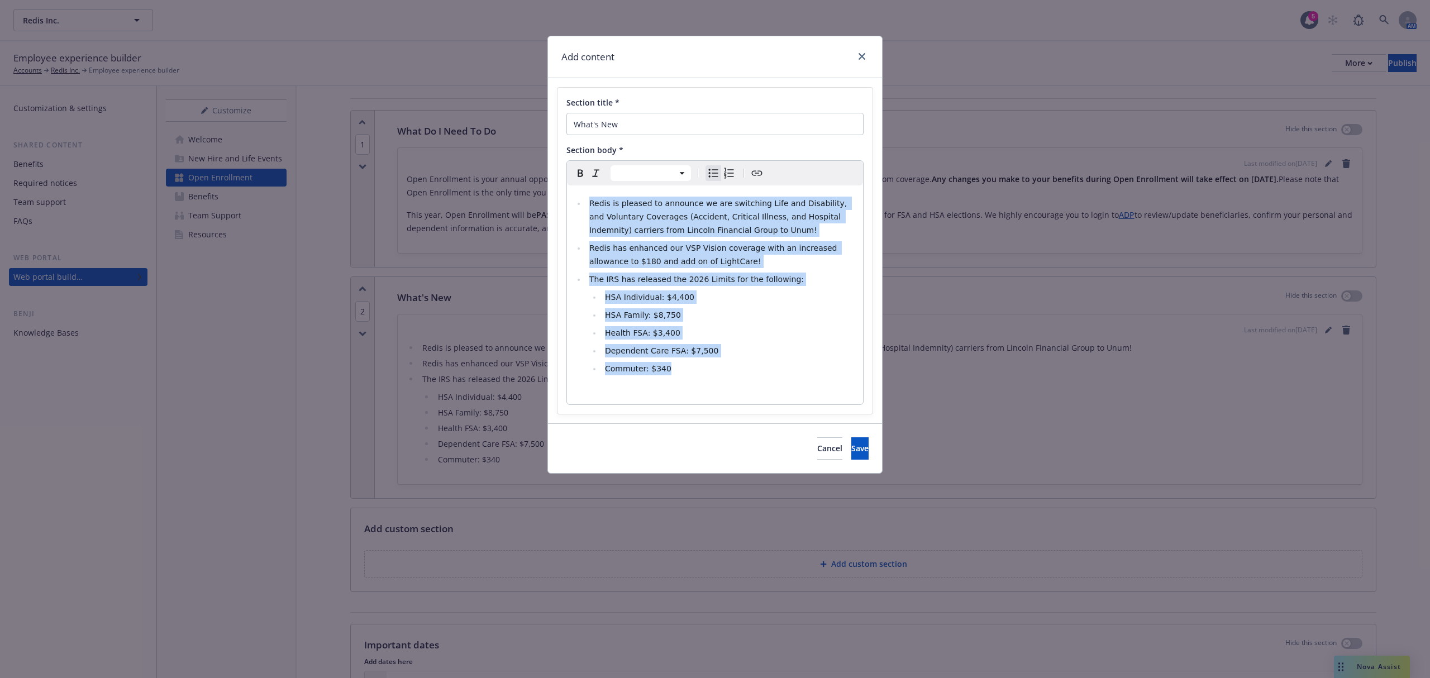
drag, startPoint x: 696, startPoint y: 367, endPoint x: 563, endPoint y: 159, distance: 247.2
click at [563, 159] on div "Section title * What's New Section body * Paragraph Heading 1 Heading 2 Heading…" at bounding box center [715, 251] width 315 height 326
select select "paragraph"
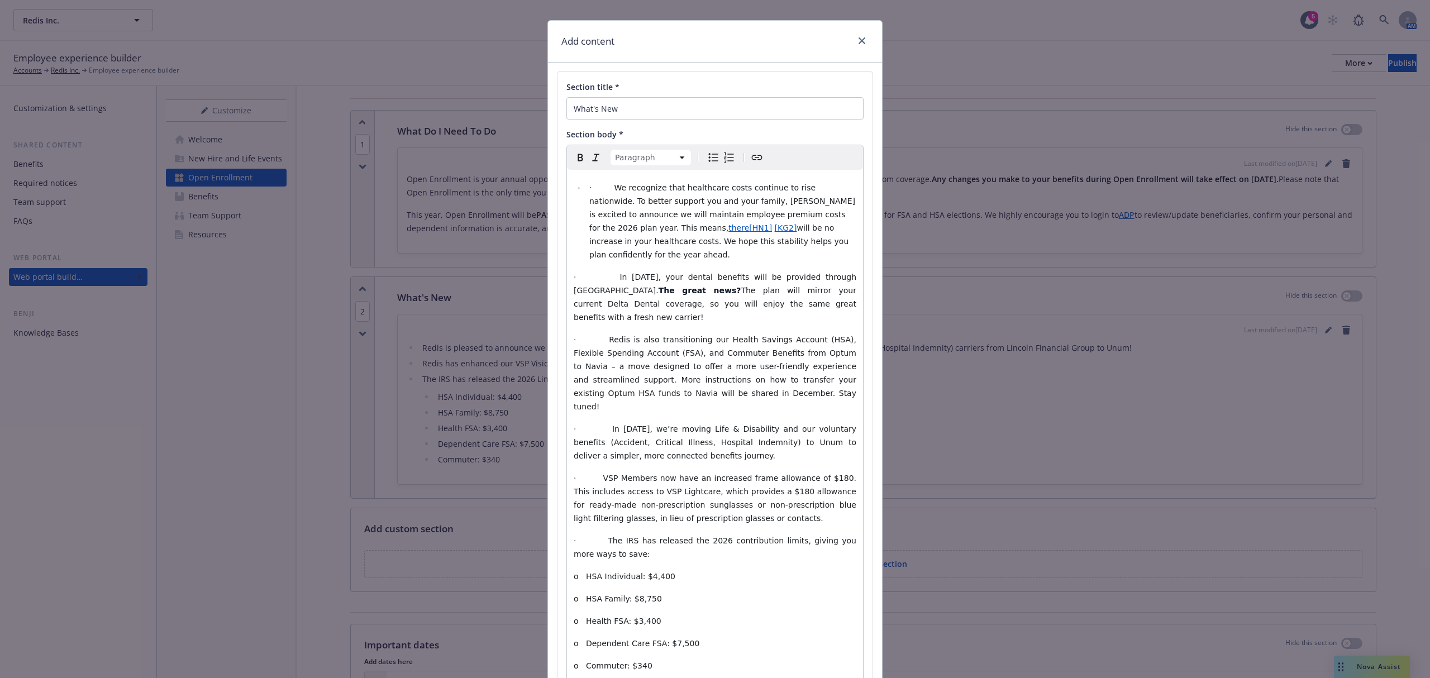
scroll to position [4, 0]
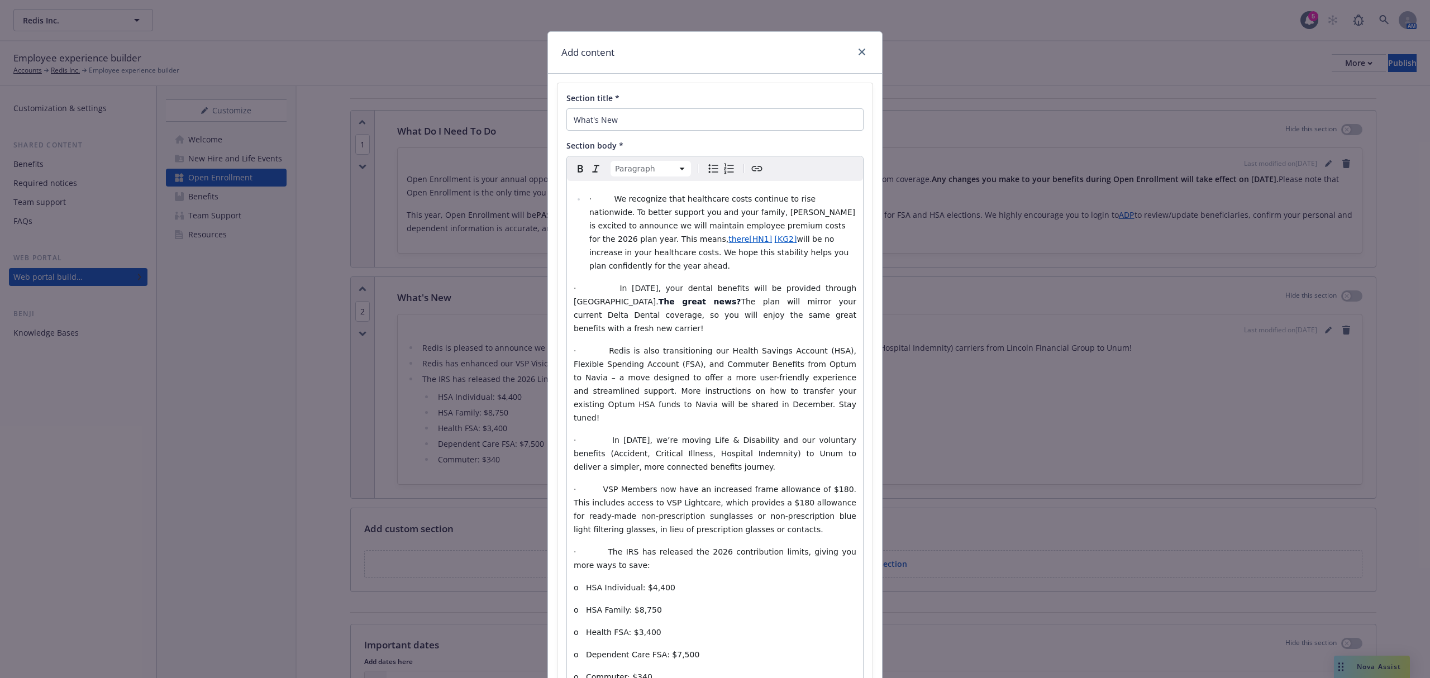
click at [595, 284] on span "· In 2026, your dental benefits will be provided through Cigna." at bounding box center [716, 295] width 285 height 22
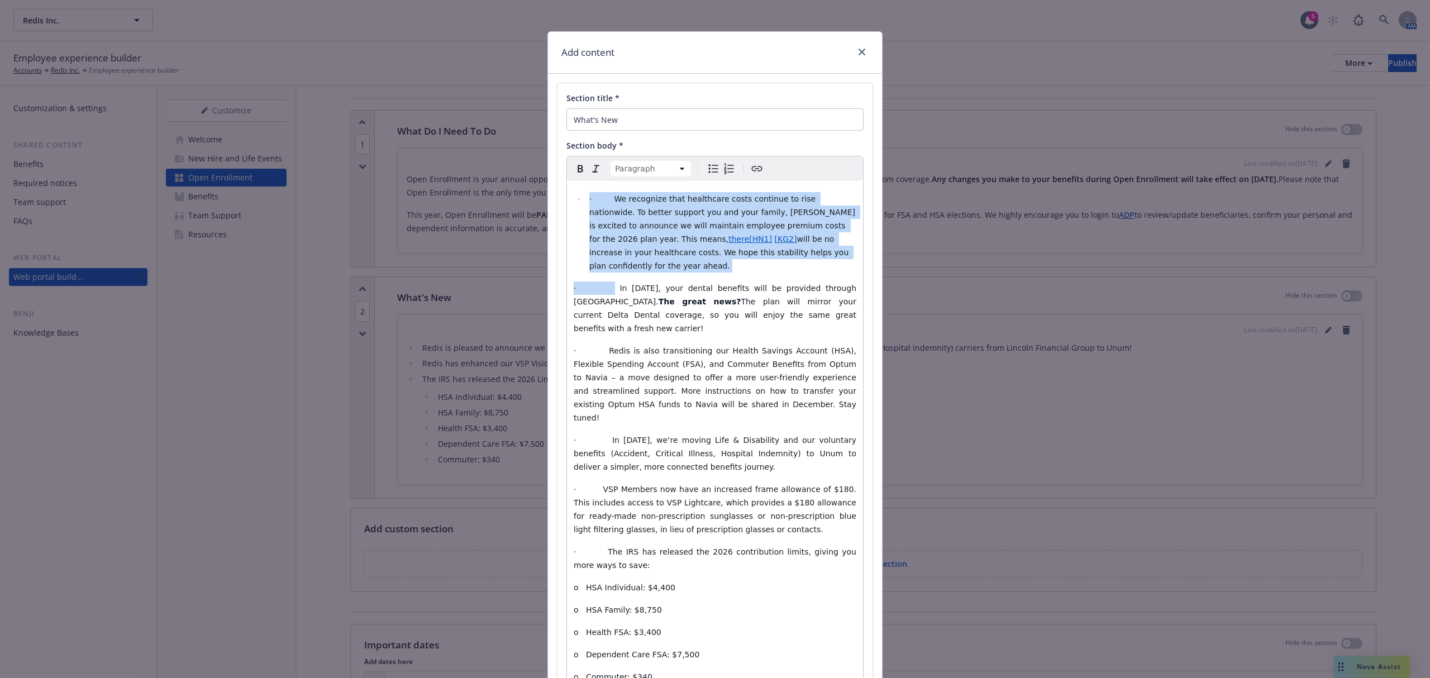
drag, startPoint x: 593, startPoint y: 273, endPoint x: 537, endPoint y: 182, distance: 106.9
click at [537, 182] on div "Add content Section title * What's New Section body * Paragraph Paragraph Headi…" at bounding box center [715, 339] width 1430 height 678
click at [710, 225] on span "· We recognize that healthcare costs continue to rise nationwide. To better sup…" at bounding box center [723, 218] width 268 height 49
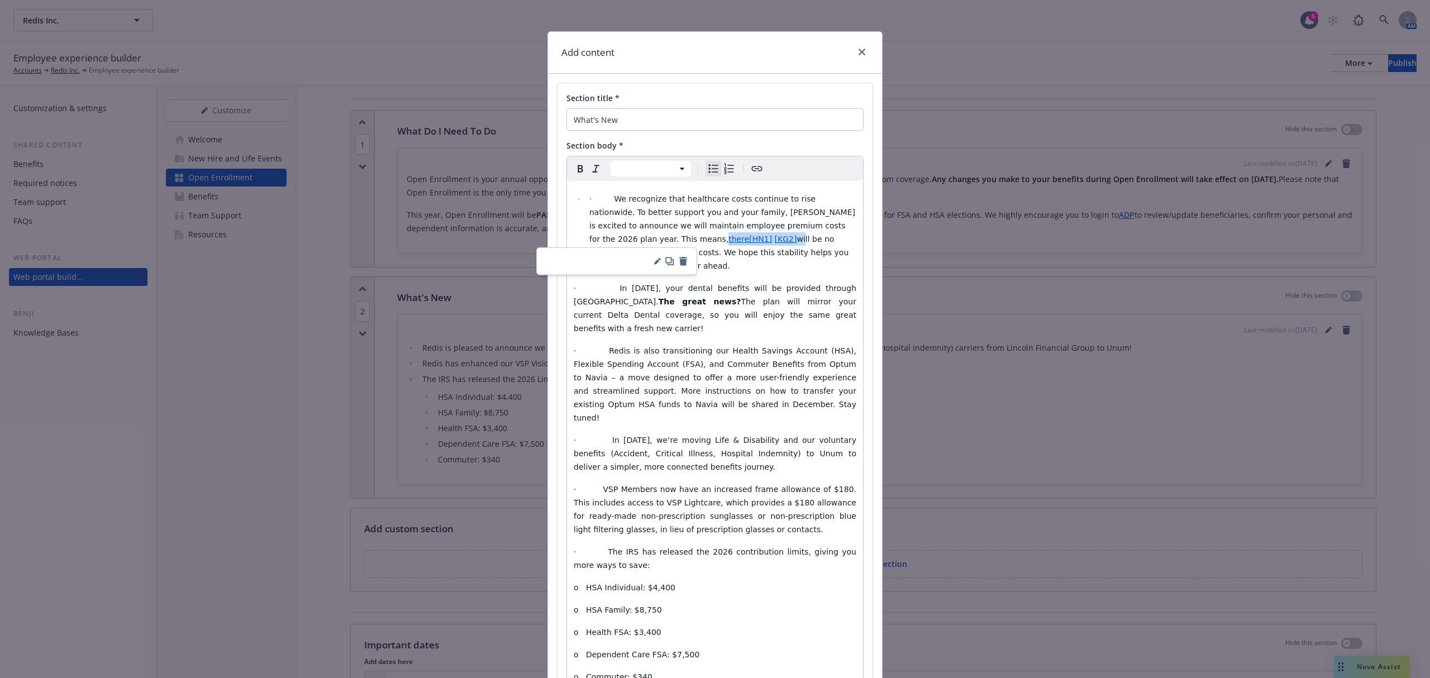
drag, startPoint x: 651, startPoint y: 239, endPoint x: 573, endPoint y: 241, distance: 78.3
click at [574, 241] on ul "· We recognize that healthcare costs continue to rise nationwide. To better sup…" at bounding box center [715, 232] width 283 height 80
drag, startPoint x: 608, startPoint y: 201, endPoint x: 650, endPoint y: 229, distance: 50.4
click at [608, 201] on span "· We recognize that healthcare costs continue to rise nationwide. To better sup…" at bounding box center [723, 232] width 268 height 76
select select "paragraph"
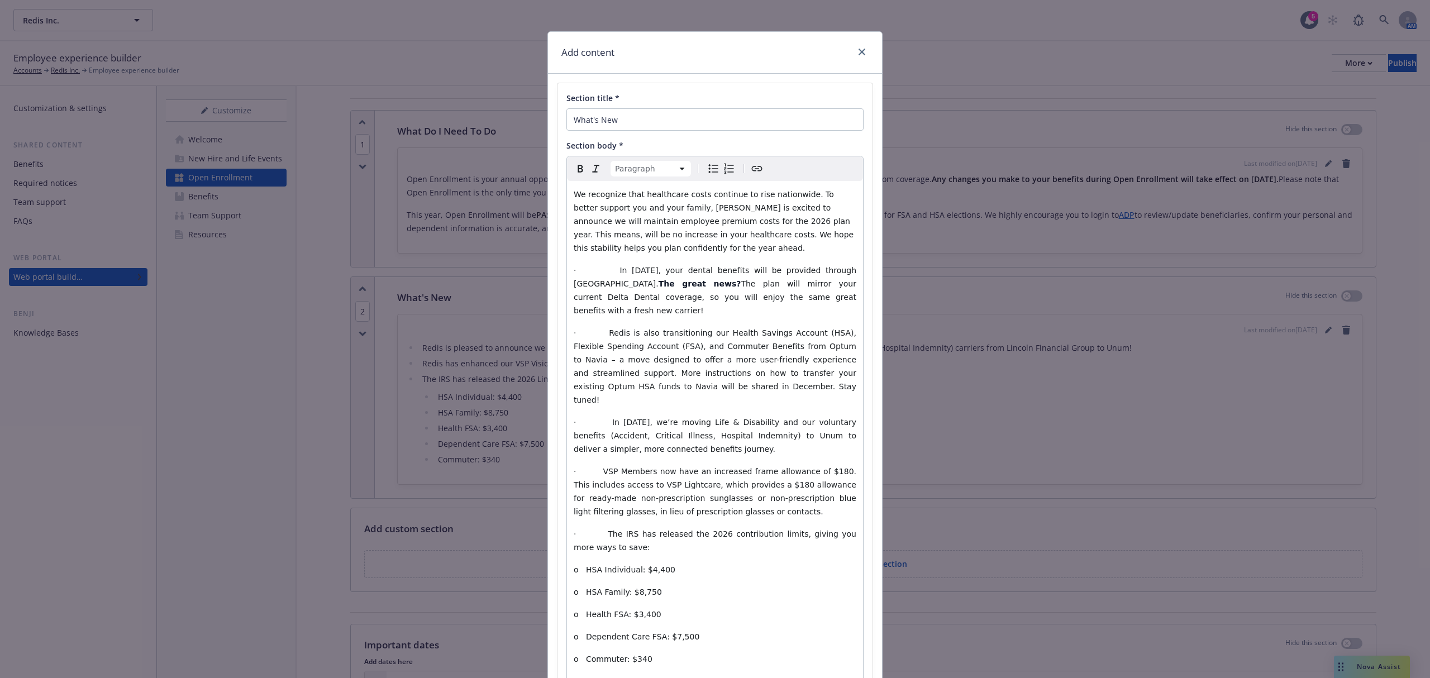
scroll to position [0, 0]
click at [591, 273] on span "· In 2026, your dental benefits will be provided through Cigna." at bounding box center [716, 281] width 285 height 22
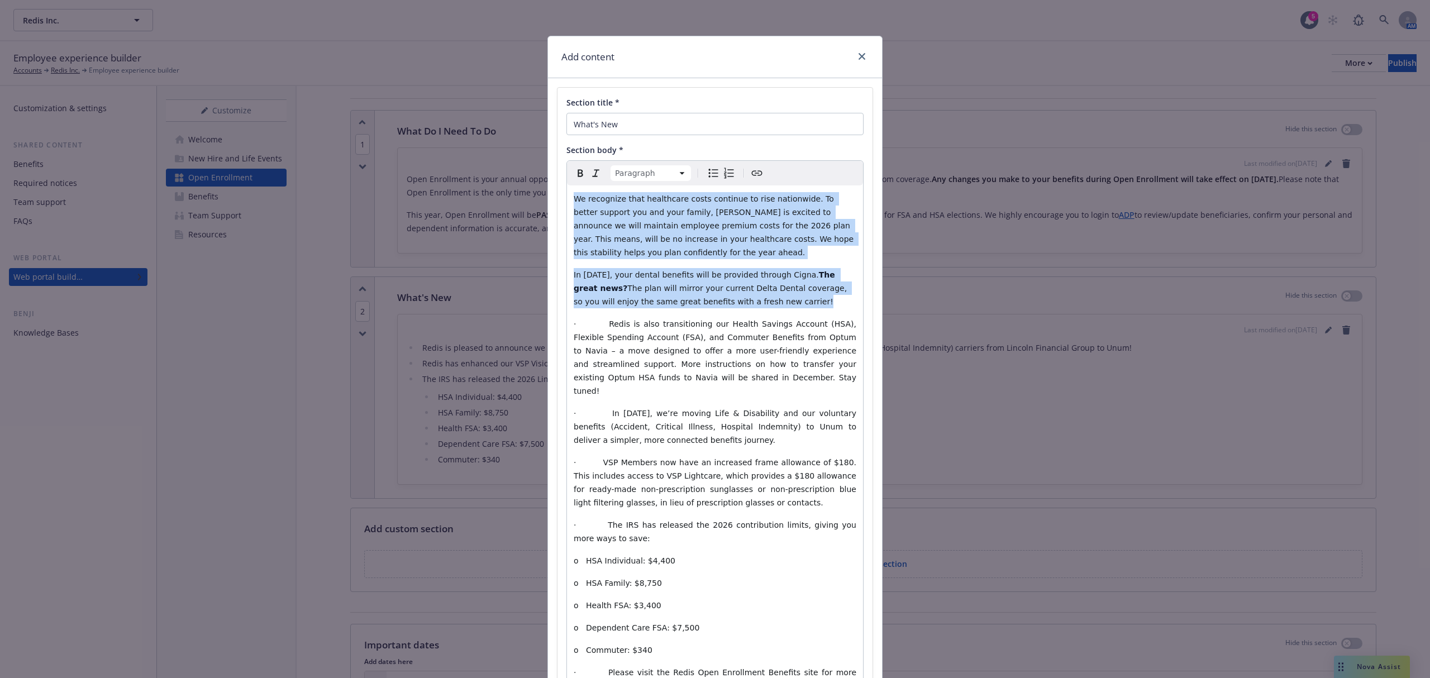
drag, startPoint x: 731, startPoint y: 303, endPoint x: 540, endPoint y: 188, distance: 223.1
click at [540, 188] on div "Add content Section title * What's New Section body * Paragraph Paragraph Headi…" at bounding box center [715, 339] width 1430 height 678
click at [707, 170] on icon "Bulleted list" at bounding box center [713, 173] width 13 height 13
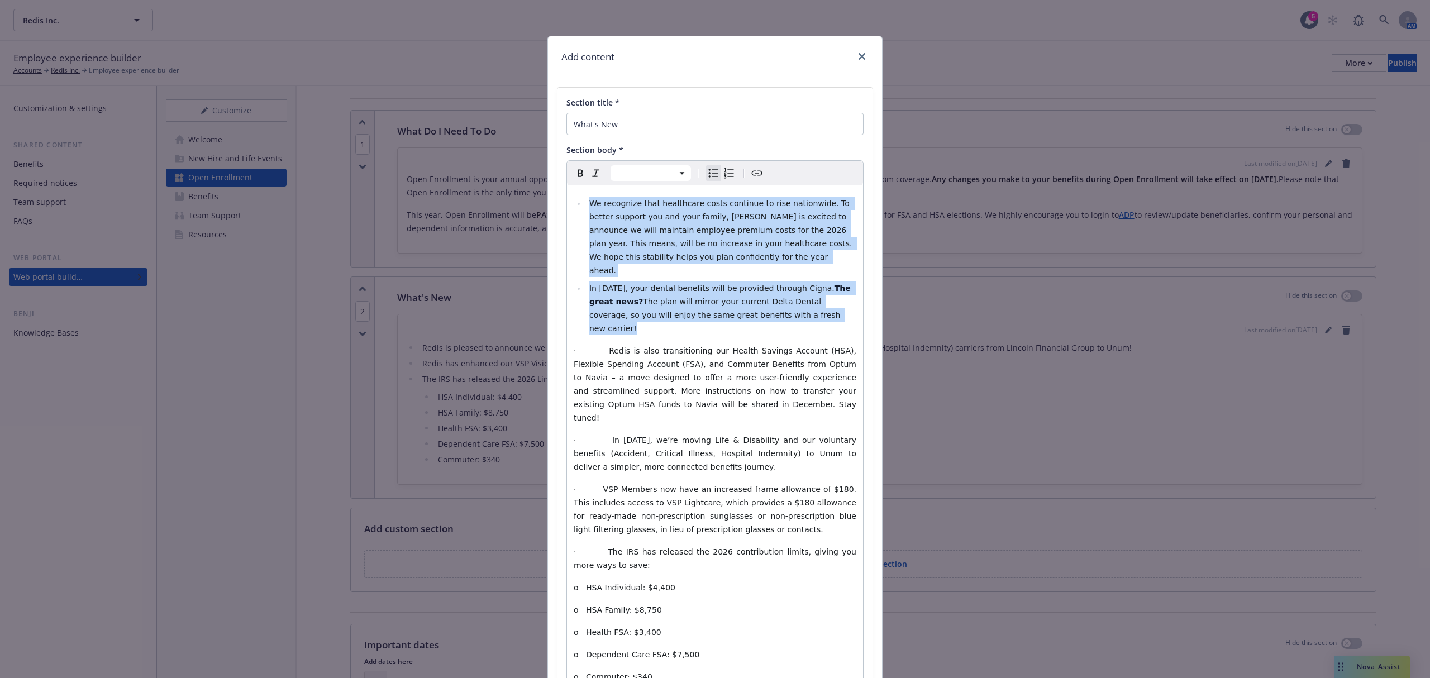
click at [700, 284] on span "In [DATE], your dental benefits will be provided through Cigna." at bounding box center [711, 288] width 245 height 9
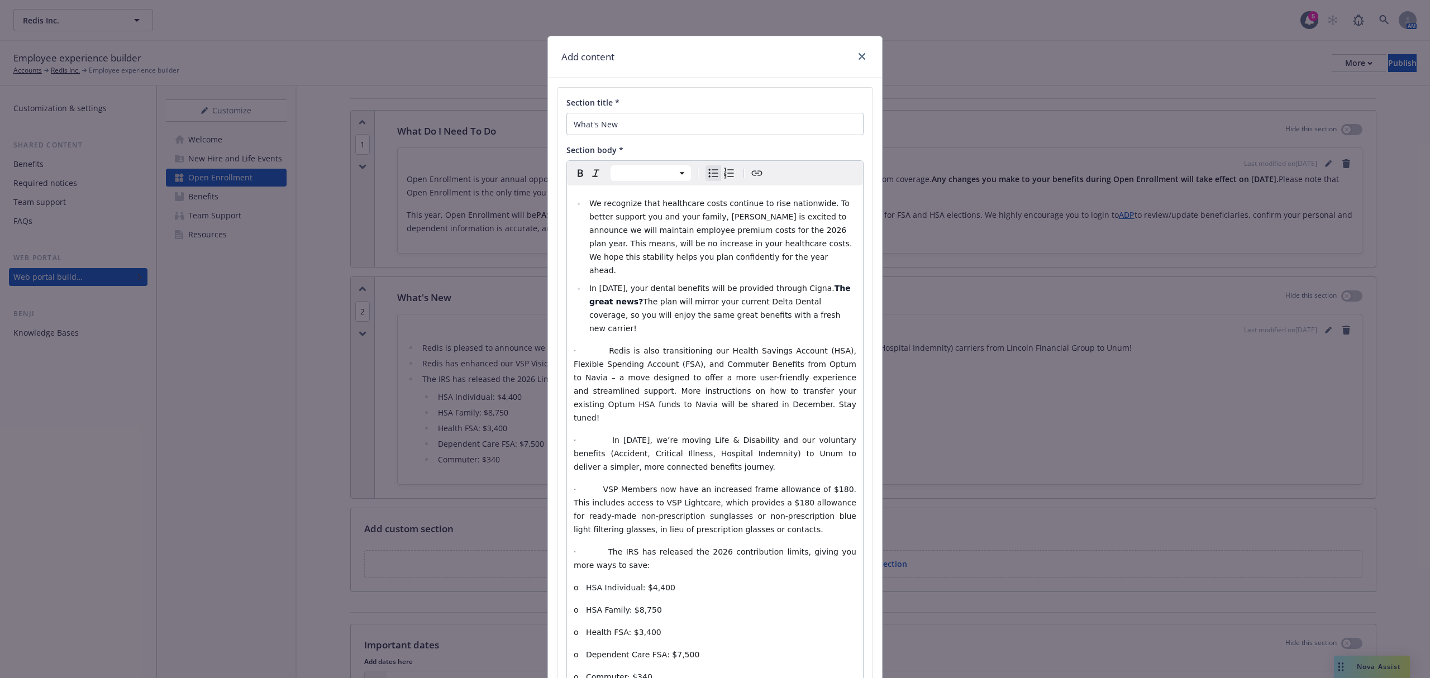
select select "paragraph"
drag, startPoint x: 602, startPoint y: 322, endPoint x: 503, endPoint y: 327, distance: 98.4
click at [503, 327] on div "Add content Section title * What's New Section body * Paragraph Paragraph Headi…" at bounding box center [715, 339] width 1430 height 678
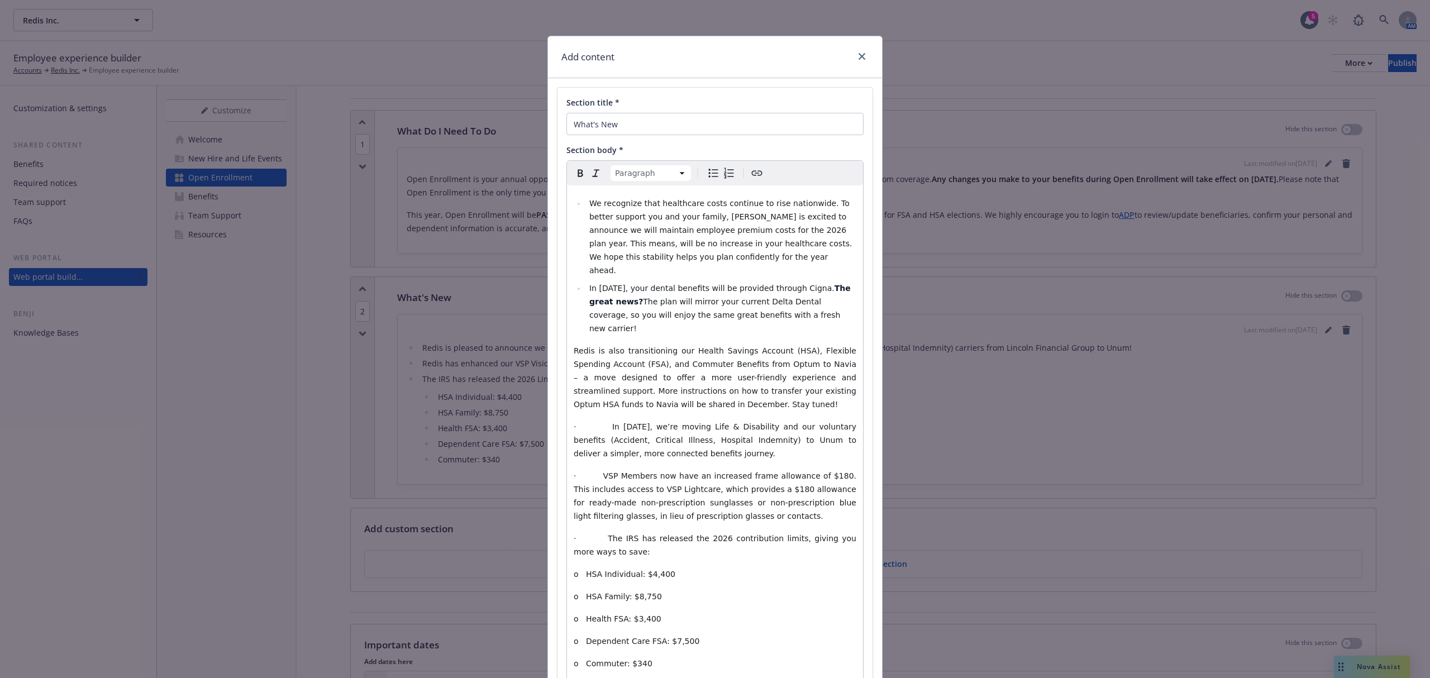
click at [715, 375] on p "Redis is also transitioning our Health Savings Account (HSA), Flexible Spending…" at bounding box center [715, 377] width 283 height 67
drag, startPoint x: 673, startPoint y: 378, endPoint x: 643, endPoint y: 380, distance: 30.2
click at [643, 380] on p "Redis is also transitioning our Health Savings Account (HSA), Flexible Spending…" at bounding box center [715, 377] width 283 height 67
click at [589, 173] on icon "Italic" at bounding box center [595, 173] width 13 height 13
click at [714, 380] on p "Redis is also transitioning our Health Savings Account (HSA), Flexible Spending…" at bounding box center [715, 377] width 283 height 67
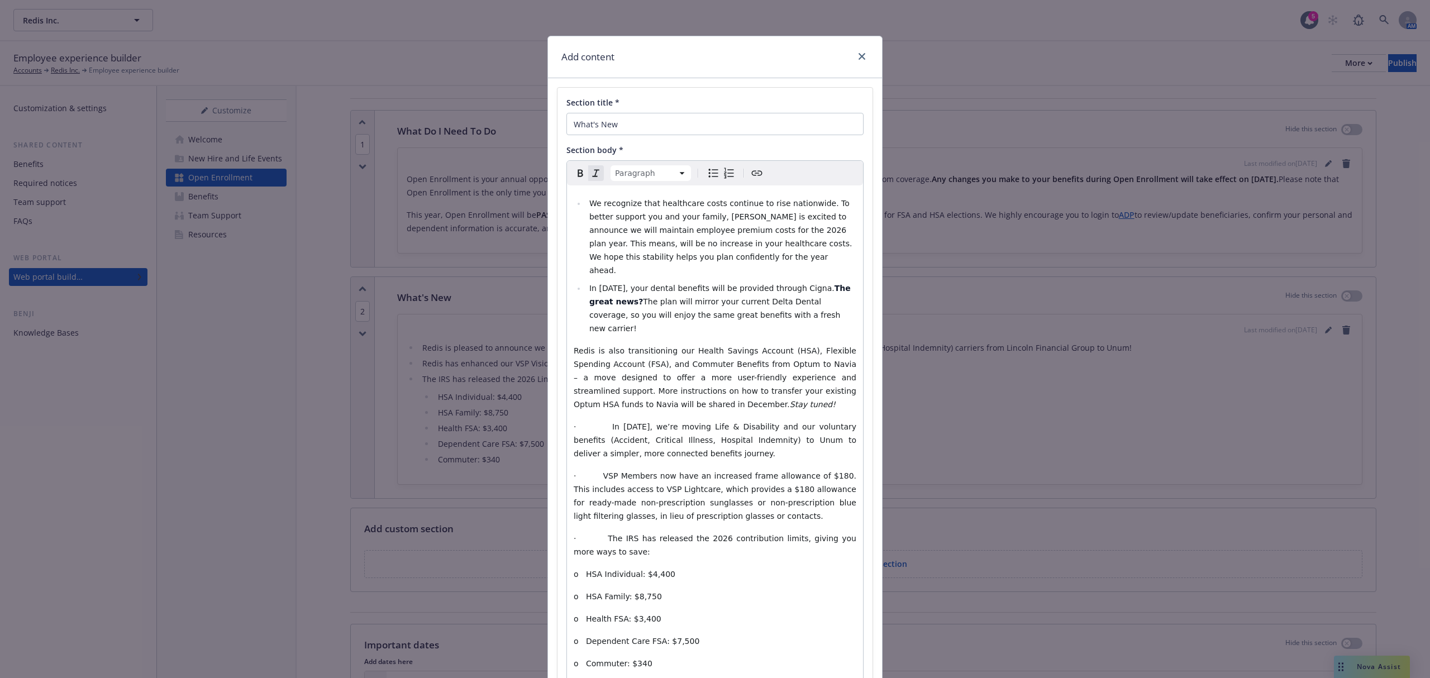
click at [603, 422] on span "· In 2026, we’re moving Life & Disability and our voluntary benefits (Accident,…" at bounding box center [716, 440] width 285 height 36
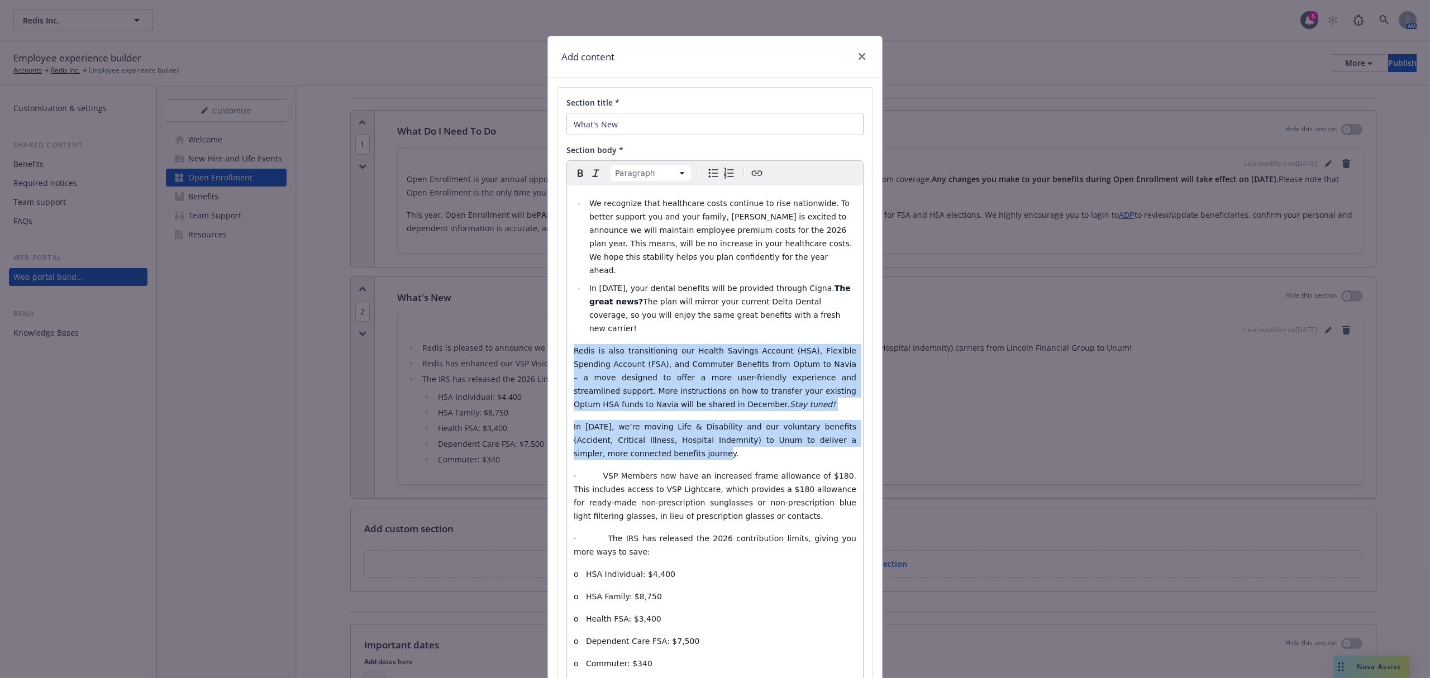
drag, startPoint x: 633, startPoint y: 430, endPoint x: 544, endPoint y: 318, distance: 142.0
click at [548, 318] on div "Section title * What's New Section body * Paragraph Paragraph Heading 1 Heading…" at bounding box center [715, 559] width 334 height 962
click at [706, 166] on button "Bulleted list" at bounding box center [714, 173] width 16 height 16
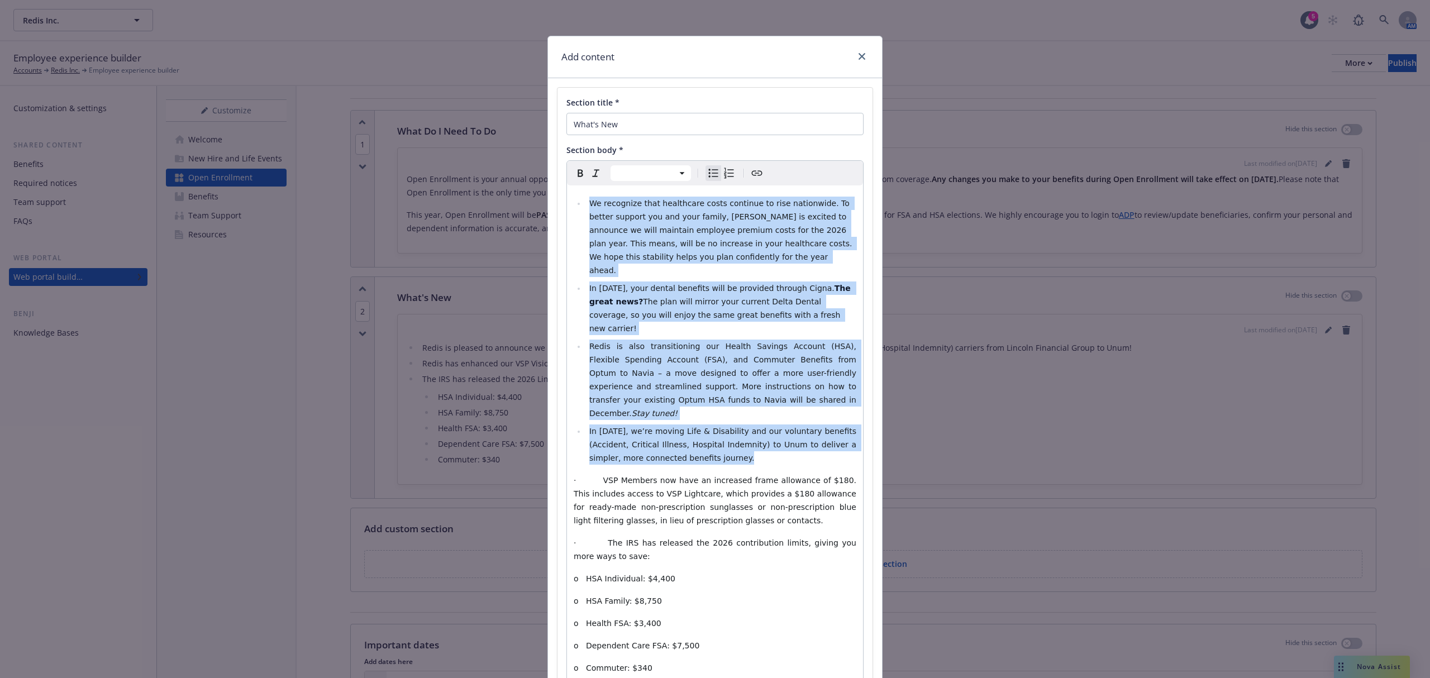
click at [663, 383] on ul "We recognize that healthcare costs continue to rise nationwide. To better suppo…" at bounding box center [715, 331] width 283 height 268
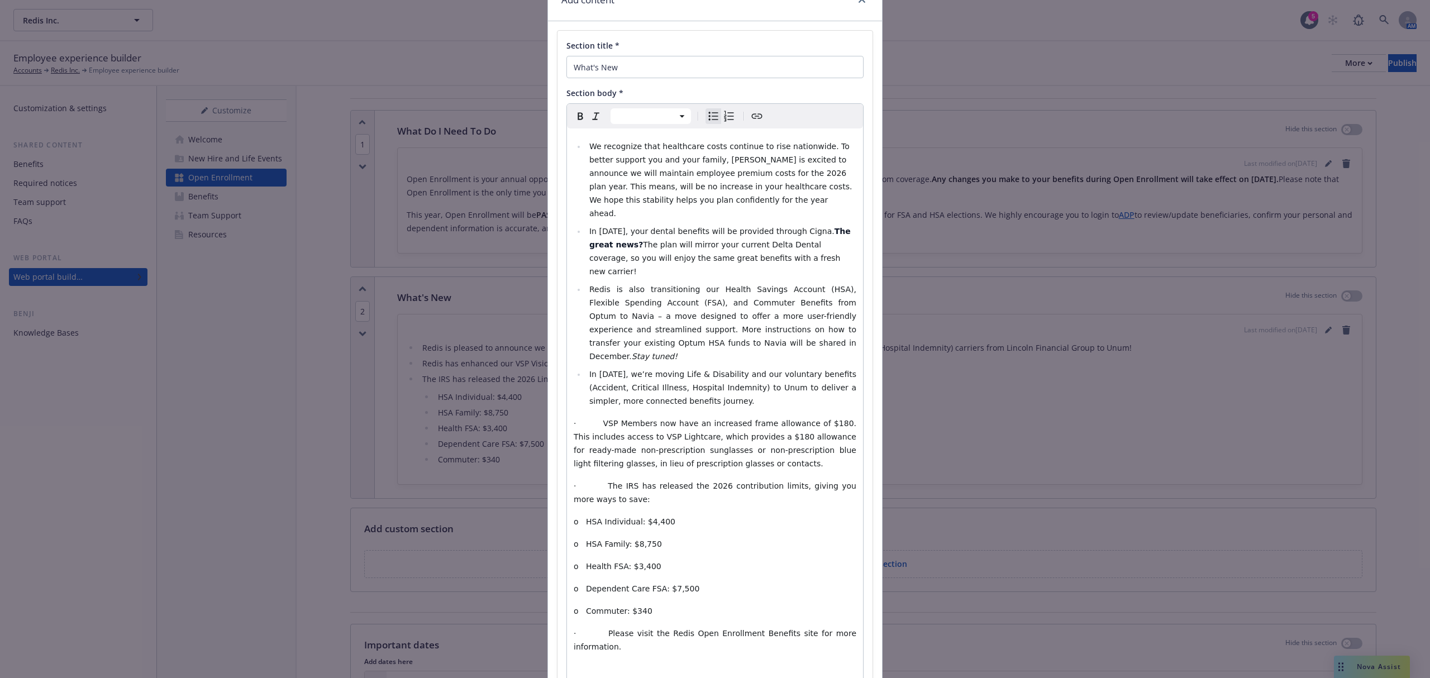
scroll to position [74, 0]
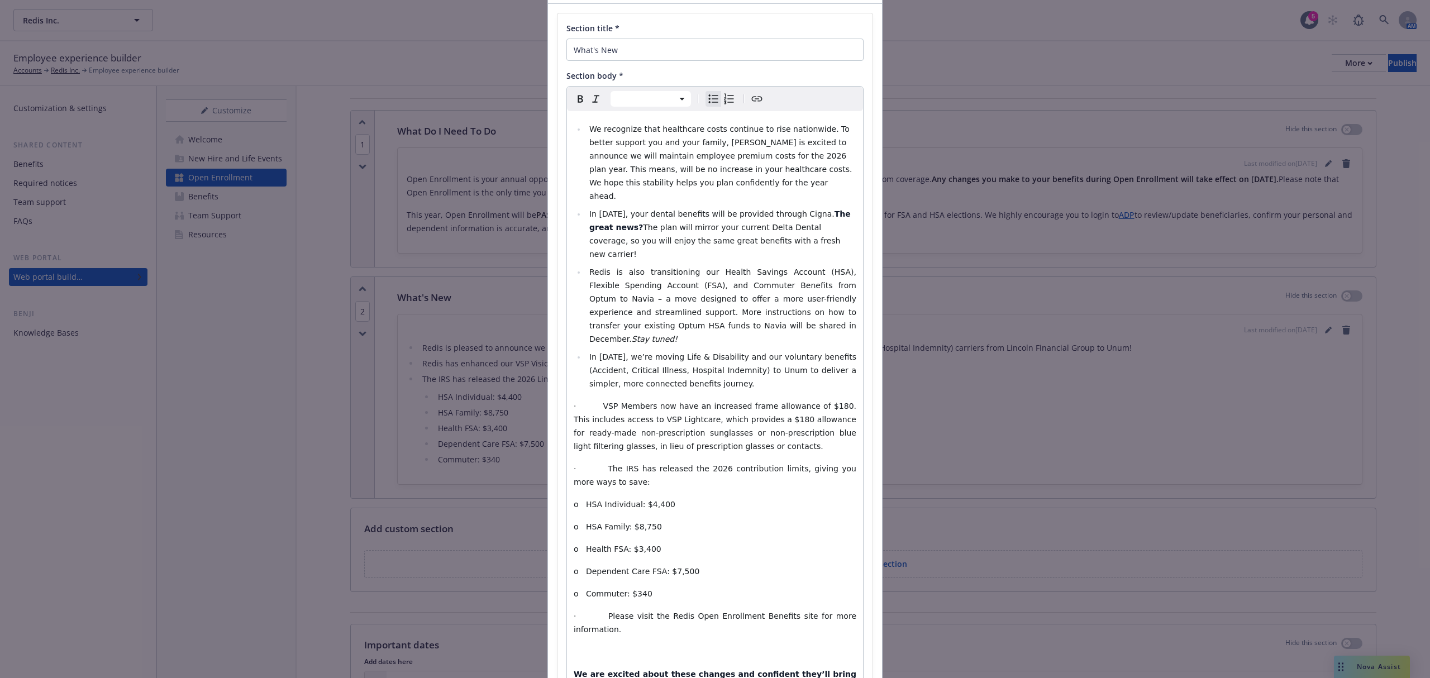
select select "paragraph"
click at [602, 402] on span "· VSP Members now have an increased frame allowance of $180. This includes acce…" at bounding box center [716, 426] width 285 height 49
click at [591, 464] on span "· The IRS has released the 2026 contribution limits, giving you more ways to sa…" at bounding box center [716, 475] width 285 height 22
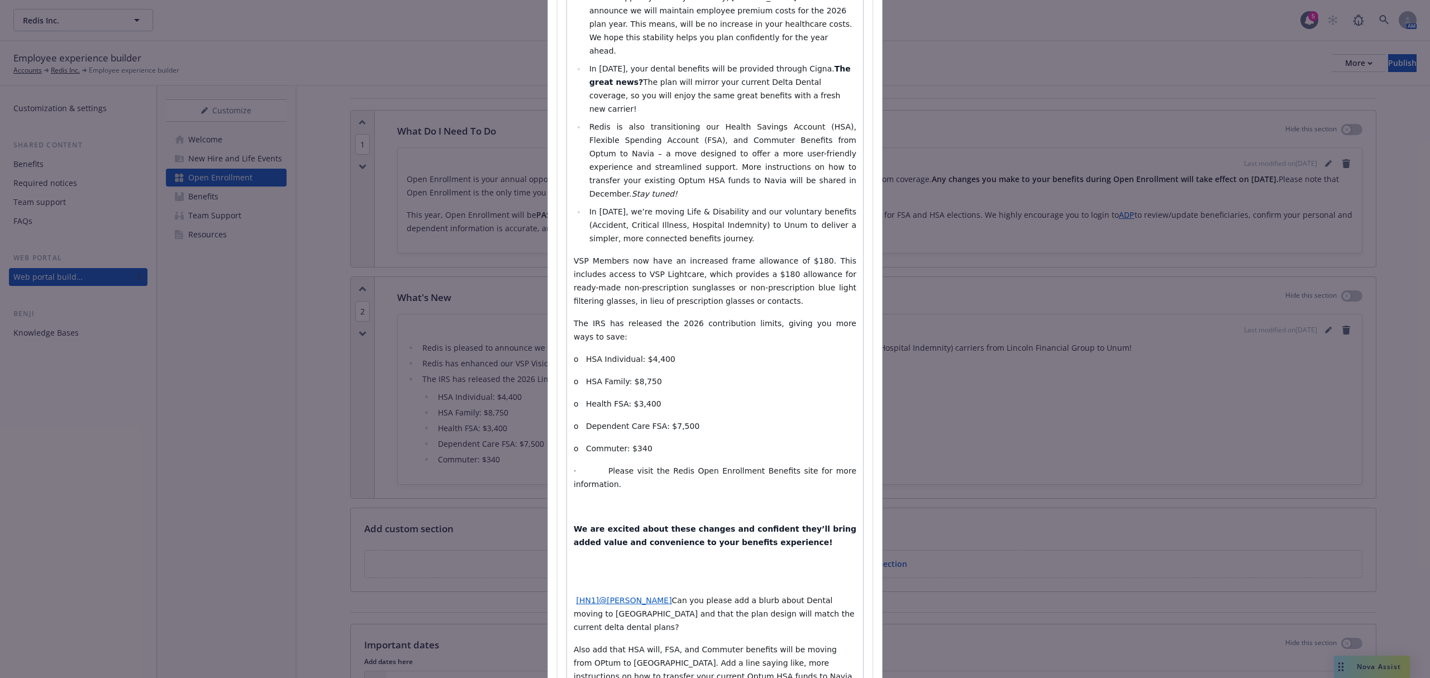
scroll to position [224, 0]
drag, startPoint x: 843, startPoint y: 413, endPoint x: 557, endPoint y: 414, distance: 286.6
click at [558, 414] on div "Section title * What's New Section body * Paragraph Paragraph Heading 1 Heading…" at bounding box center [715, 338] width 315 height 948
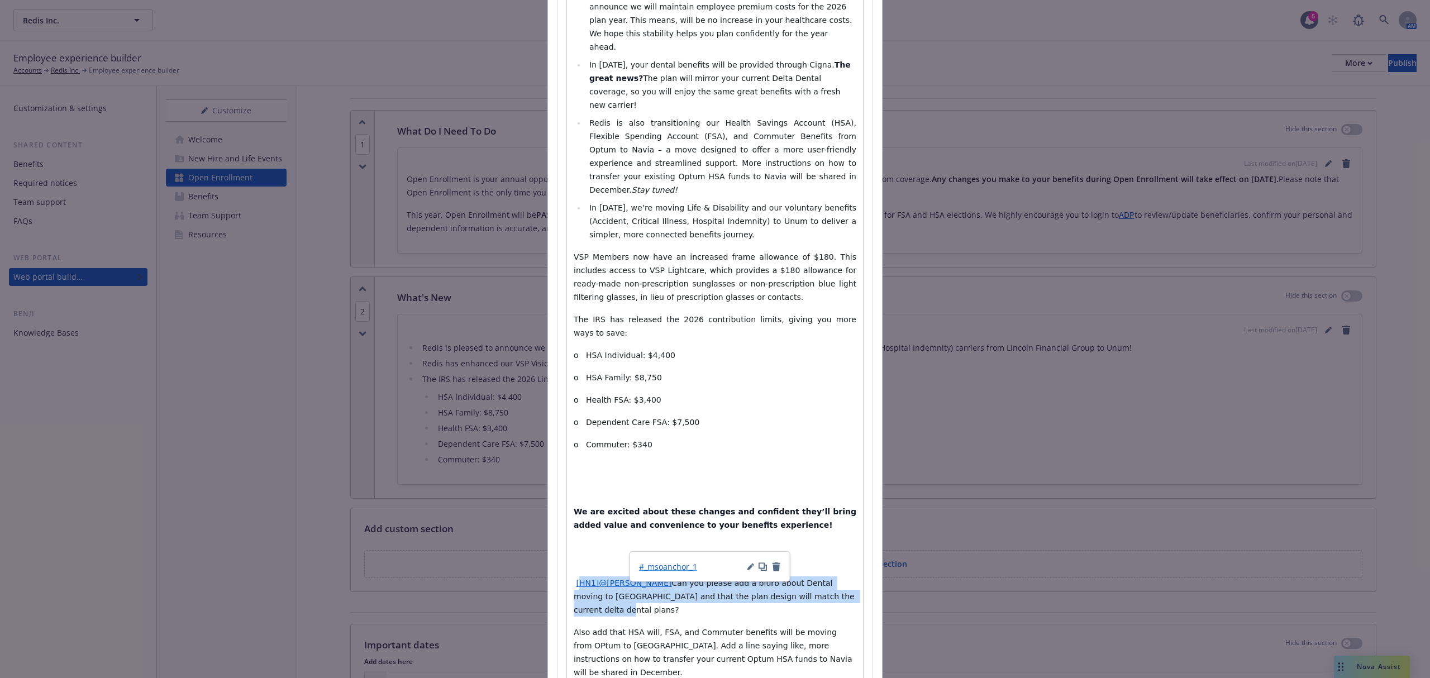
drag, startPoint x: 820, startPoint y: 549, endPoint x: 573, endPoint y: 519, distance: 249.3
click at [573, 519] on div "We recognize that healthcare costs continue to rise nationwide. To better suppo…" at bounding box center [715, 375] width 296 height 827
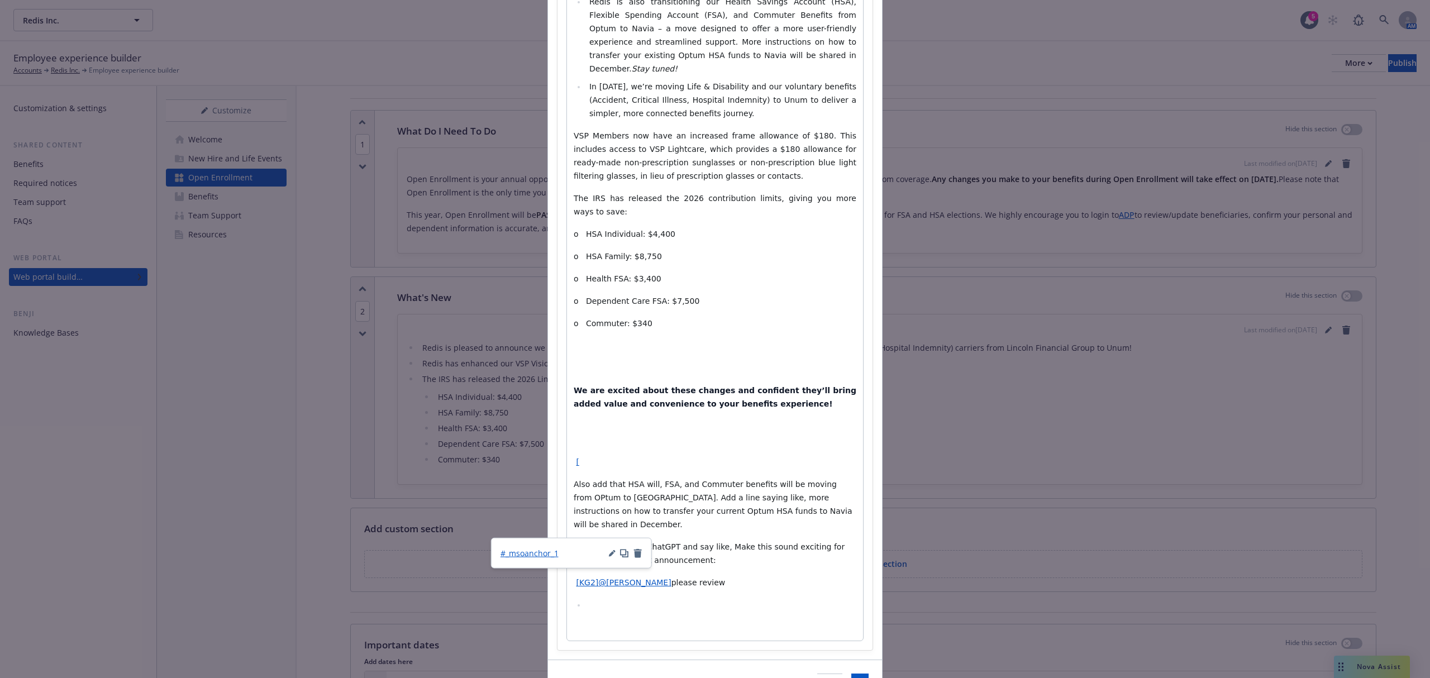
scroll to position [346, 0]
drag, startPoint x: 727, startPoint y: 519, endPoint x: 561, endPoint y: 390, distance: 210.2
click at [567, 392] on div "Paragraph Paragraph Heading 1 Heading 2 Heading 3 Heading 4 Heading 5 Heading 6…" at bounding box center [715, 227] width 297 height 826
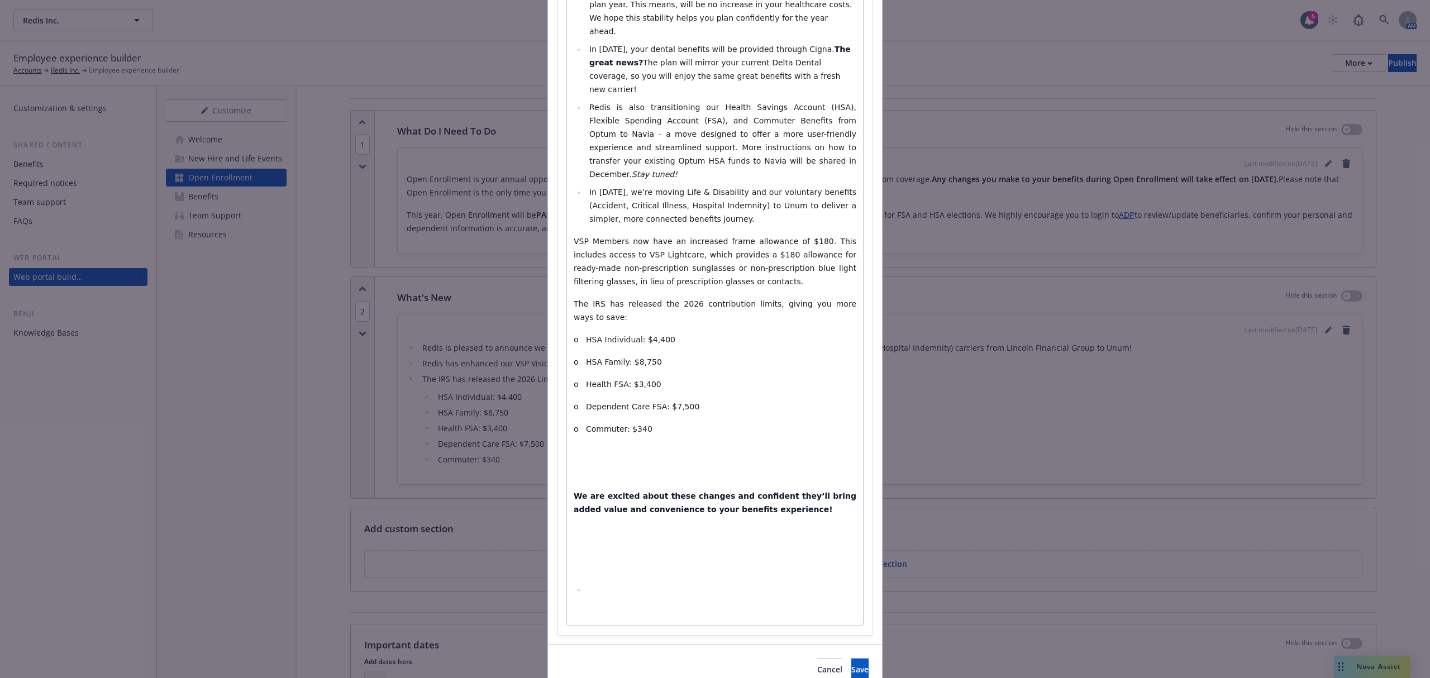
click at [602, 606] on p "editable markdown" at bounding box center [715, 612] width 283 height 13
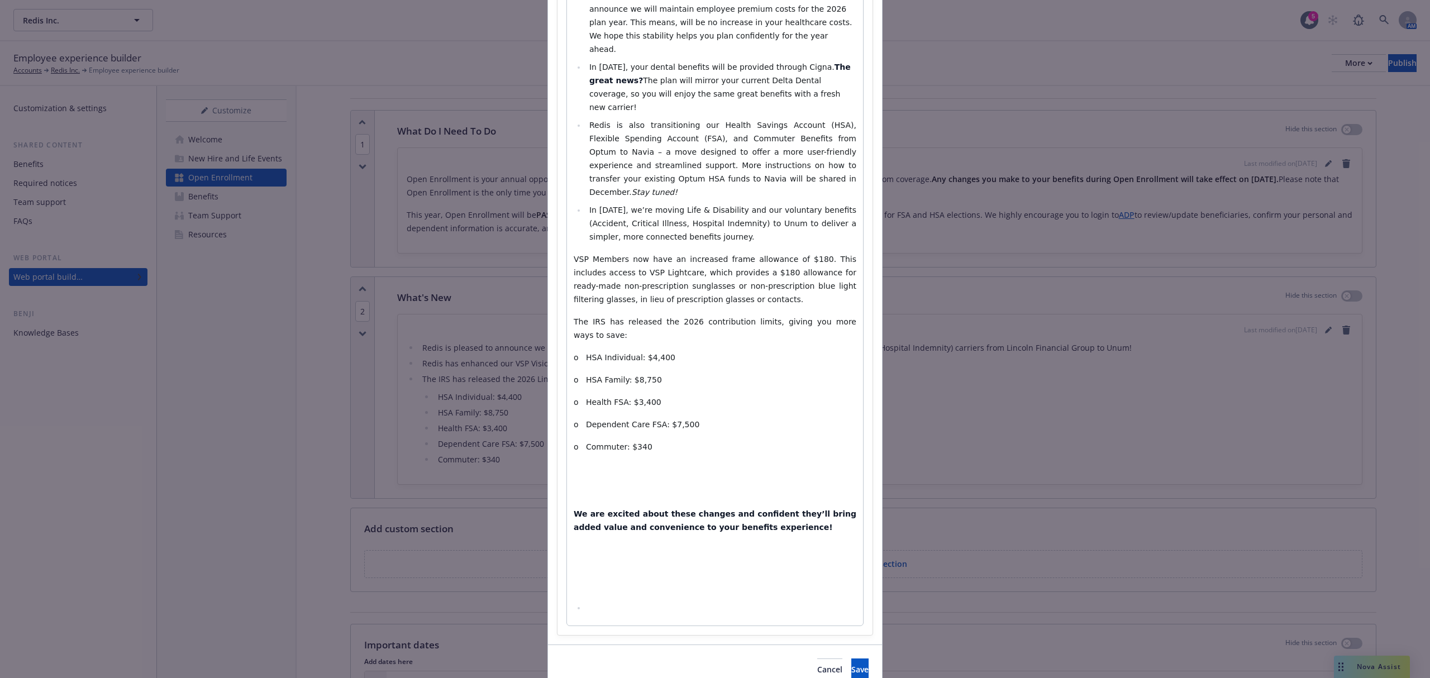
select select "paragraph"
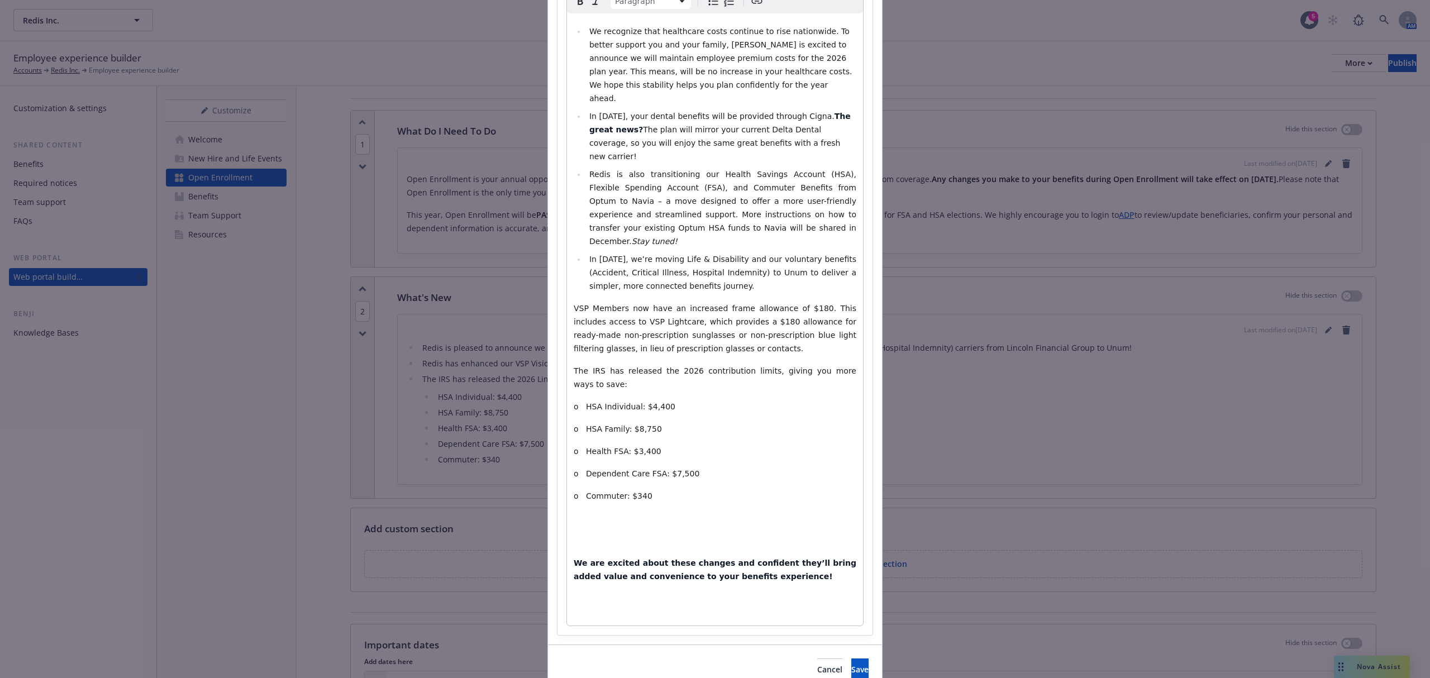
scroll to position [159, 0]
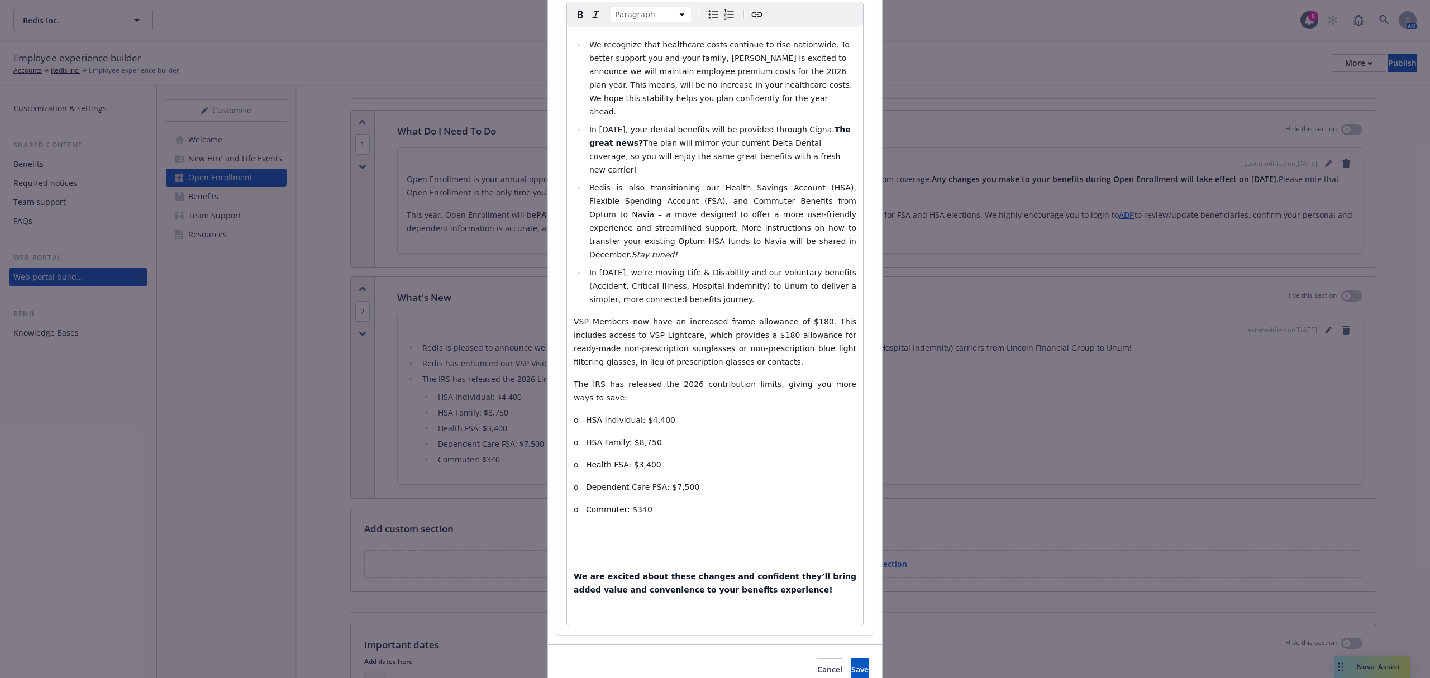
click at [634, 492] on div "We recognize that healthcare costs continue to rise nationwide. To better suppo…" at bounding box center [715, 326] width 296 height 599
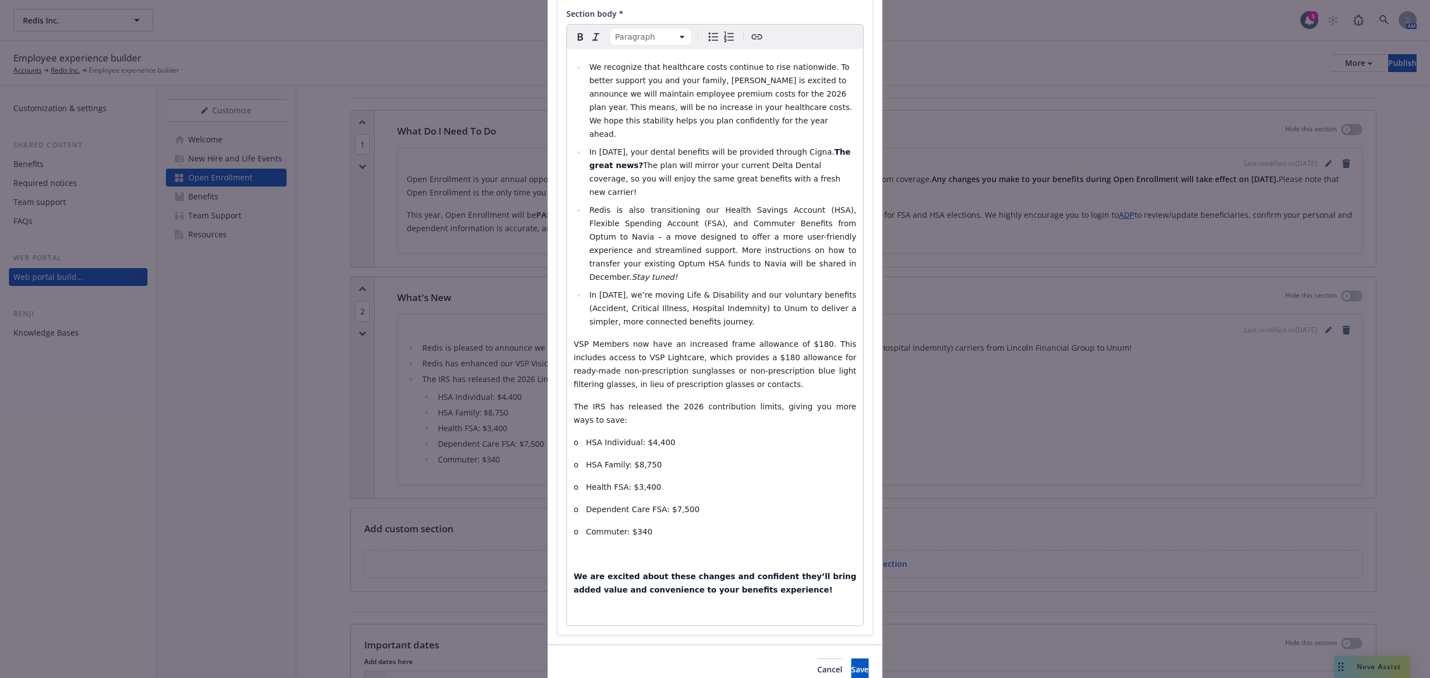
scroll to position [114, 0]
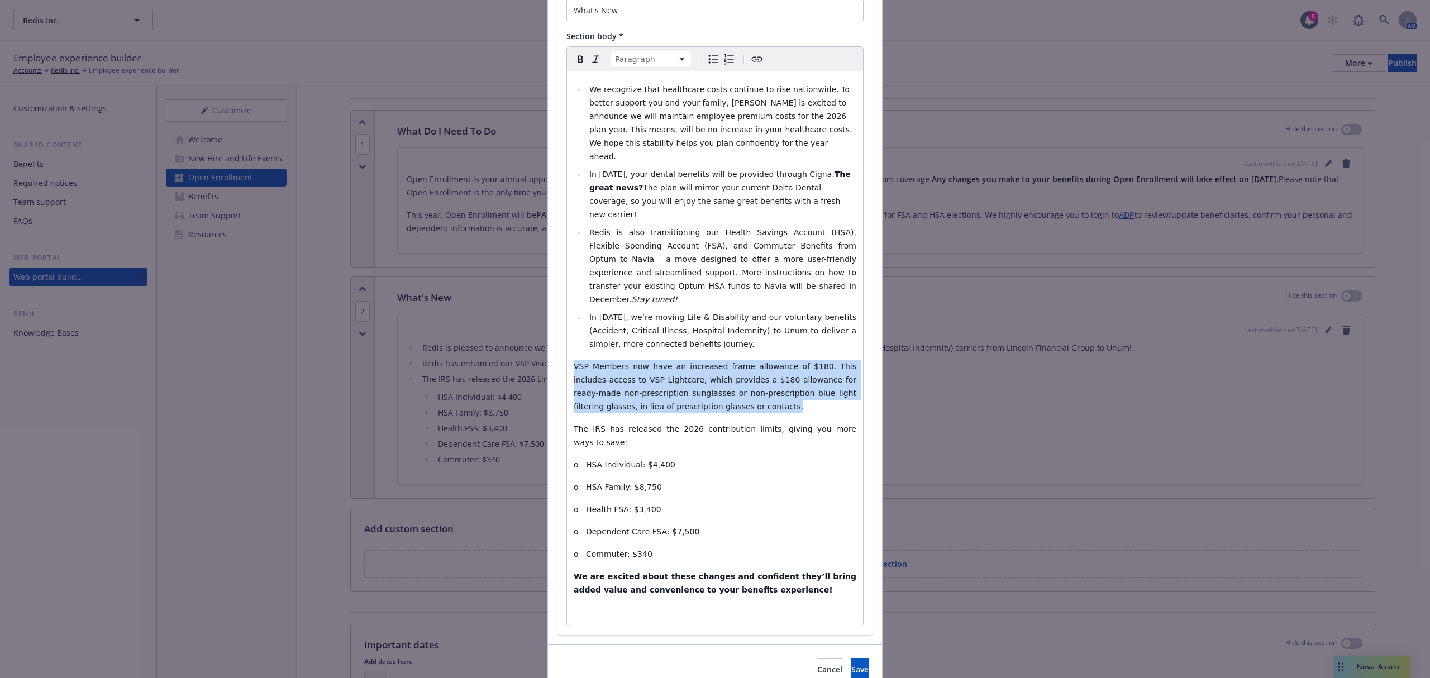
drag, startPoint x: 691, startPoint y: 364, endPoint x: 552, endPoint y: 329, distance: 143.0
click at [558, 329] on div "Section title * What's New Section body * Paragraph Paragraph Heading 1 Heading…" at bounding box center [715, 305] width 315 height 662
click at [707, 63] on icon "Bulleted list" at bounding box center [713, 59] width 13 height 13
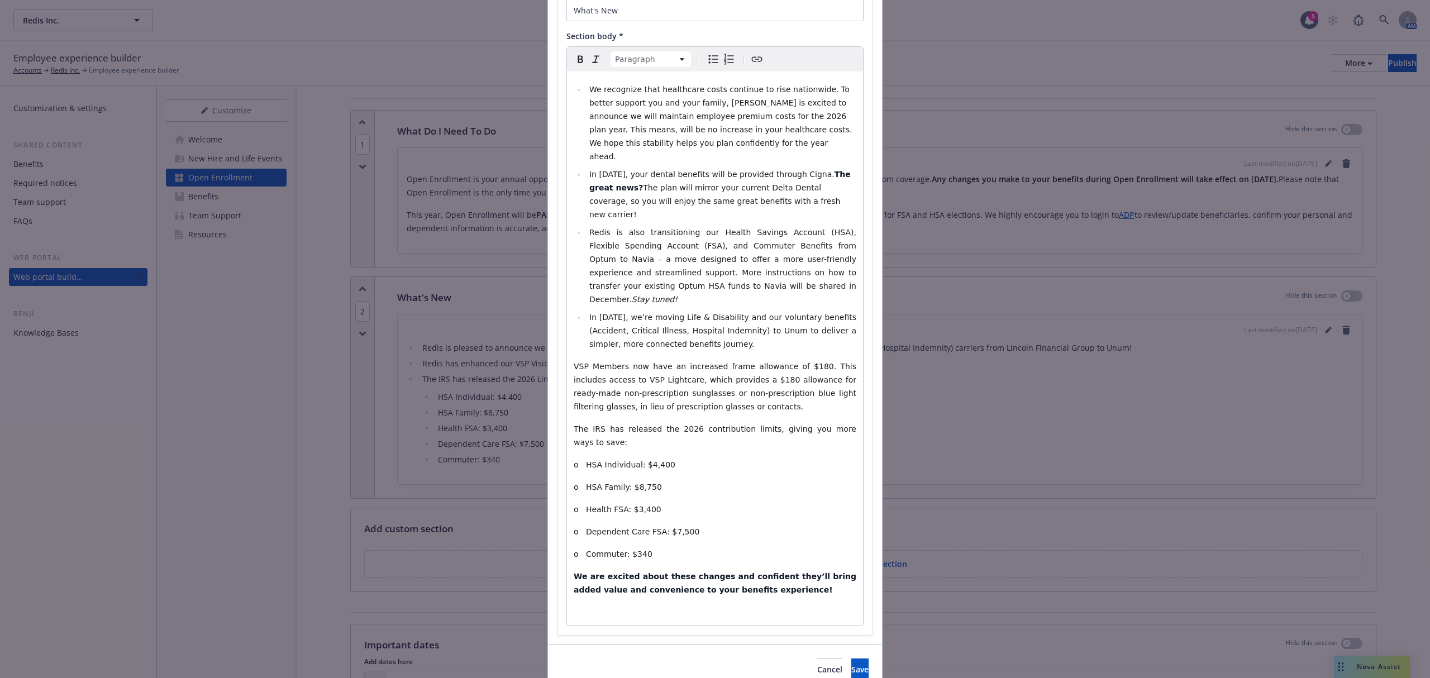
scroll to position [110, 0]
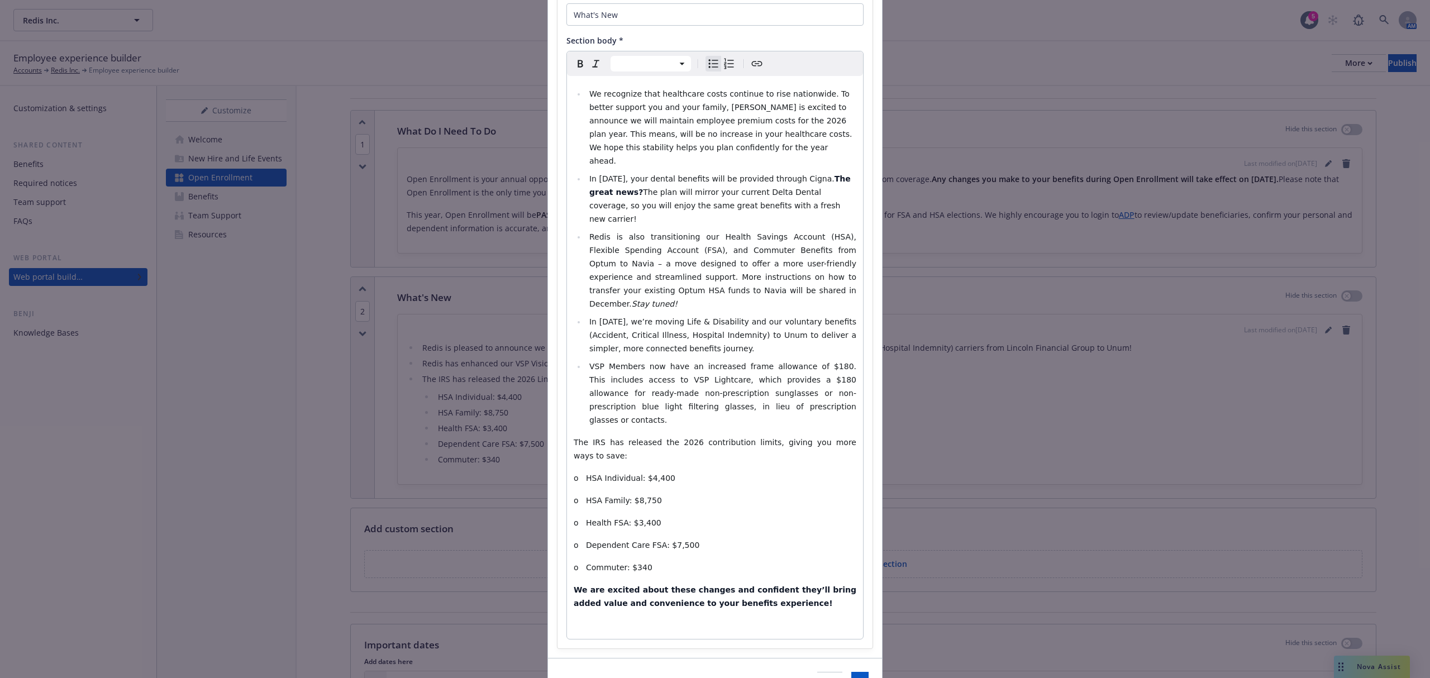
select select "paragraph"
click at [649, 438] on span "The IRS has released the 2026 contribution limits, giving you more ways to save:" at bounding box center [716, 449] width 285 height 22
drag, startPoint x: 654, startPoint y: 508, endPoint x: 560, endPoint y: 402, distance: 141.3
click at [560, 402] on div "Section title * What's New Section body * Paragraph Paragraph Heading 1 Heading…" at bounding box center [715, 313] width 315 height 671
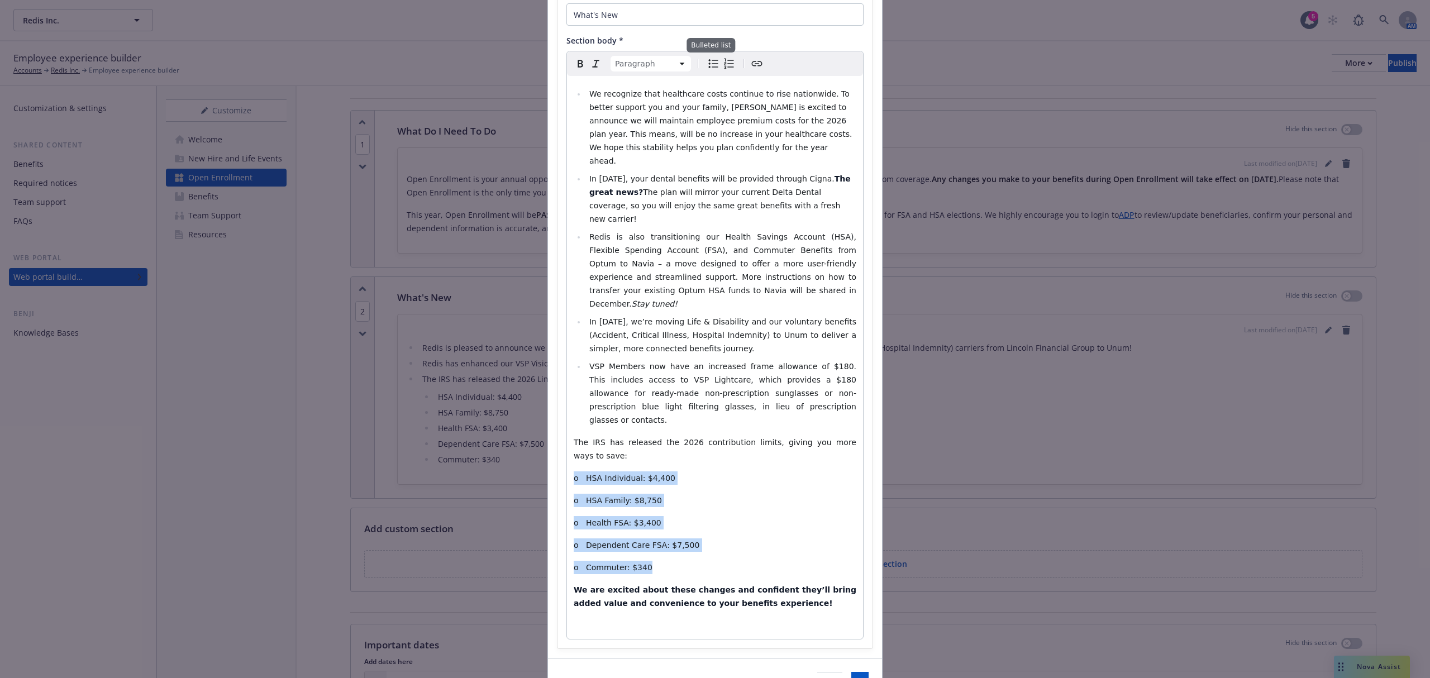
click at [707, 63] on icon "Bulleted list" at bounding box center [713, 63] width 13 height 13
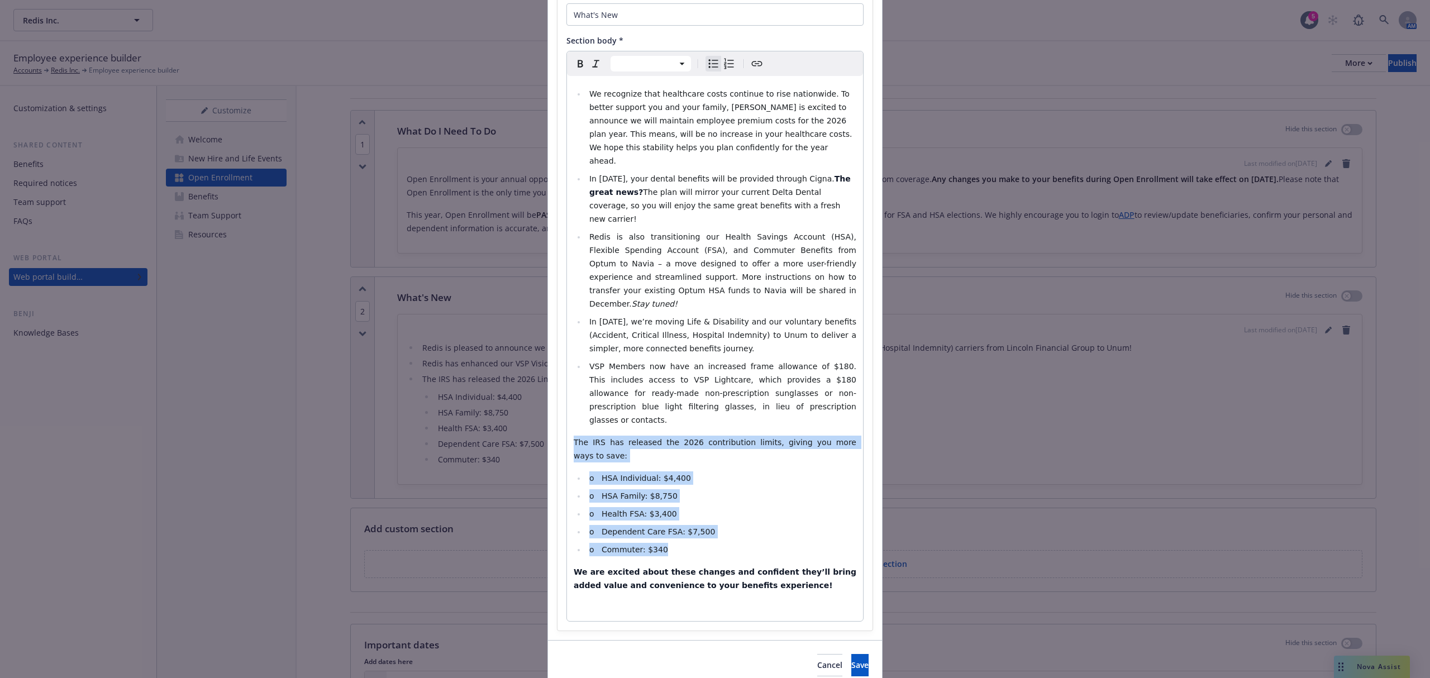
scroll to position [92, 0]
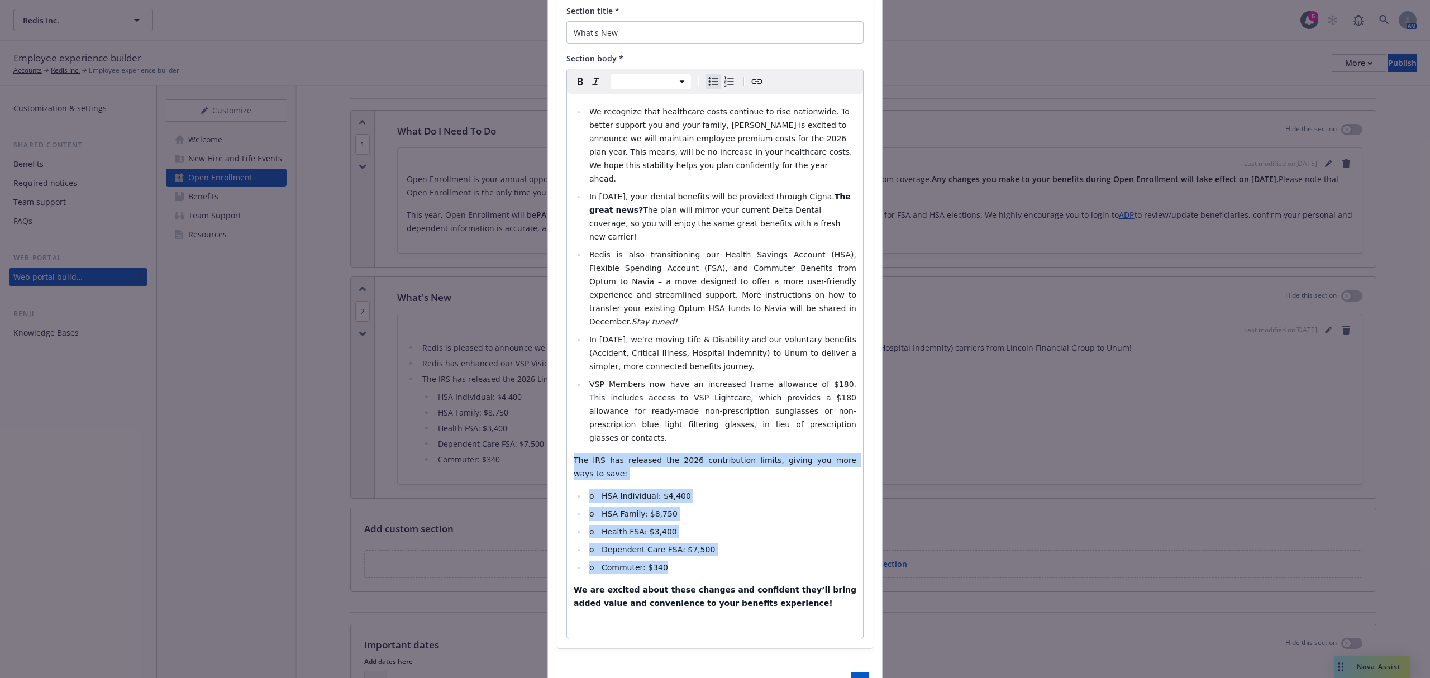
click at [636, 510] on span "o HSA Family: $8,750" at bounding box center [633, 514] width 88 height 9
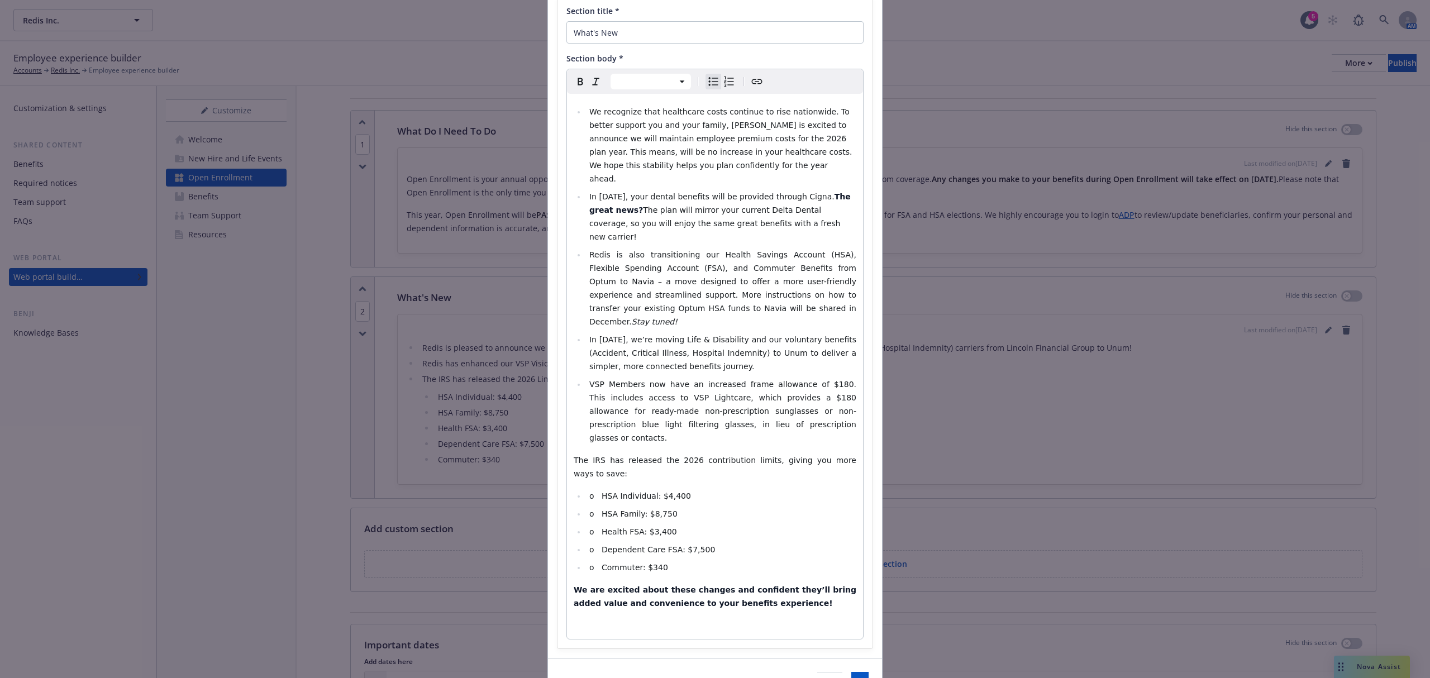
click at [597, 492] on span "o HSA Individual: $4,400" at bounding box center [640, 496] width 102 height 9
click at [596, 510] on span "o HSA Family: $8,750" at bounding box center [633, 514] width 88 height 9
click at [595, 527] on span "o Health FSA: $3,400" at bounding box center [633, 531] width 88 height 9
click at [597, 545] on span "o Dependent Care FSA: $7,500" at bounding box center [652, 549] width 126 height 9
click at [598, 563] on span "o Commuter: $340" at bounding box center [628, 567] width 79 height 9
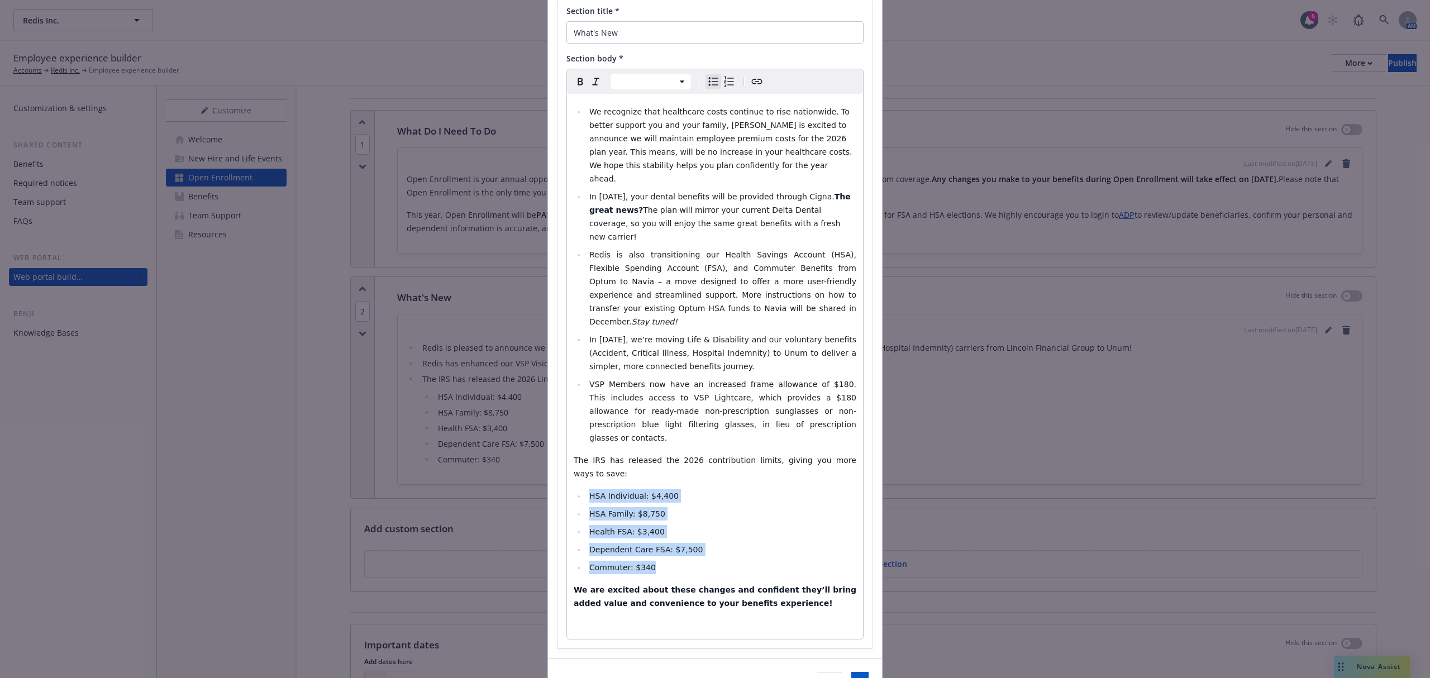
drag, startPoint x: 667, startPoint y: 505, endPoint x: 548, endPoint y: 425, distance: 143.7
click at [548, 425] on div "Section title * What's New Section body * Paragraph Heading 1 Heading 2 Heading…" at bounding box center [715, 323] width 334 height 672
click at [707, 85] on icon "Bulleted list" at bounding box center [713, 81] width 13 height 13
select select "paragraph"
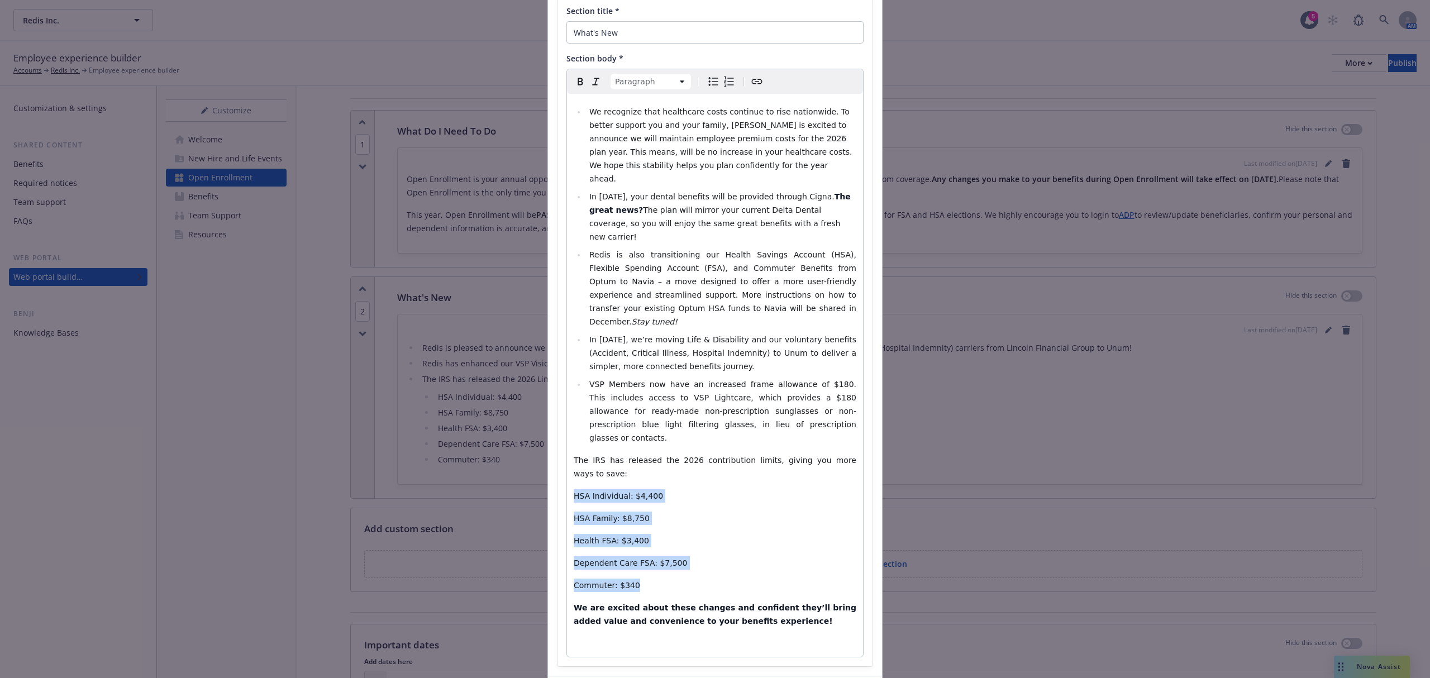
click at [707, 85] on icon "Bulleted list" at bounding box center [713, 81] width 13 height 13
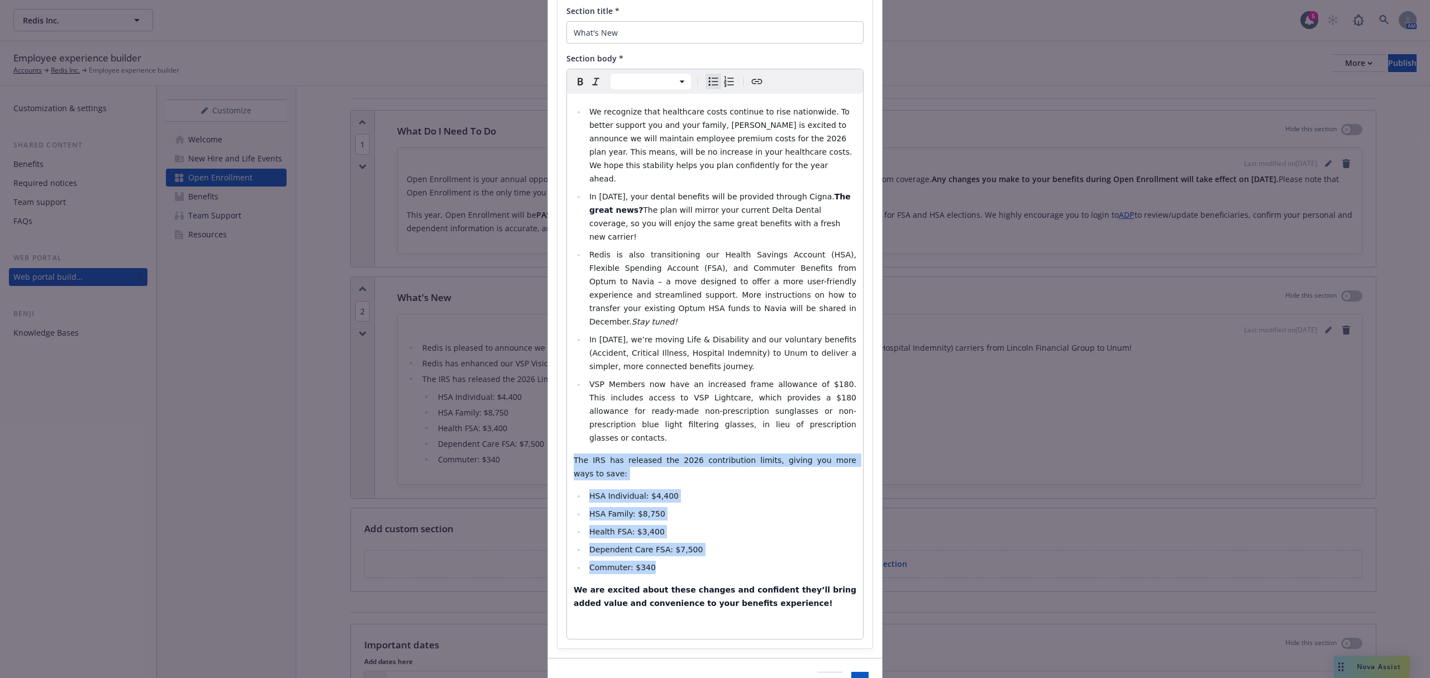
click at [707, 85] on icon "Bulleted list" at bounding box center [713, 81] width 13 height 13
select select "paragraph"
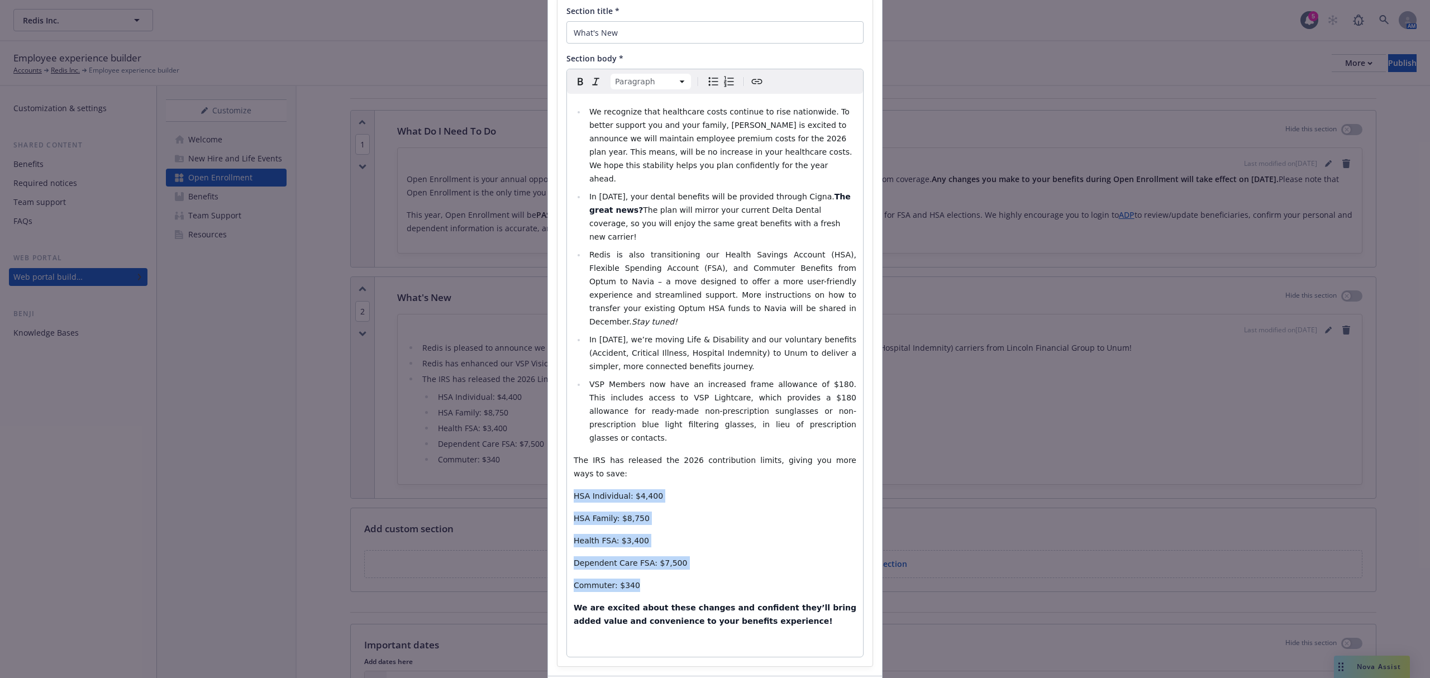
click at [707, 85] on icon "Bulleted list" at bounding box center [713, 81] width 13 height 13
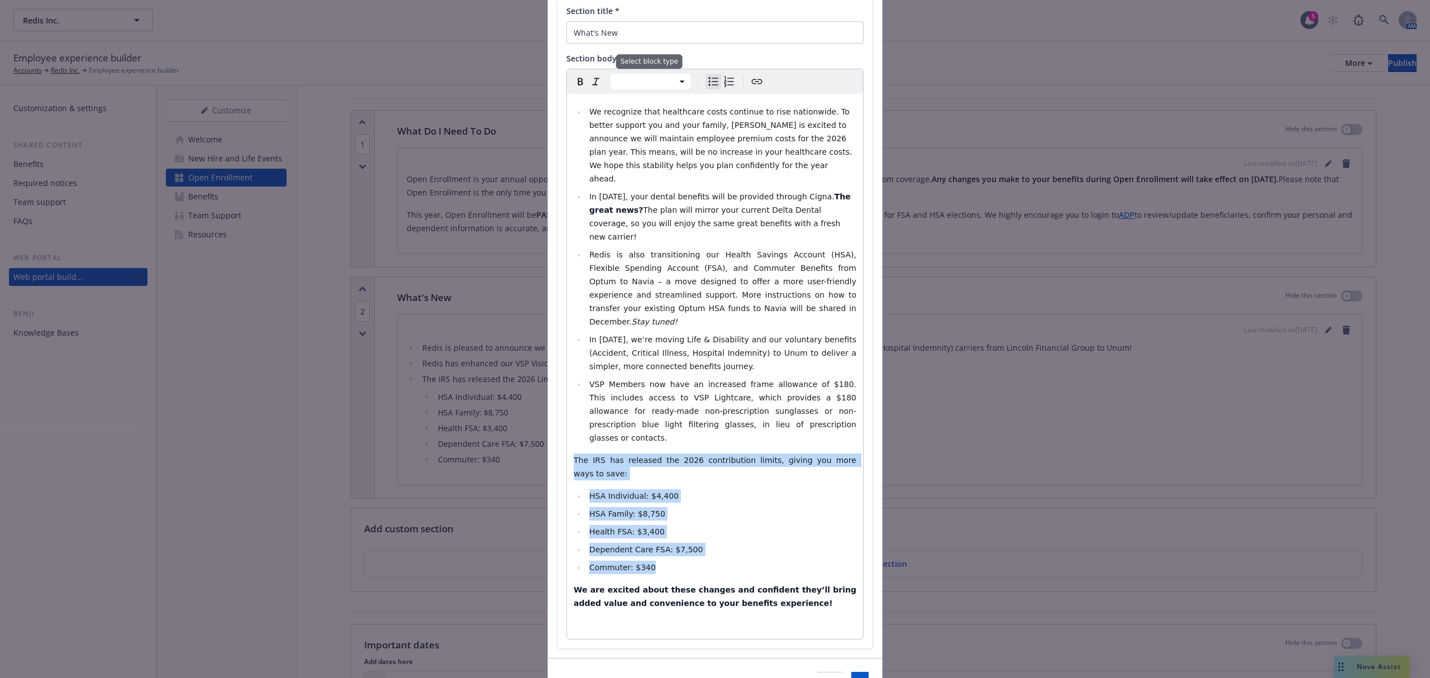
click at [681, 79] on html "Redis Inc. Redis Inc. 5 AM Employee experience builder Accounts Redis Inc. Empl…" at bounding box center [715, 339] width 1430 height 678
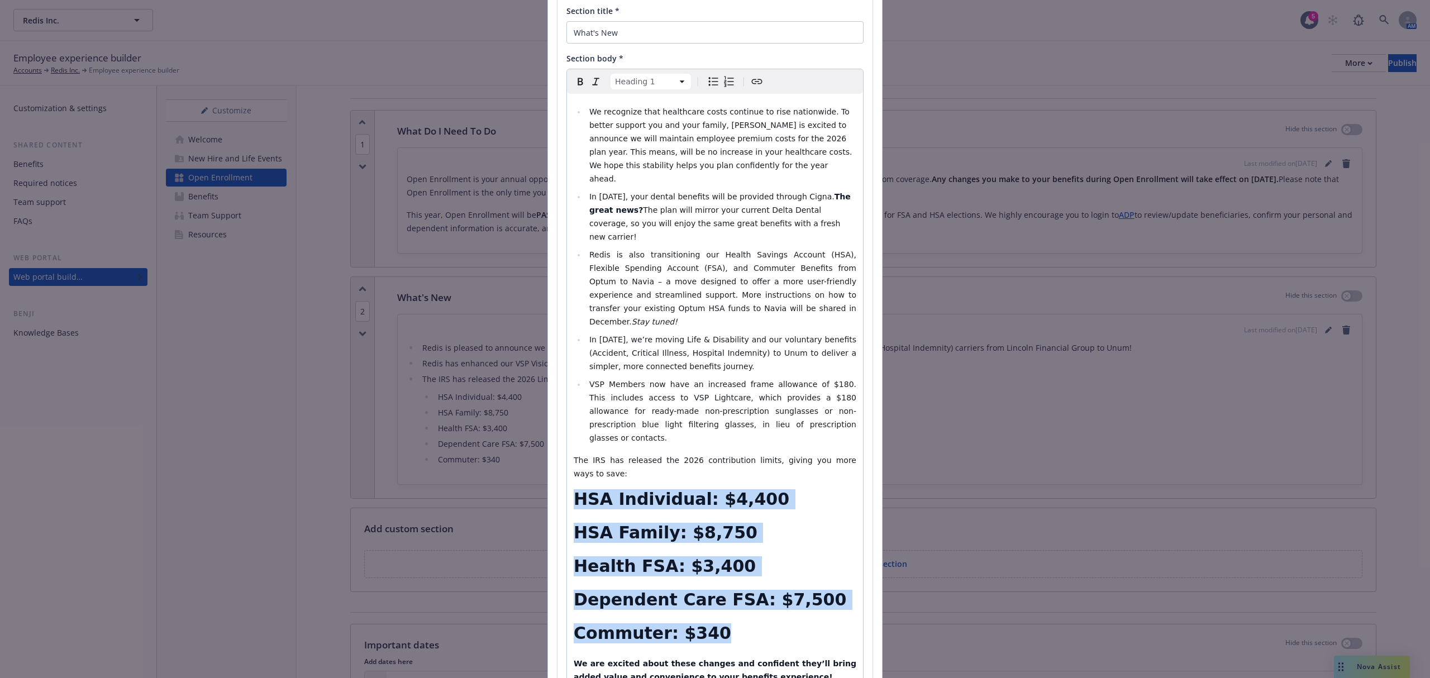
click at [682, 85] on html "Redis Inc. Redis Inc. 5 AM Employee experience builder Accounts Redis Inc. Empl…" at bounding box center [715, 339] width 1430 height 678
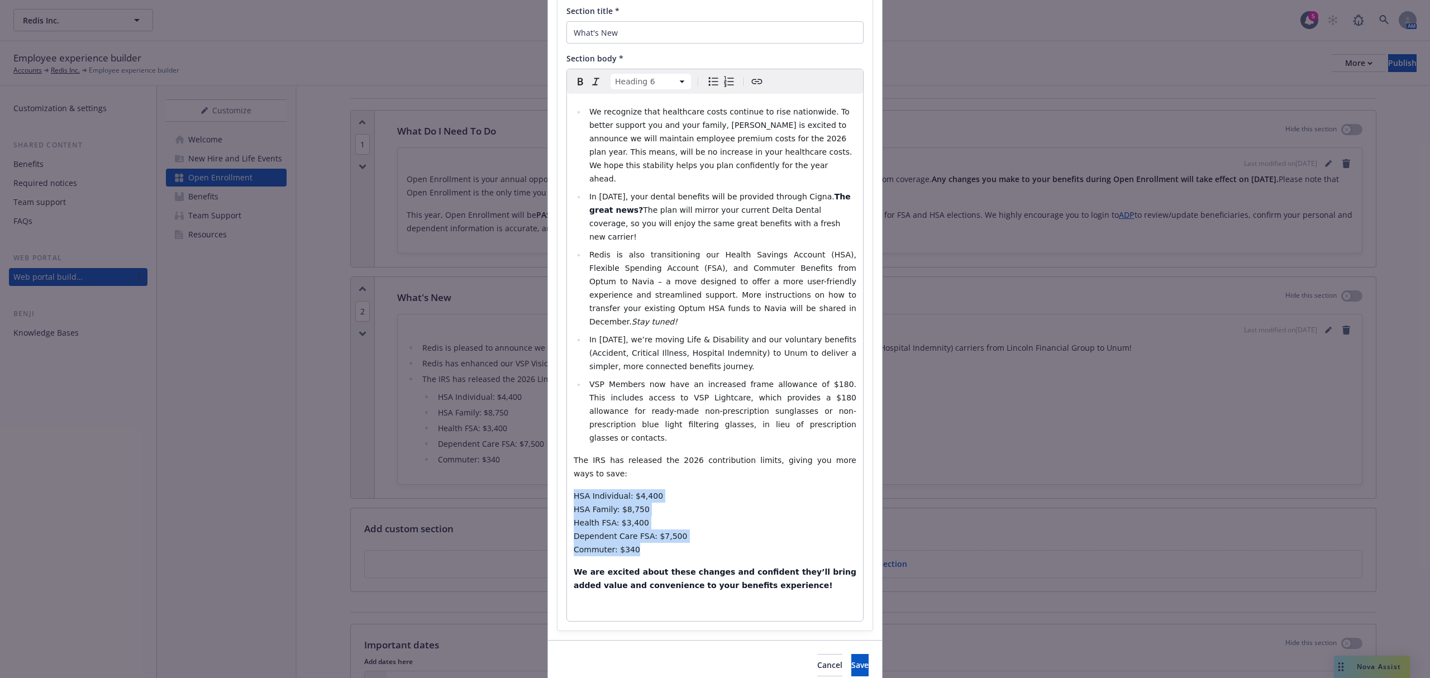
scroll to position [74, 0]
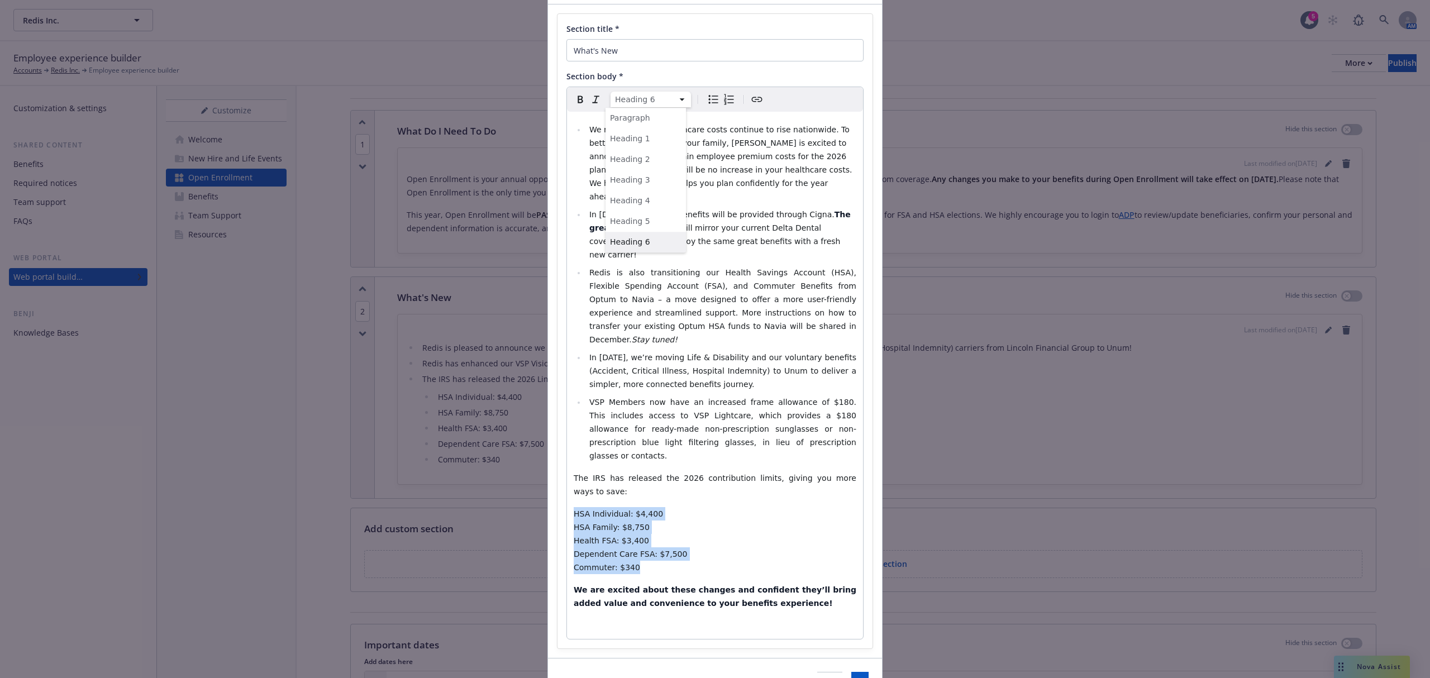
click at [676, 96] on html "Redis Inc. Redis Inc. 5 AM Employee experience builder Accounts Redis Inc. Empl…" at bounding box center [715, 339] width 1430 height 678
click at [679, 98] on html "Redis Inc. Redis Inc. 5 AM Employee experience builder Accounts Redis Inc. Empl…" at bounding box center [715, 339] width 1430 height 678
select select "h4"
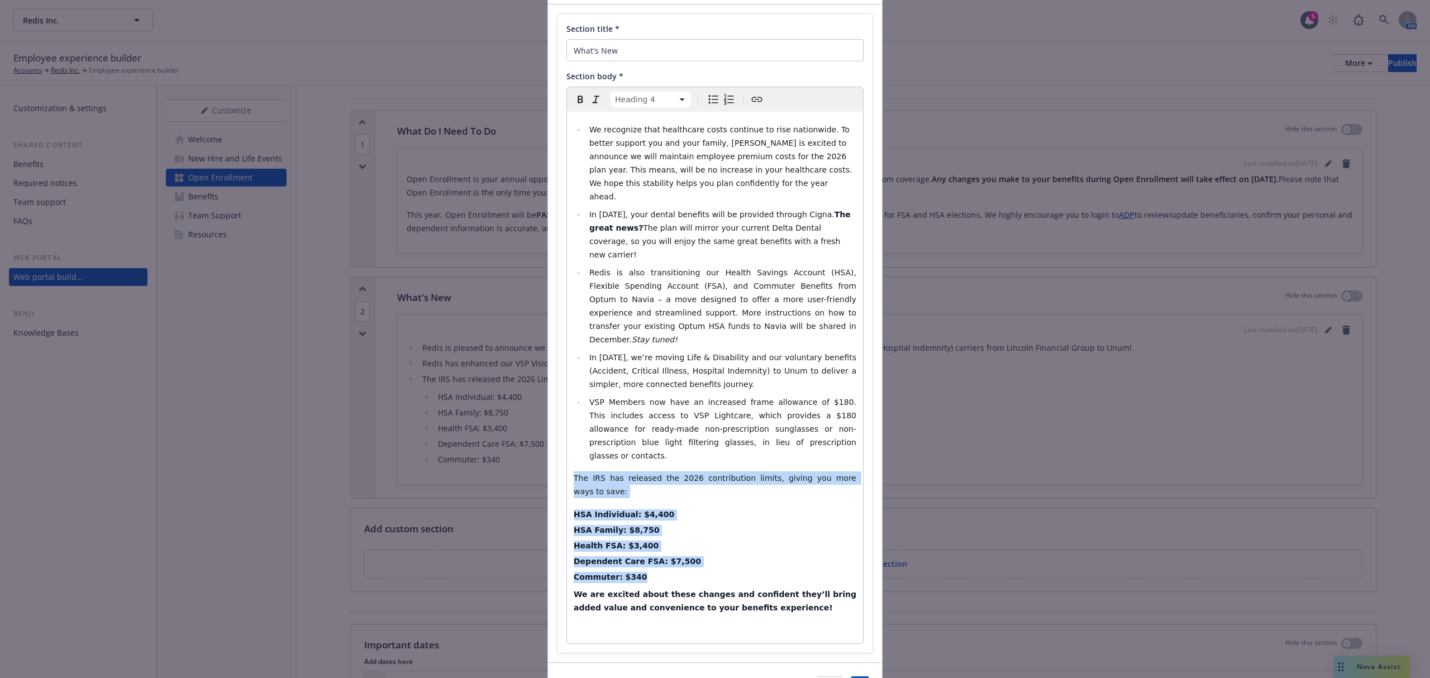
click at [696, 472] on div "We recognize that healthcare costs continue to rise nationwide. To better suppo…" at bounding box center [715, 378] width 296 height 532
drag, startPoint x: 640, startPoint y: 503, endPoint x: 564, endPoint y: 443, distance: 97.8
click at [567, 443] on div "We recognize that healthcare costs continue to rise nationwide. To better suppo…" at bounding box center [715, 378] width 296 height 532
click at [709, 95] on icon "Bulleted list" at bounding box center [713, 99] width 13 height 13
select select
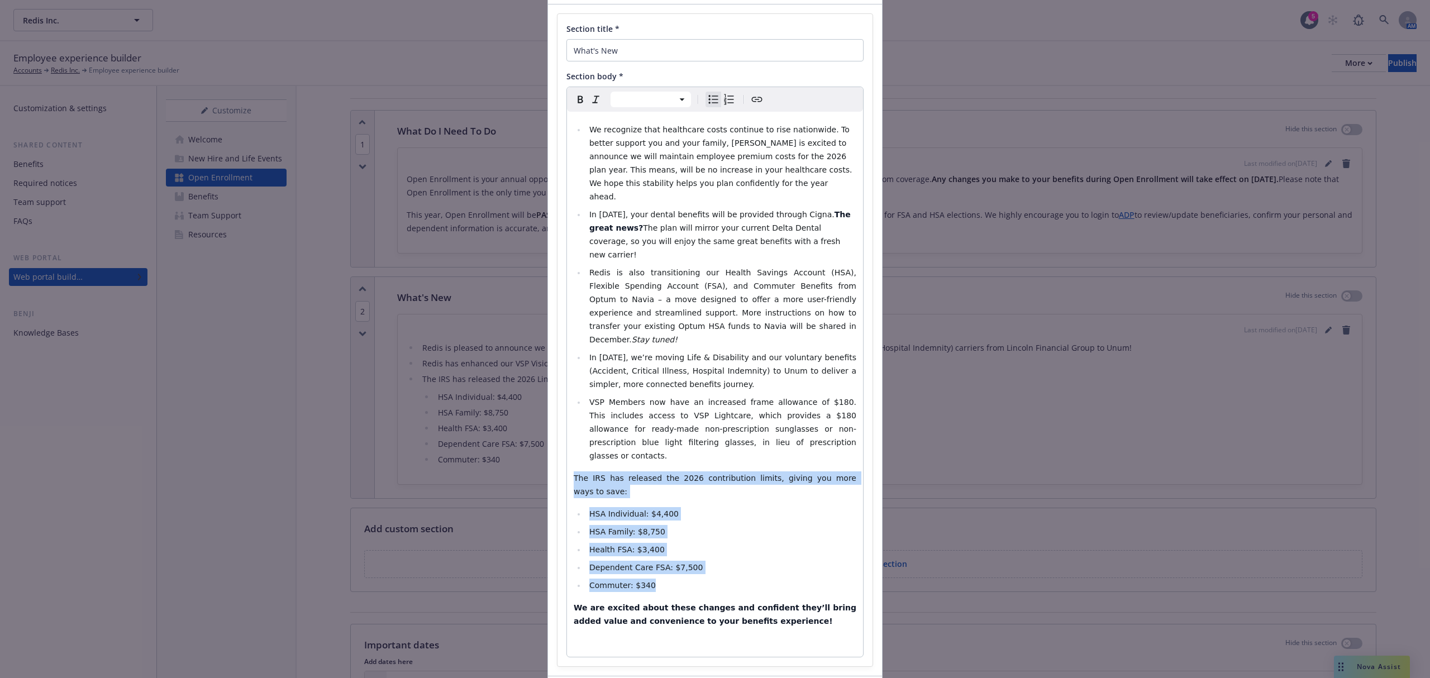
click at [655, 510] on span "HSA Individual: $4,400" at bounding box center [633, 514] width 89 height 9
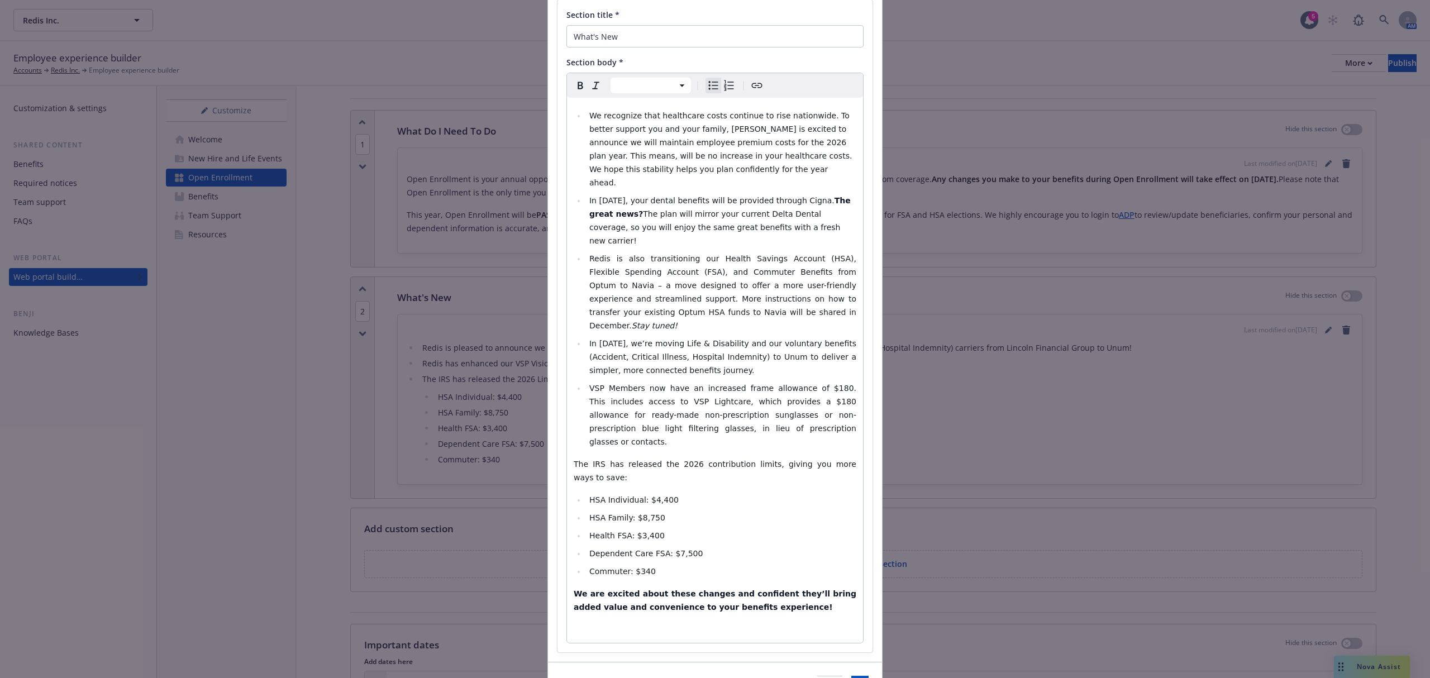
scroll to position [92, 0]
click at [852, 672] on button "Save" at bounding box center [860, 683] width 17 height 22
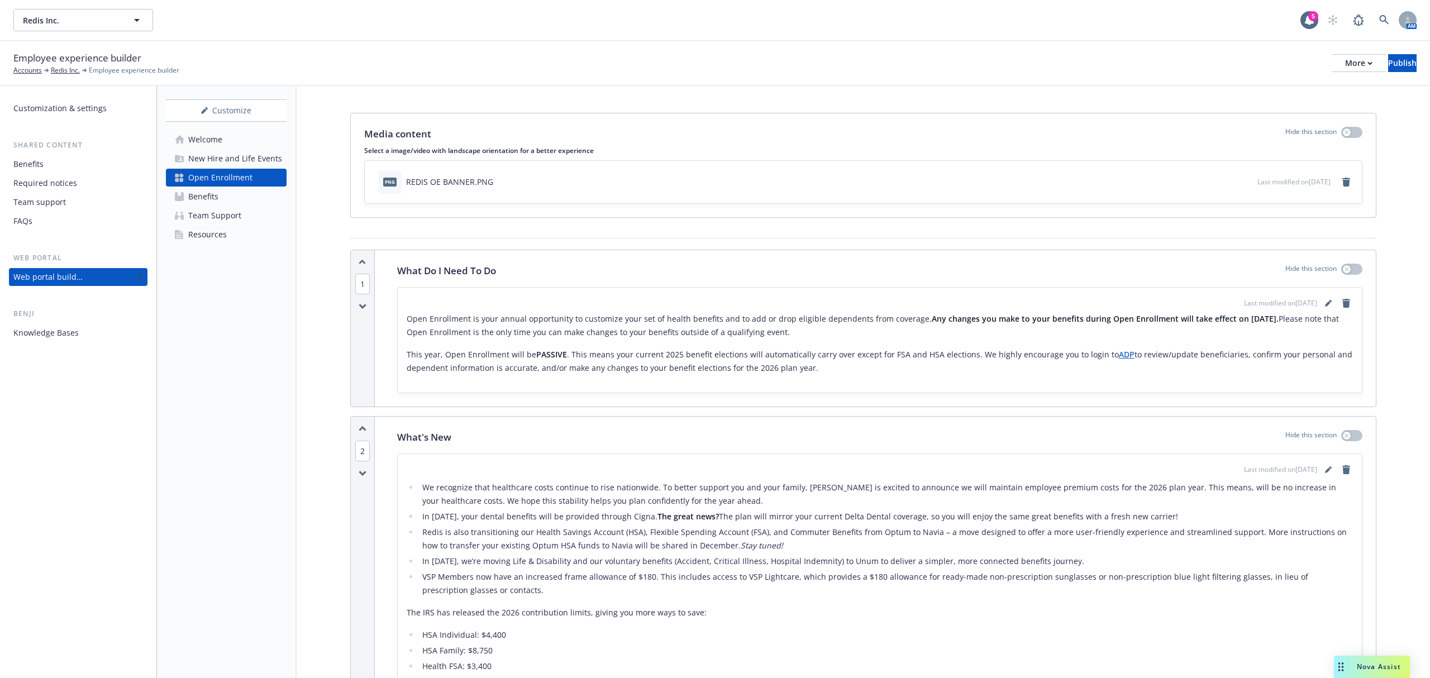
scroll to position [0, 0]
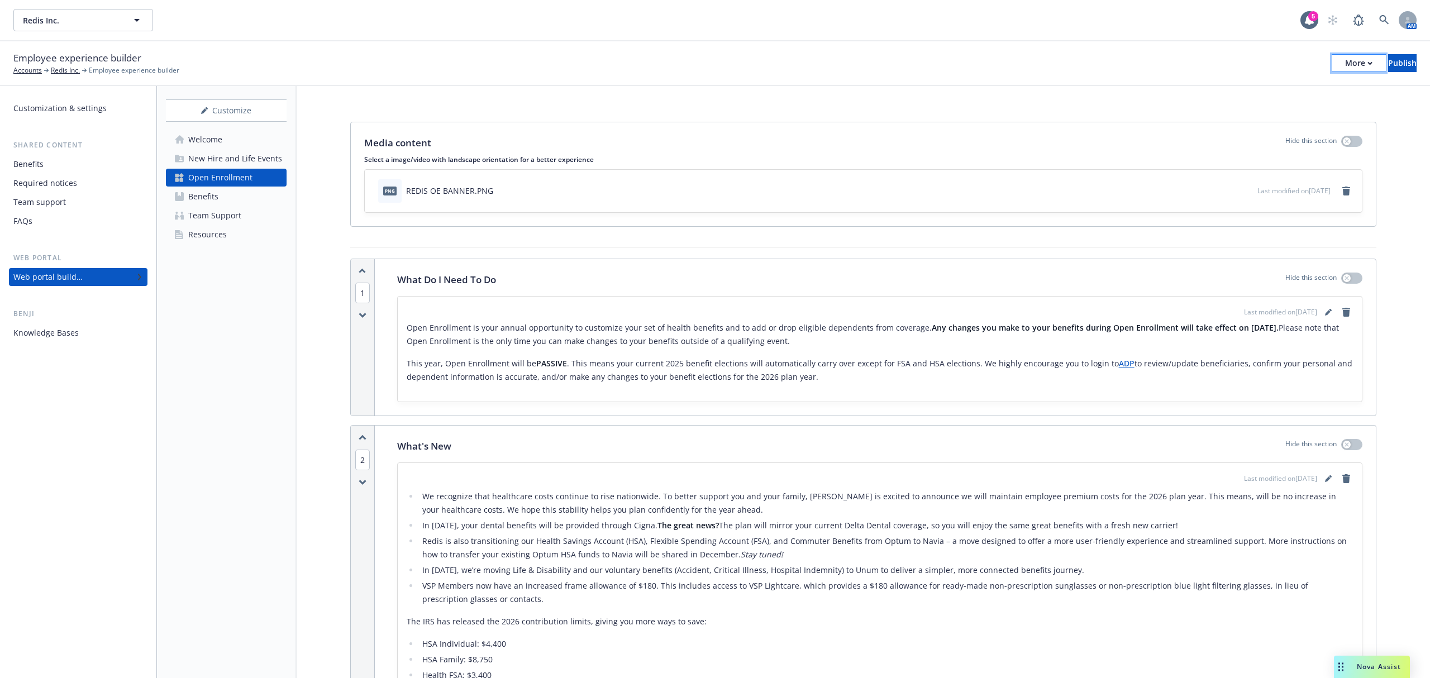
click at [1340, 59] on button "More" at bounding box center [1359, 63] width 54 height 18
click at [1250, 90] on link "Copy preview link" at bounding box center [1266, 88] width 165 height 22
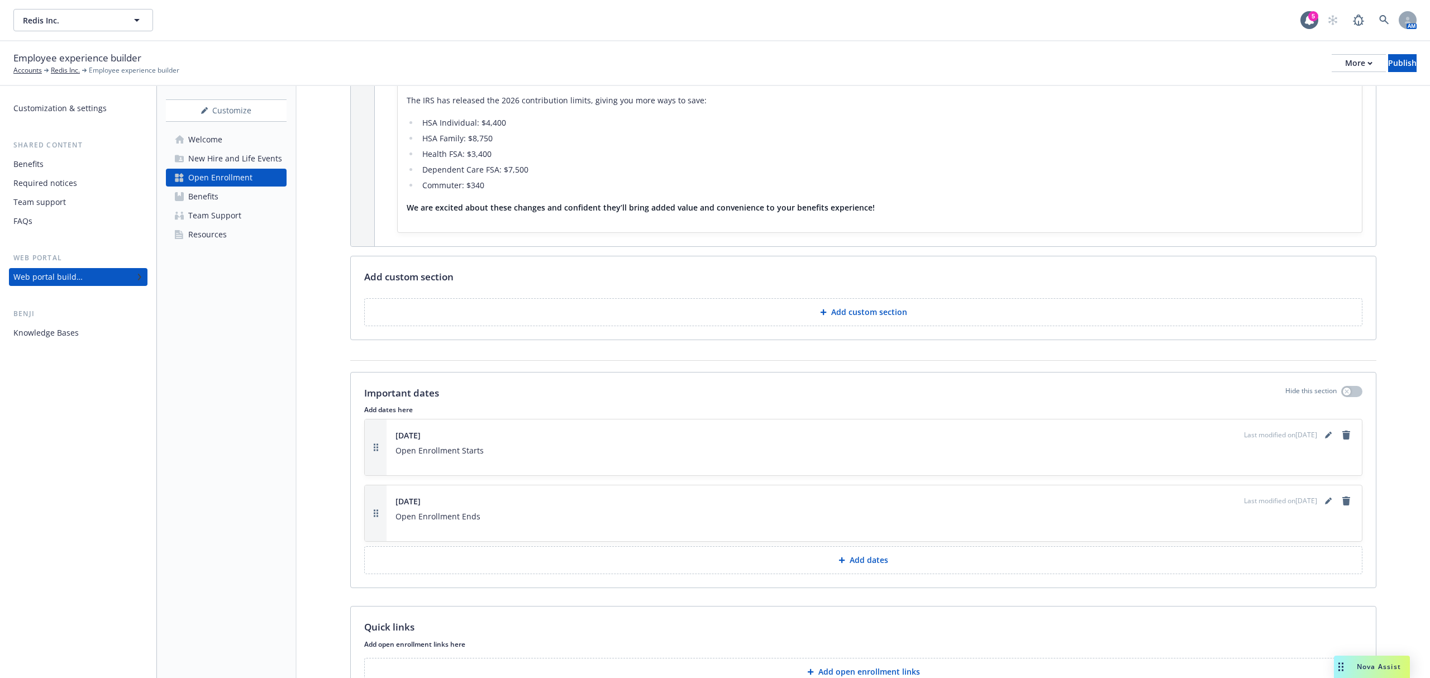
scroll to position [705, 0]
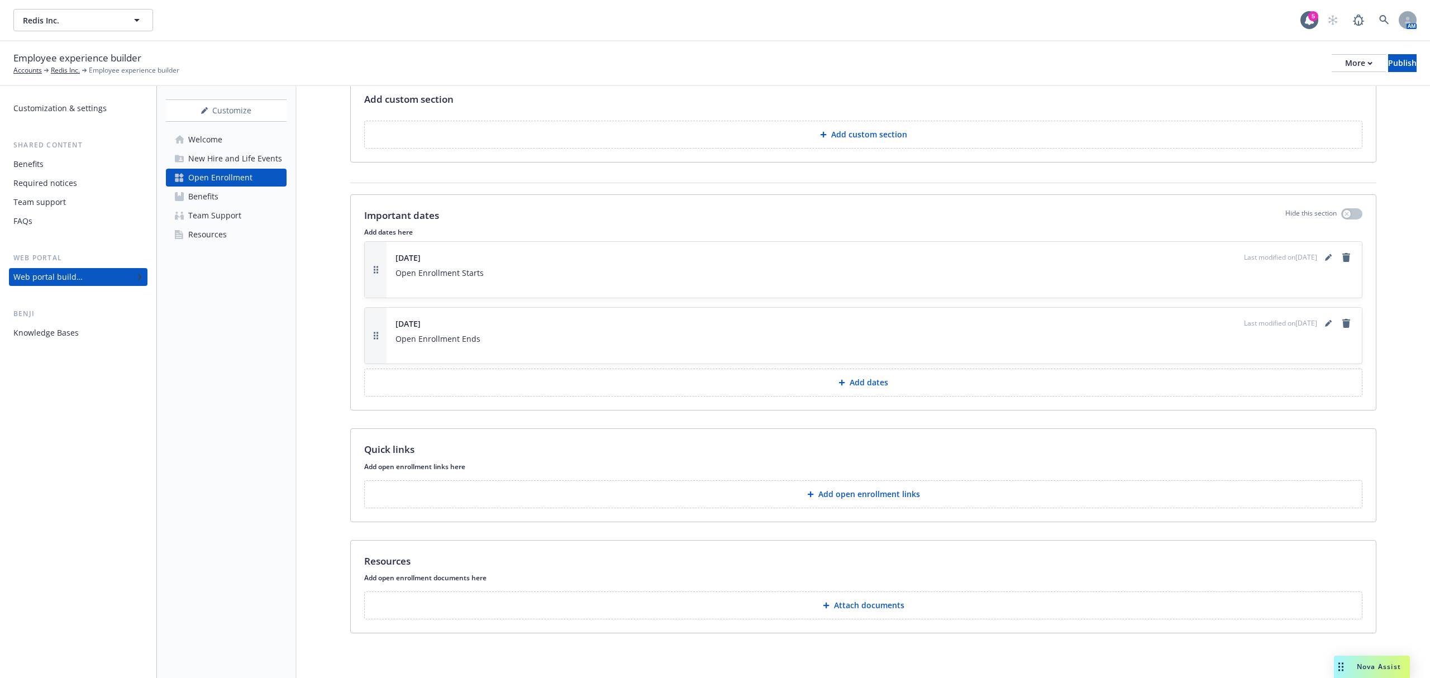
click at [900, 131] on p "Add custom section" at bounding box center [869, 134] width 76 height 11
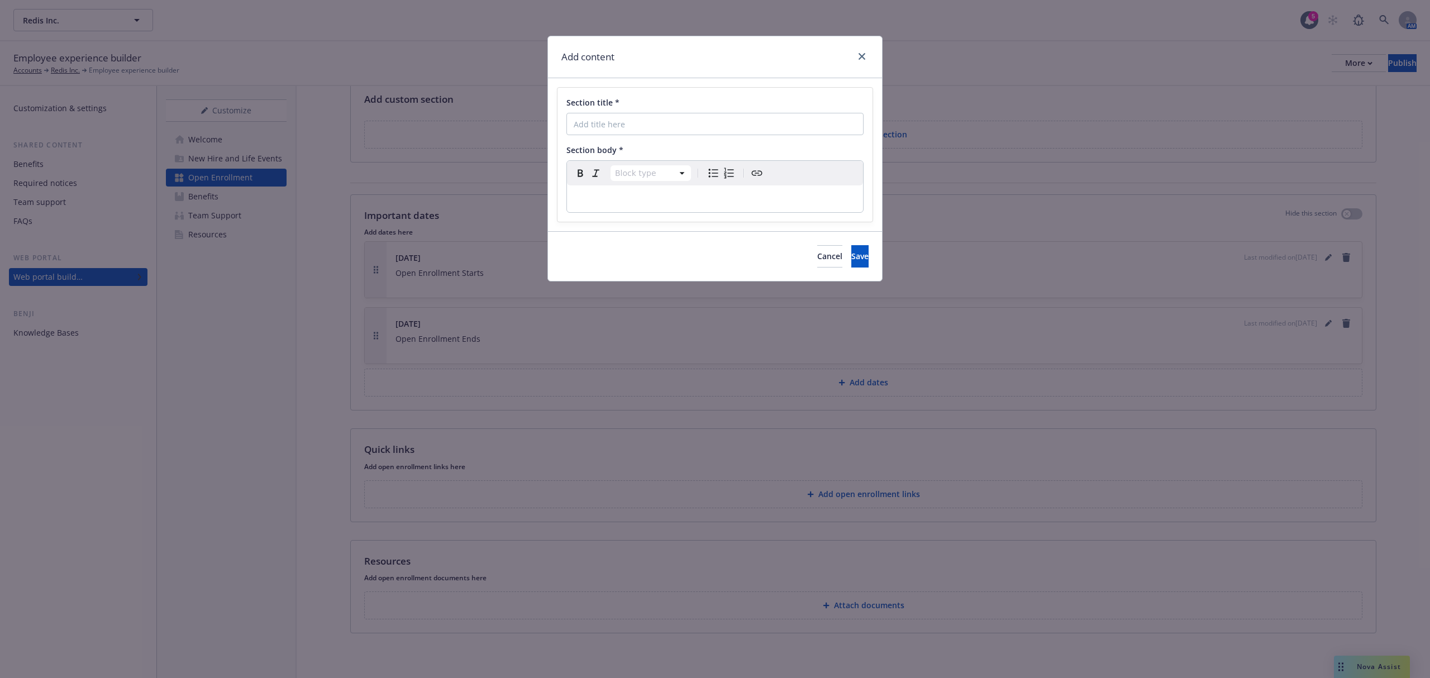
click at [868, 67] on div "Add content" at bounding box center [715, 57] width 334 height 42
click at [863, 56] on icon "close" at bounding box center [862, 56] width 7 height 7
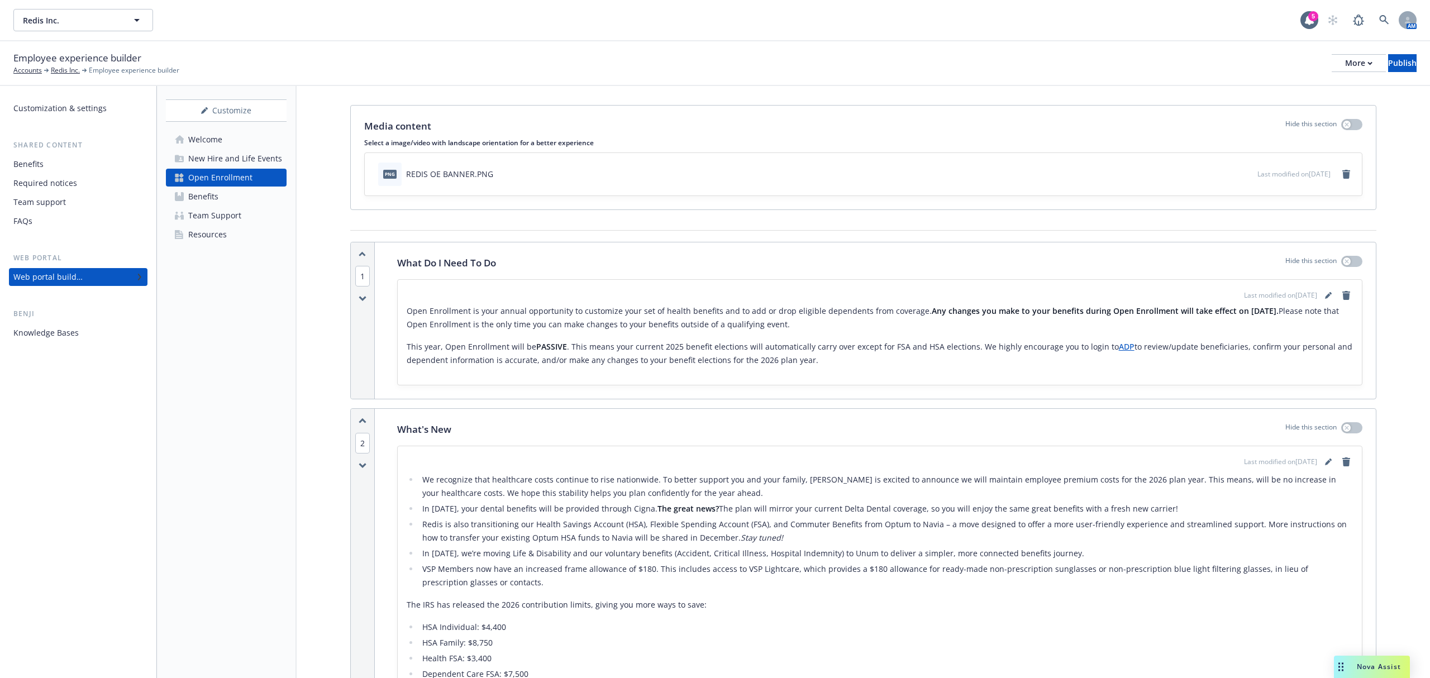
scroll to position [0, 0]
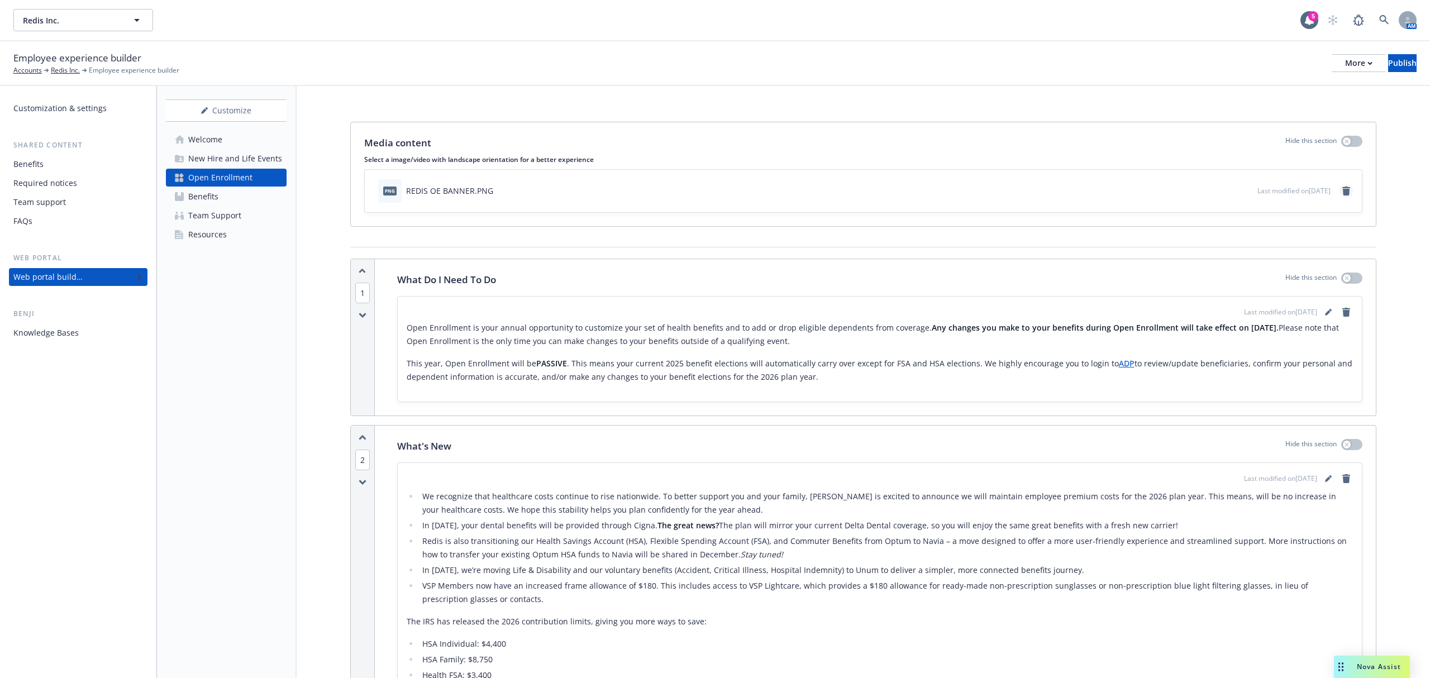
click at [1343, 190] on icon "remove" at bounding box center [1347, 191] width 8 height 9
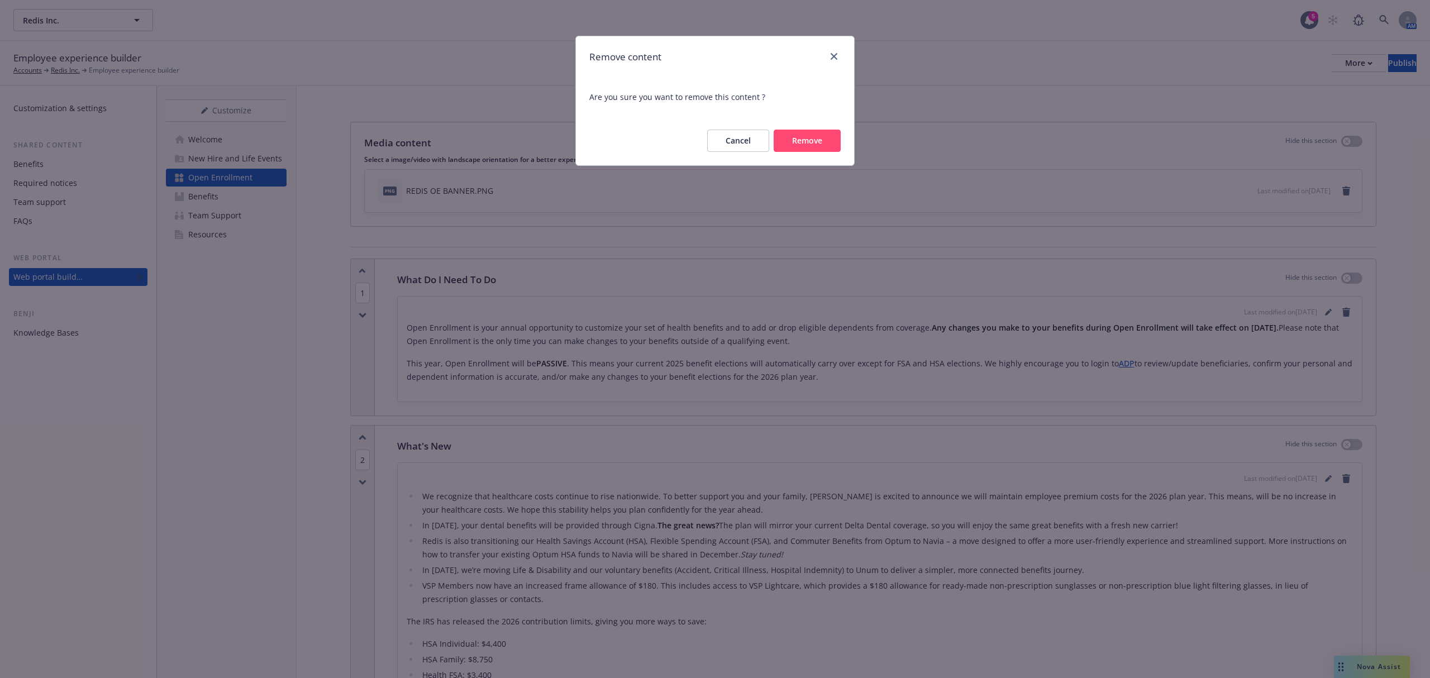
click at [808, 139] on button "Remove" at bounding box center [807, 141] width 67 height 22
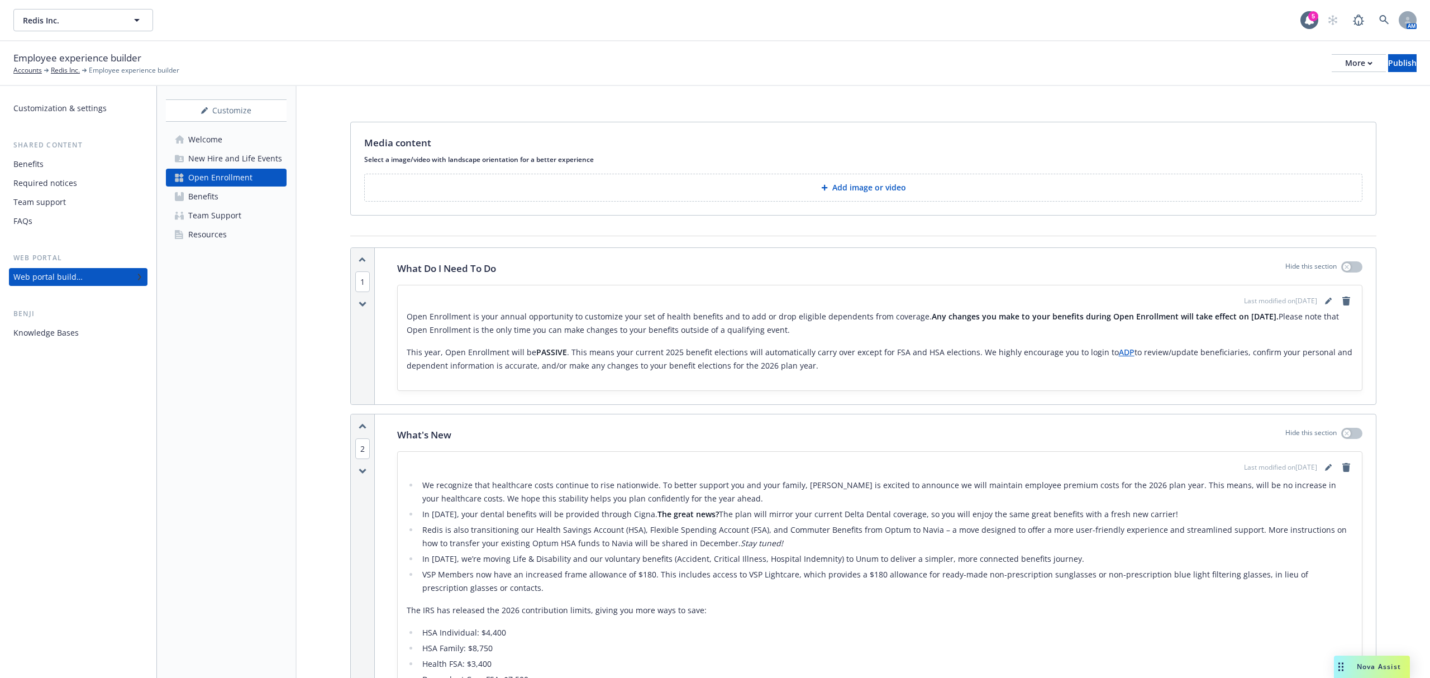
click at [843, 187] on p "Add image or video" at bounding box center [870, 187] width 74 height 11
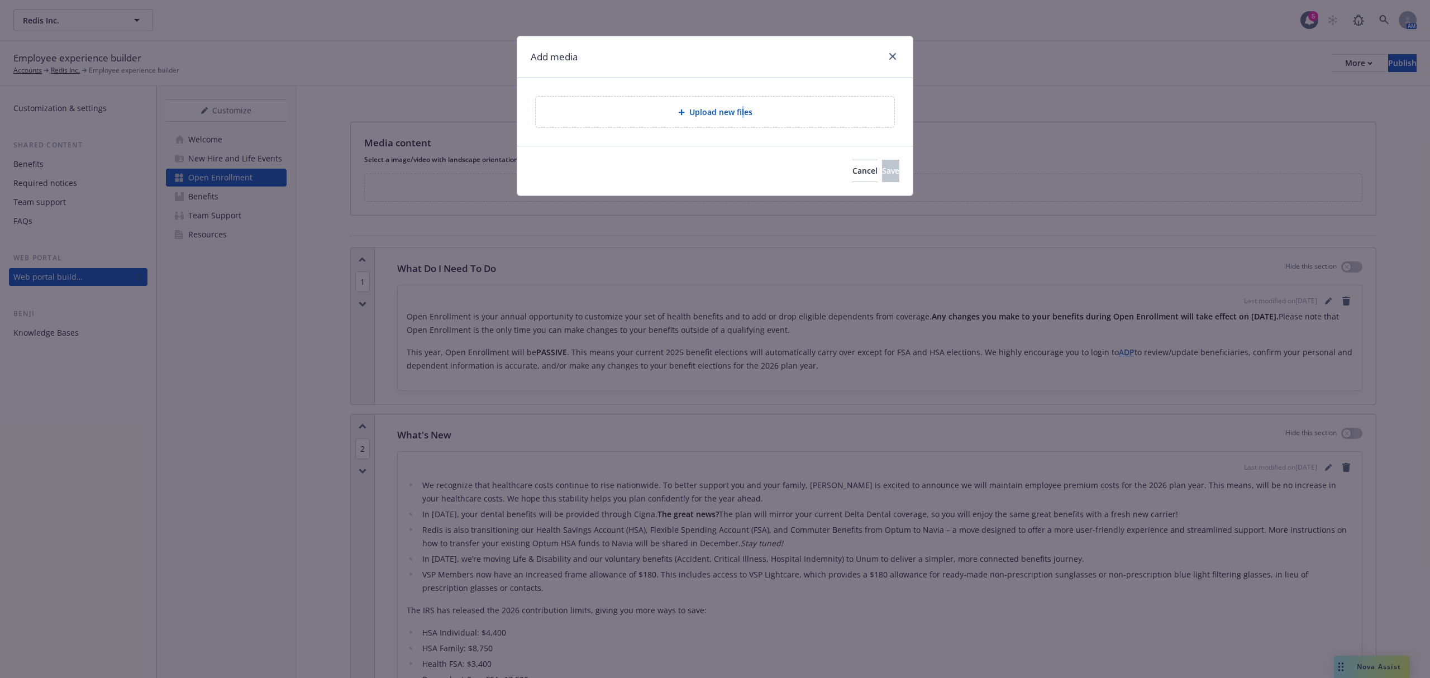
drag, startPoint x: 742, startPoint y: 132, endPoint x: 752, endPoint y: 115, distance: 19.3
click at [743, 132] on div "Upload new files" at bounding box center [715, 112] width 396 height 68
click at [754, 112] on div "Upload new files" at bounding box center [715, 112] width 341 height 13
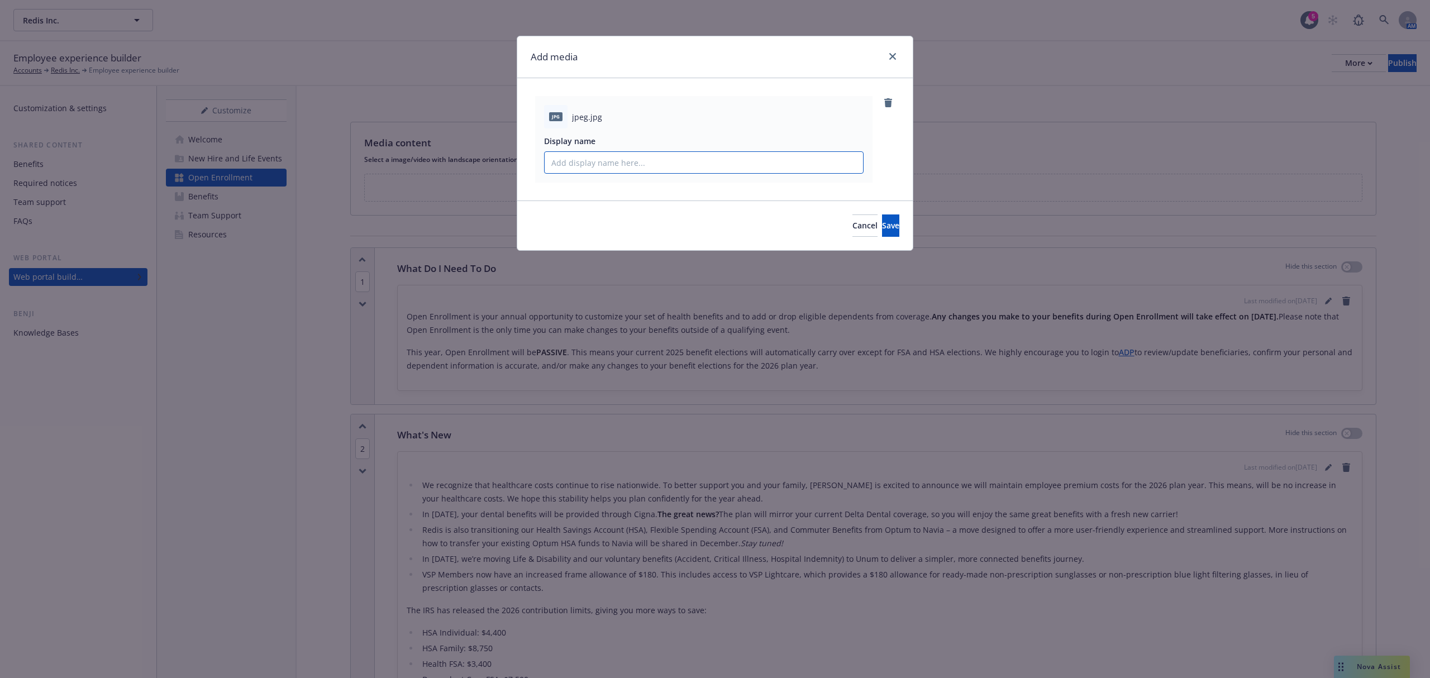
click at [732, 159] on input "Display name" at bounding box center [704, 162] width 318 height 21
type input "2026 Redis OE Banner"
click at [888, 220] on button "Save" at bounding box center [890, 226] width 17 height 22
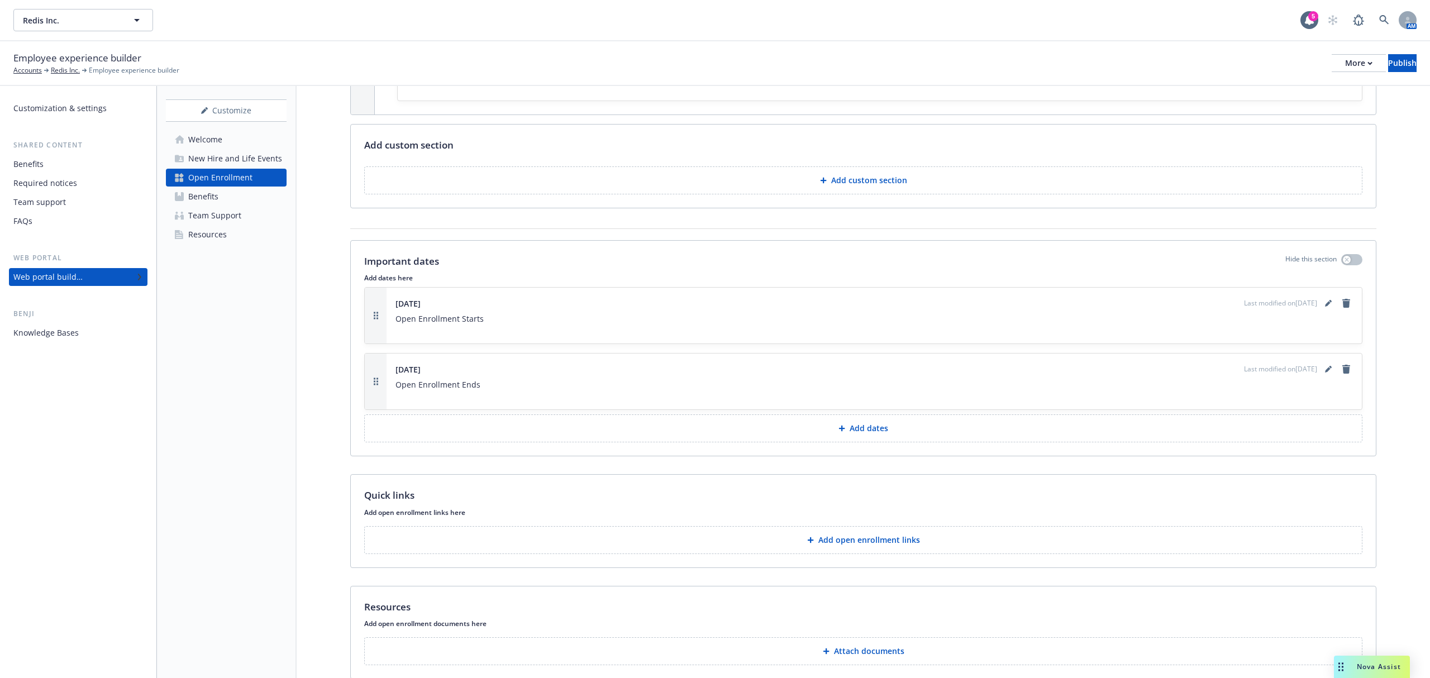
scroll to position [705, 0]
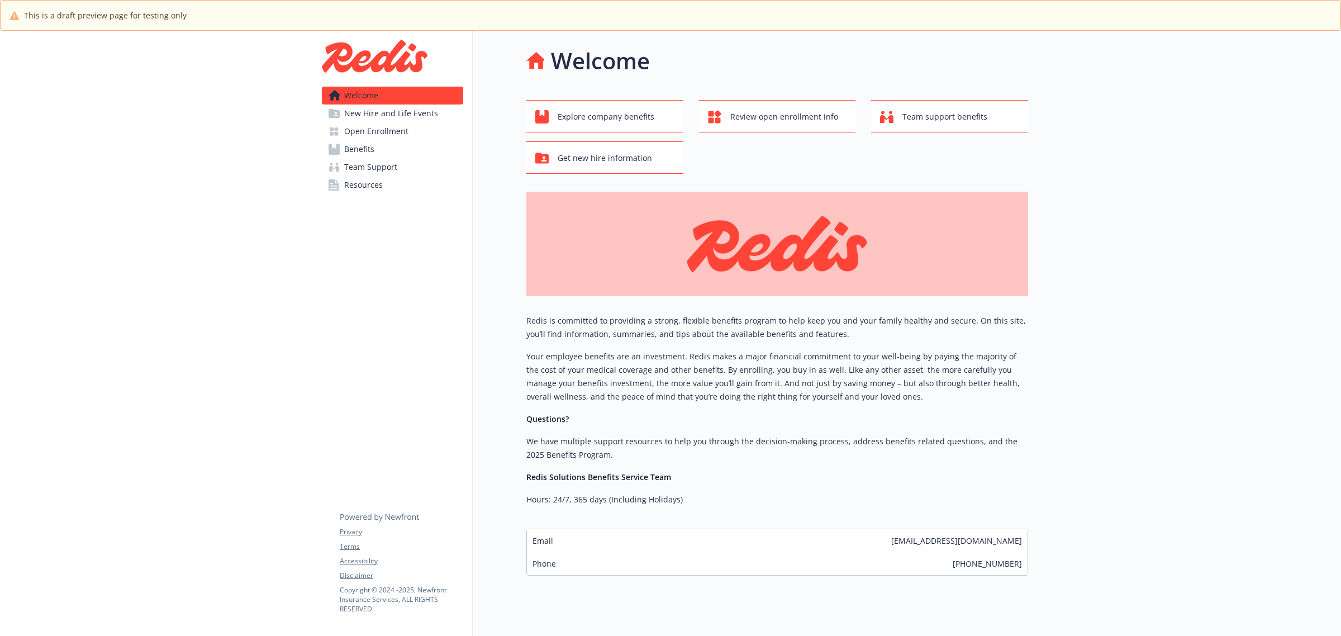
click at [403, 130] on span "Open Enrollment" at bounding box center [376, 131] width 64 height 18
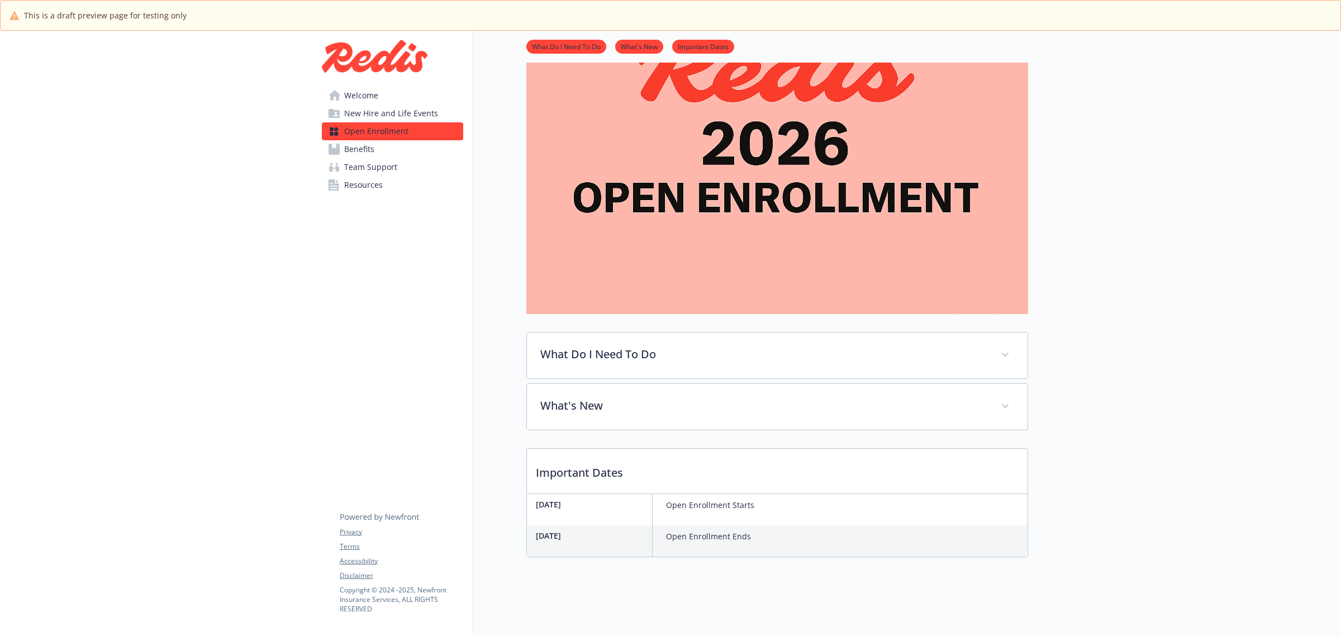
scroll to position [155, 0]
